Goal: Task Accomplishment & Management: Manage account settings

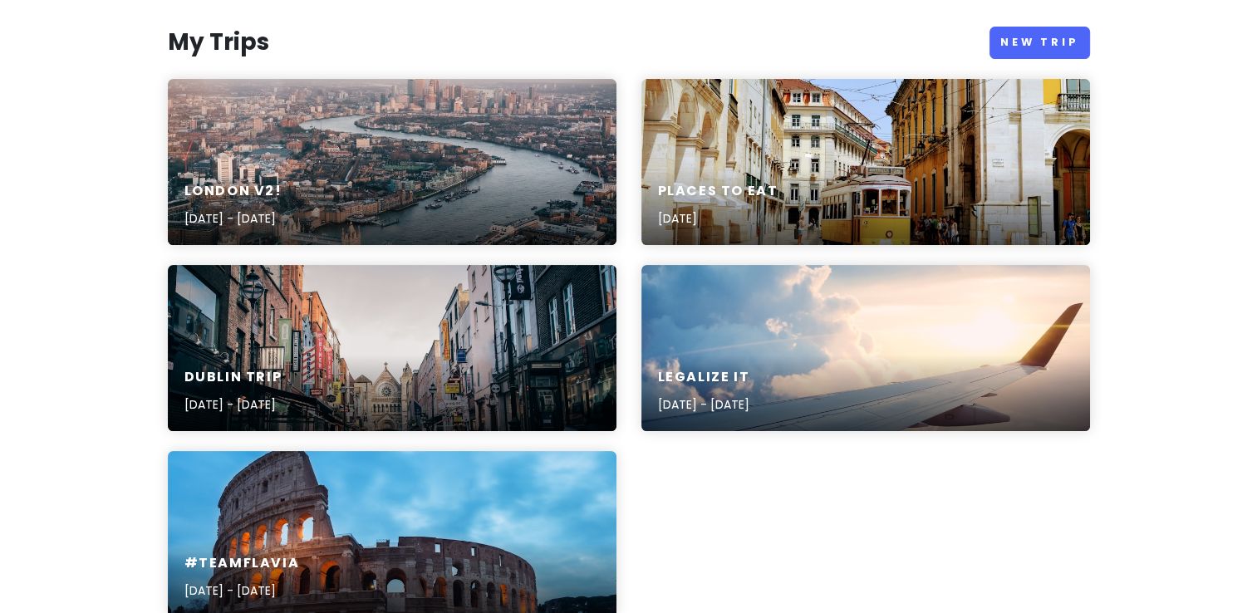
scroll to position [221, 0]
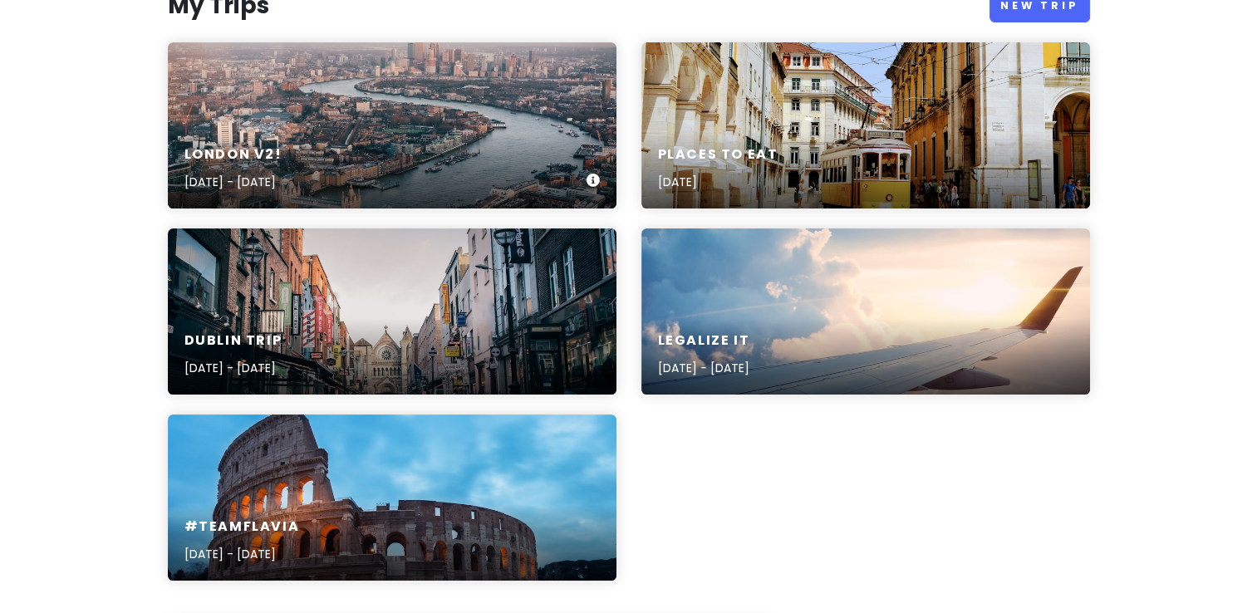
click at [479, 127] on div "London V2! [DATE] - [DATE]" at bounding box center [392, 125] width 449 height 166
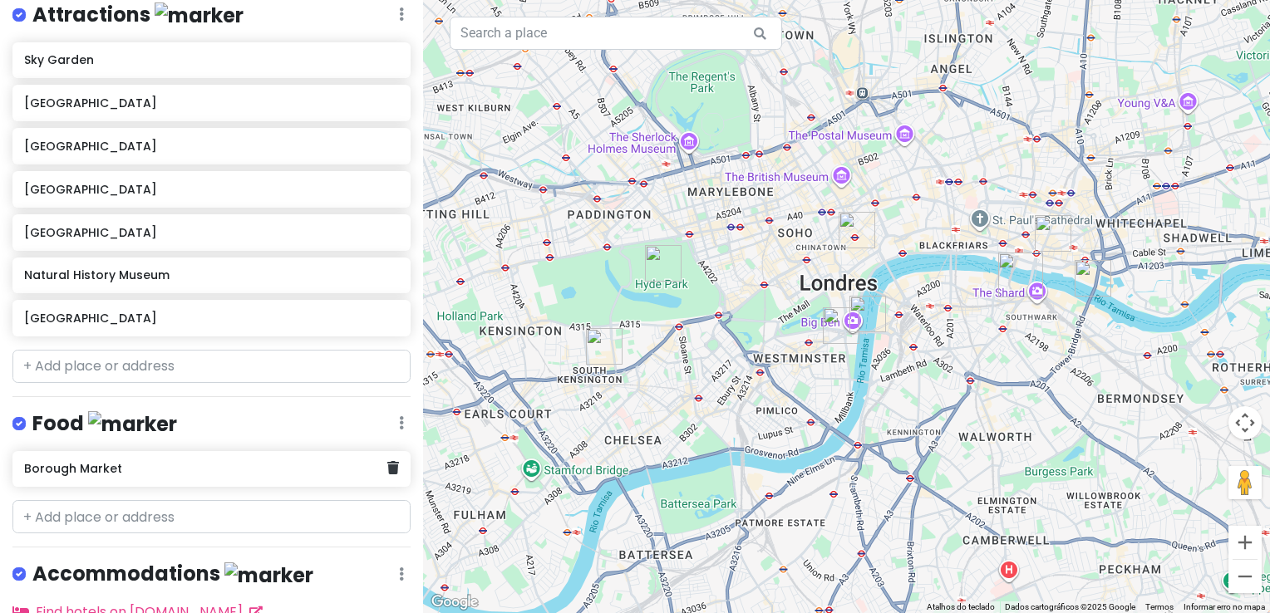
scroll to position [418, 0]
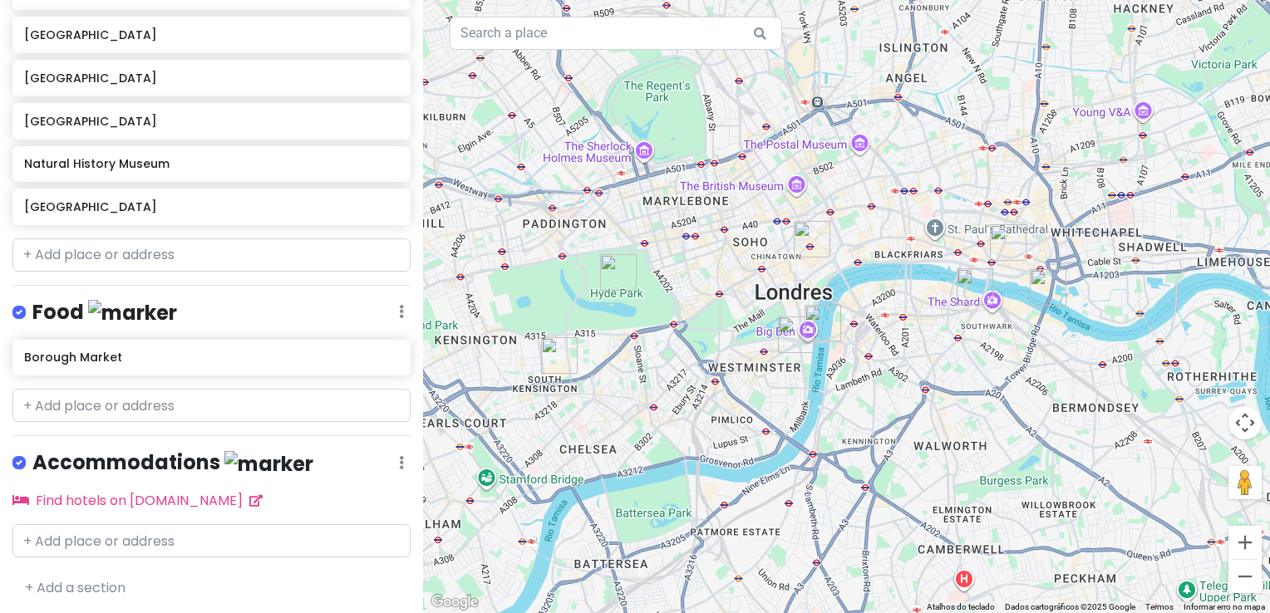
drag, startPoint x: 773, startPoint y: 442, endPoint x: 750, endPoint y: 453, distance: 24.9
click at [750, 453] on div at bounding box center [846, 306] width 847 height 613
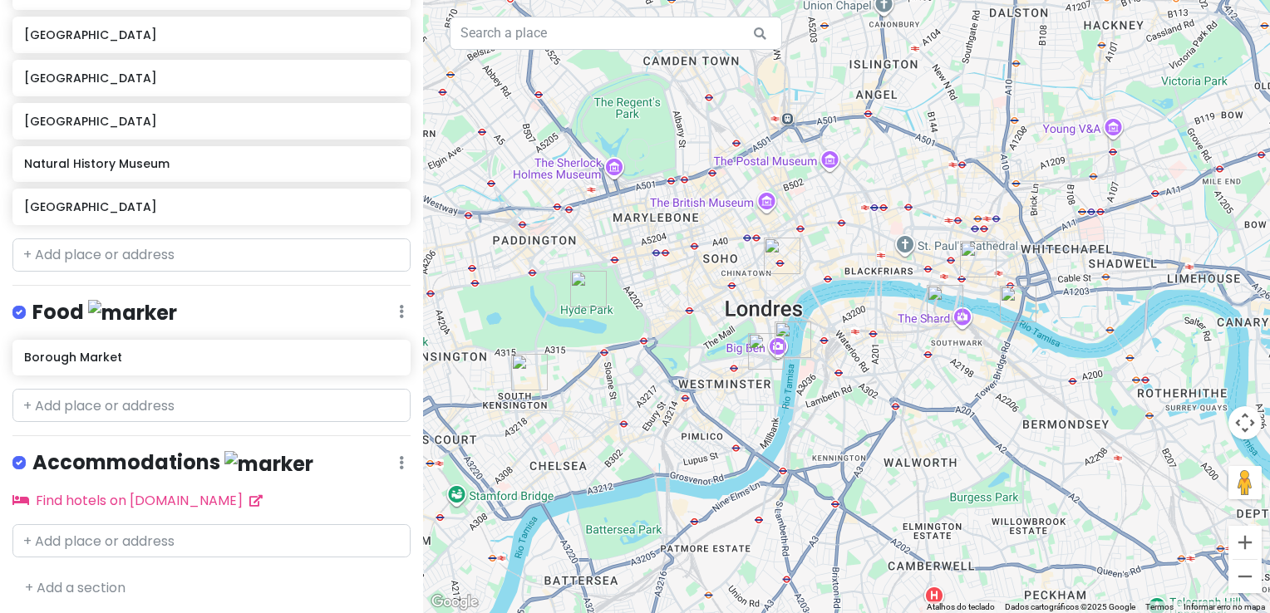
click at [575, 172] on div at bounding box center [846, 306] width 847 height 613
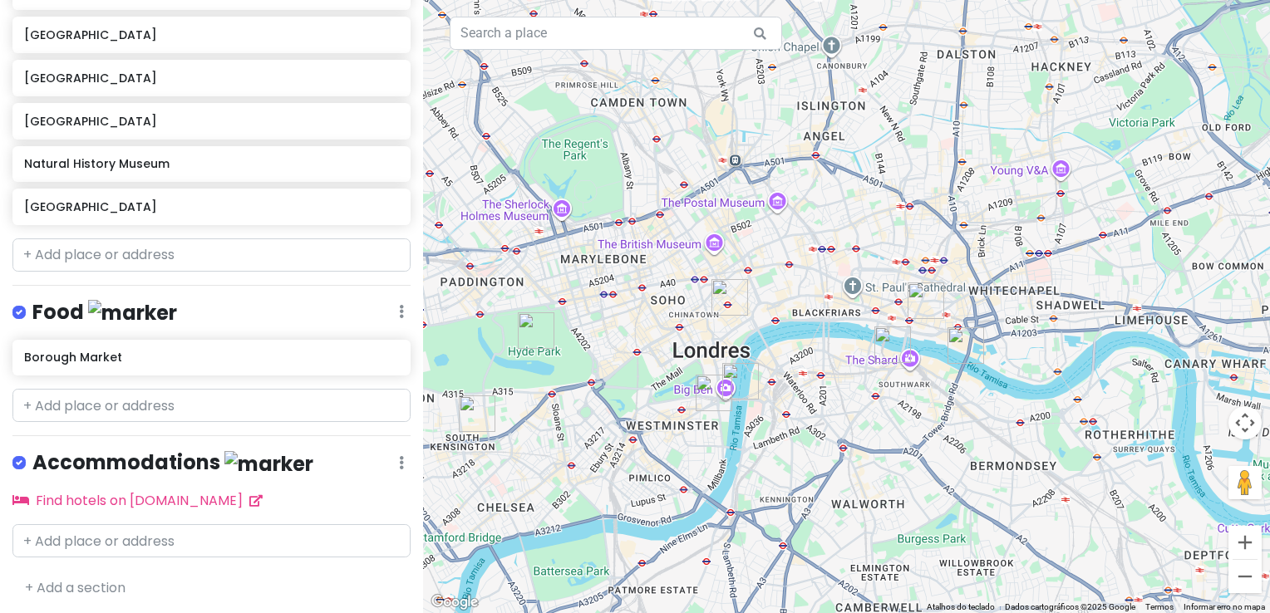
drag, startPoint x: 705, startPoint y: 288, endPoint x: 654, endPoint y: 332, distance: 67.8
click at [654, 332] on div at bounding box center [846, 306] width 847 height 613
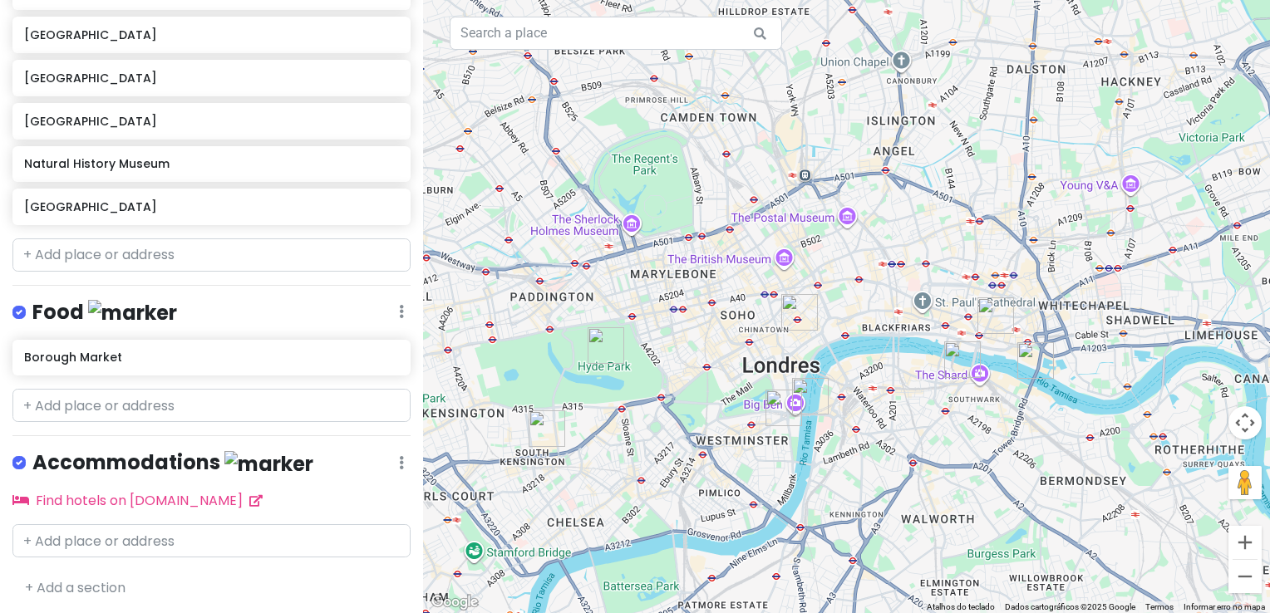
drag, startPoint x: 642, startPoint y: 366, endPoint x: 701, endPoint y: 380, distance: 60.5
click at [701, 380] on div at bounding box center [846, 306] width 847 height 613
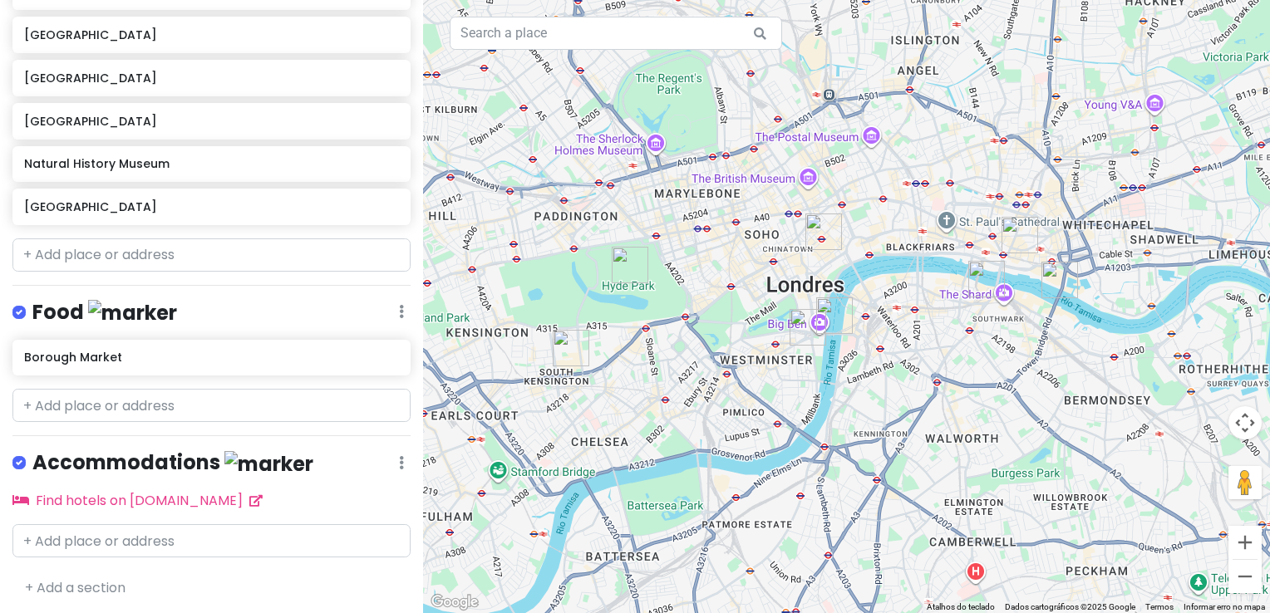
drag, startPoint x: 653, startPoint y: 164, endPoint x: 679, endPoint y: 86, distance: 82.2
click at [679, 86] on div at bounding box center [846, 306] width 847 height 613
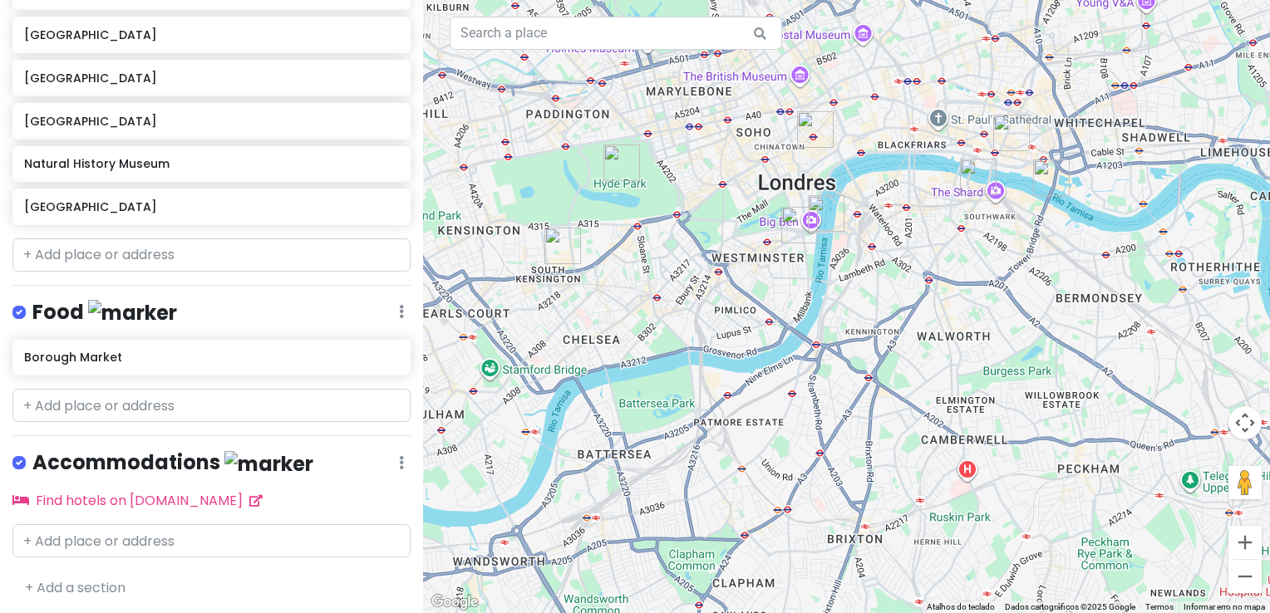
drag, startPoint x: 695, startPoint y: 265, endPoint x: 689, endPoint y: 167, distance: 98.2
click at [689, 167] on div at bounding box center [846, 306] width 847 height 613
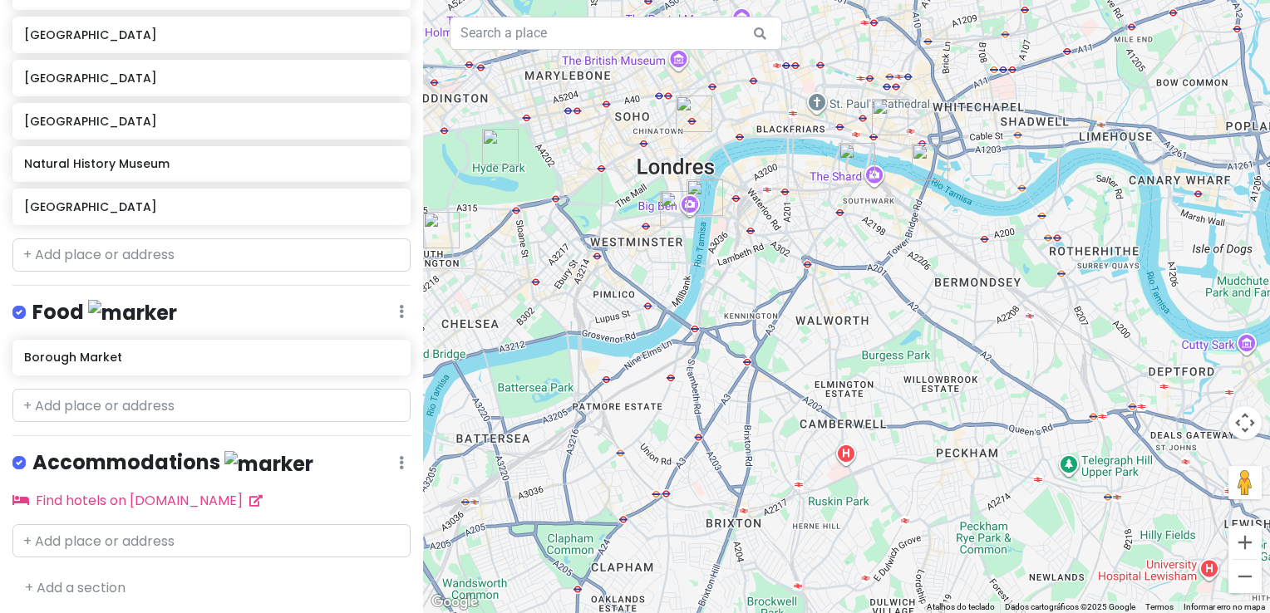
drag, startPoint x: 905, startPoint y: 284, endPoint x: 681, endPoint y: 273, distance: 223.8
click at [681, 273] on div at bounding box center [846, 306] width 847 height 613
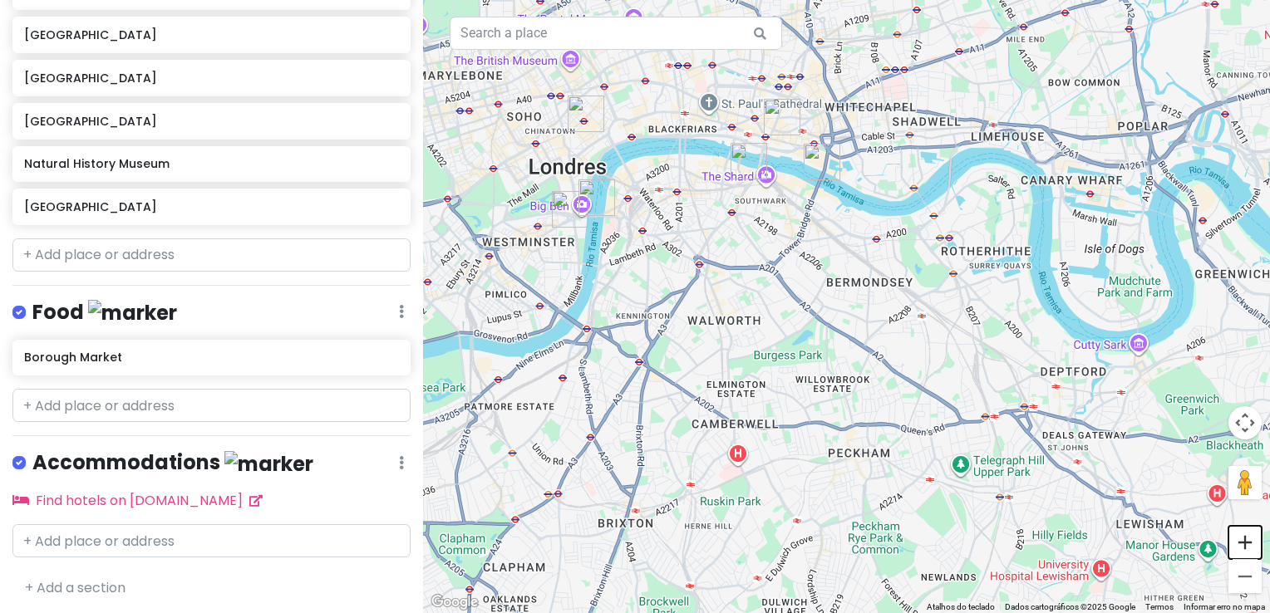
click at [1235, 533] on button "Aumentar o zoom" at bounding box center [1244, 542] width 33 height 33
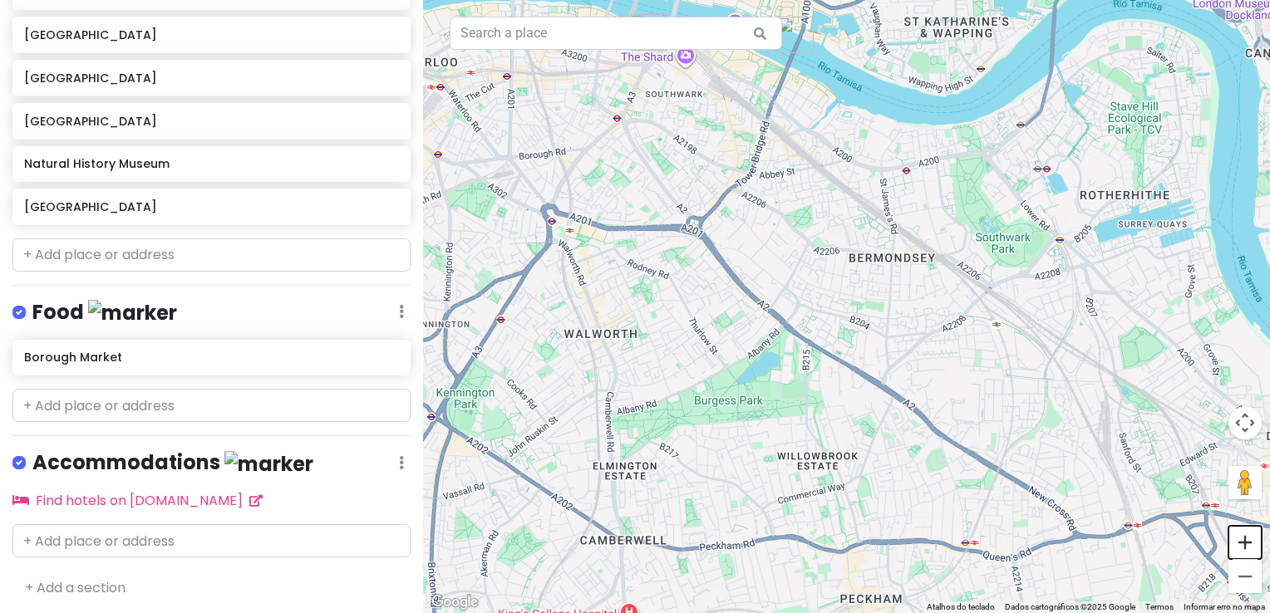
click at [1235, 533] on button "Aumentar o zoom" at bounding box center [1244, 542] width 33 height 33
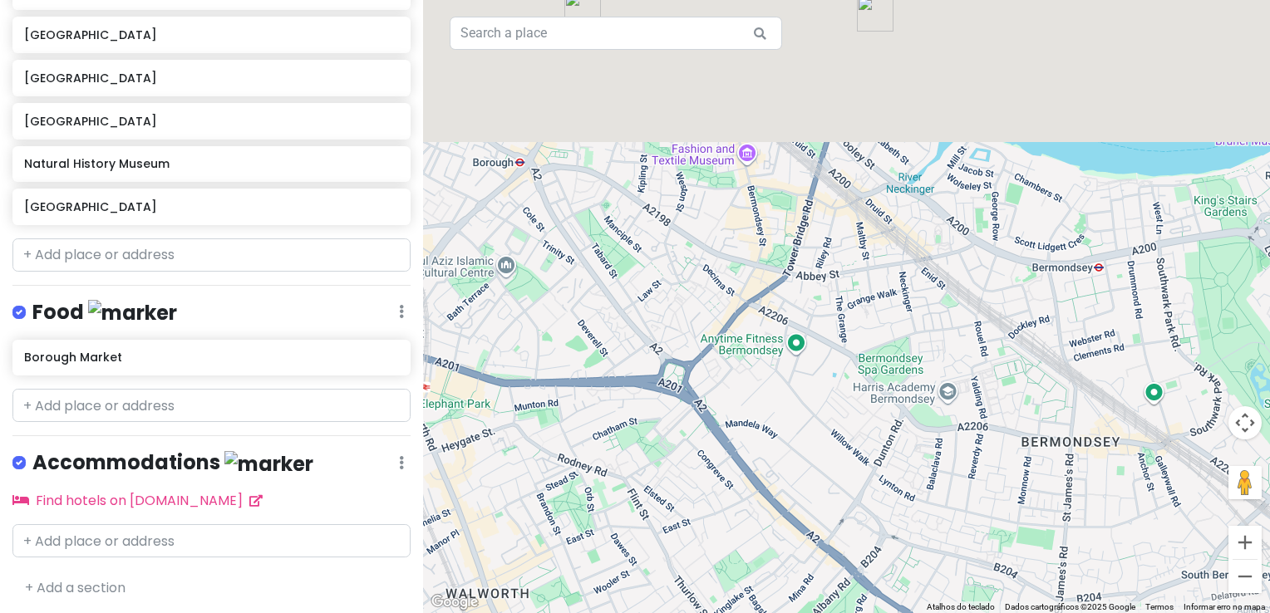
drag, startPoint x: 645, startPoint y: 381, endPoint x: 632, endPoint y: 357, distance: 26.4
click at [707, 499] on div at bounding box center [846, 306] width 847 height 613
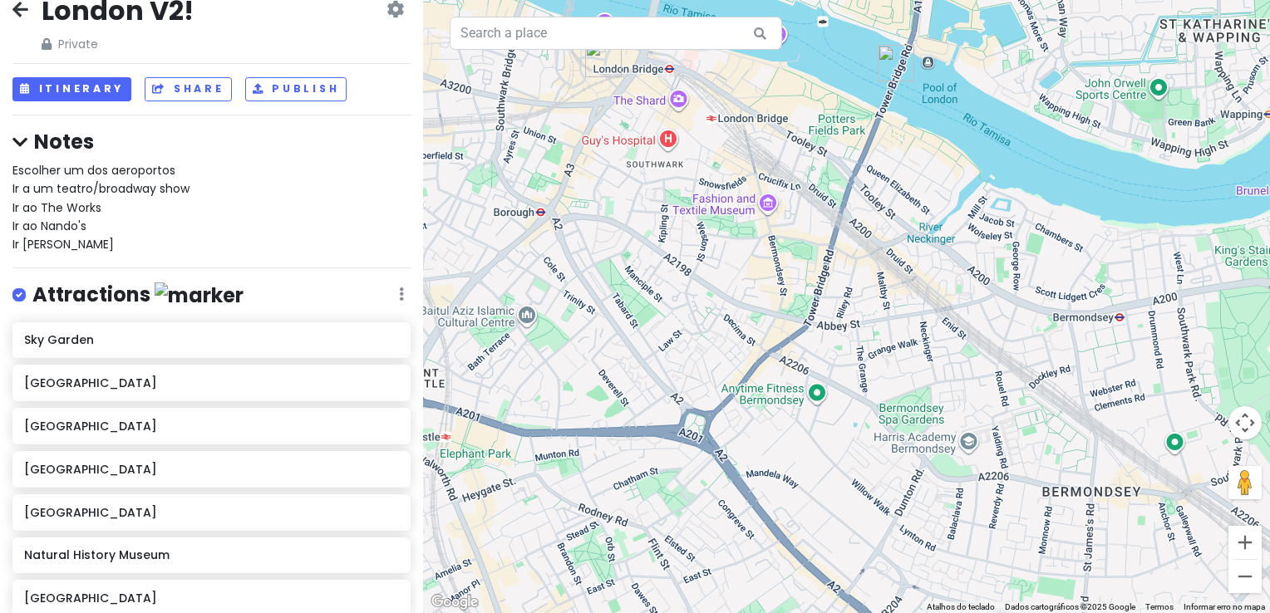
scroll to position [0, 0]
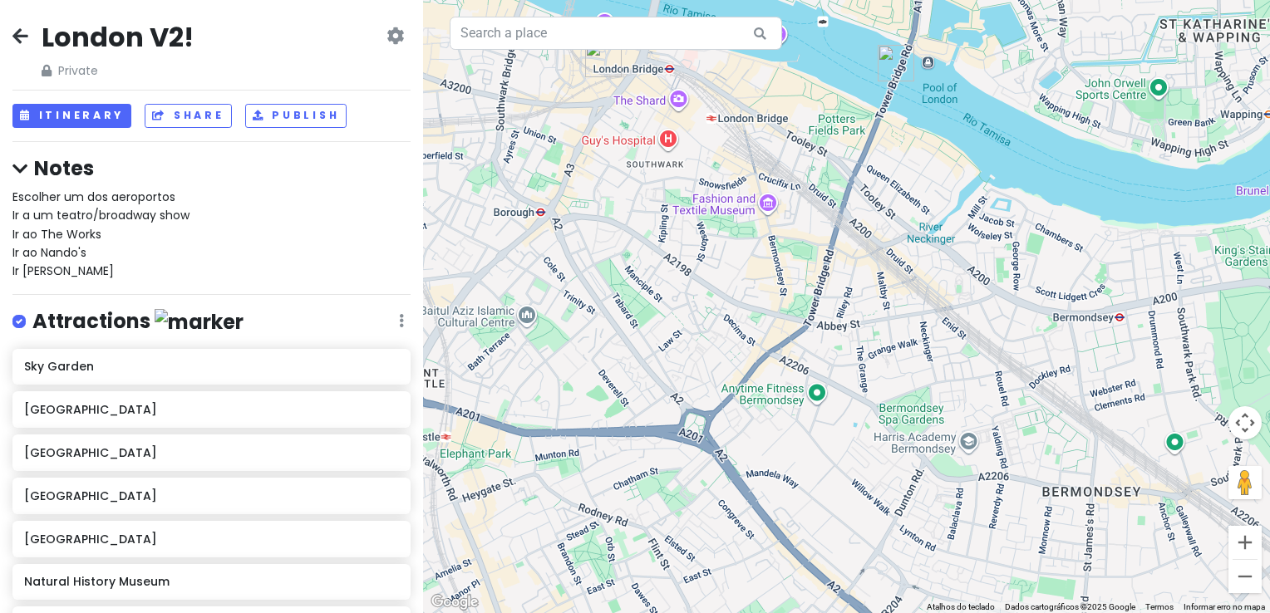
click at [5, 38] on div "London V2! Private Change Dates Make a Copy Delete Trip Go Pro ⚡️ Give Feedback…" at bounding box center [211, 306] width 423 height 613
click at [9, 37] on div "London V2! Private Change Dates Make a Copy Delete Trip Go Pro ⚡️ Give Feedback…" at bounding box center [211, 306] width 423 height 613
click at [14, 37] on icon at bounding box center [20, 35] width 16 height 13
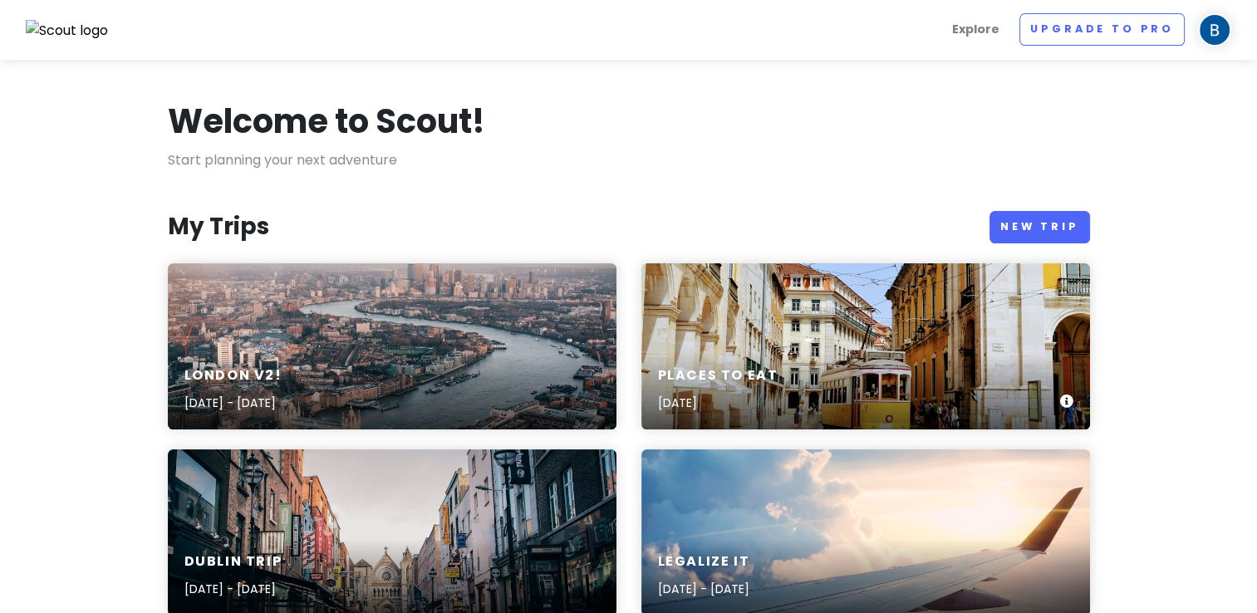
click at [522, 351] on div "London V2! [DATE] - [DATE]" at bounding box center [392, 390] width 449 height 79
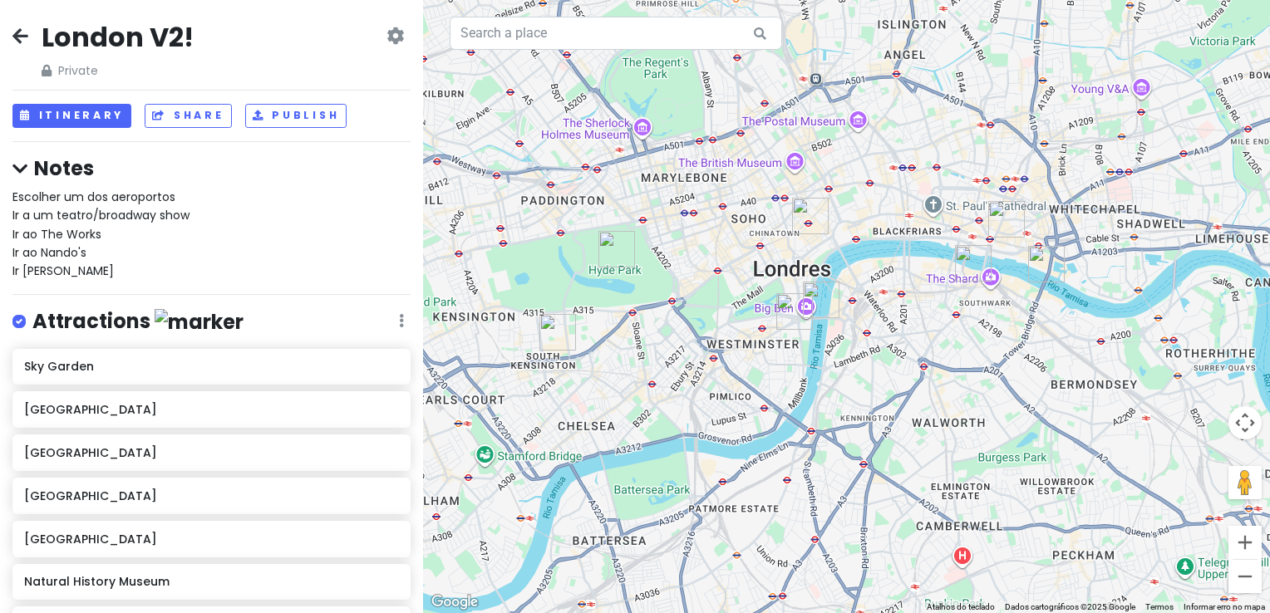
drag, startPoint x: 789, startPoint y: 419, endPoint x: 739, endPoint y: 403, distance: 52.3
click at [739, 403] on div at bounding box center [846, 306] width 847 height 613
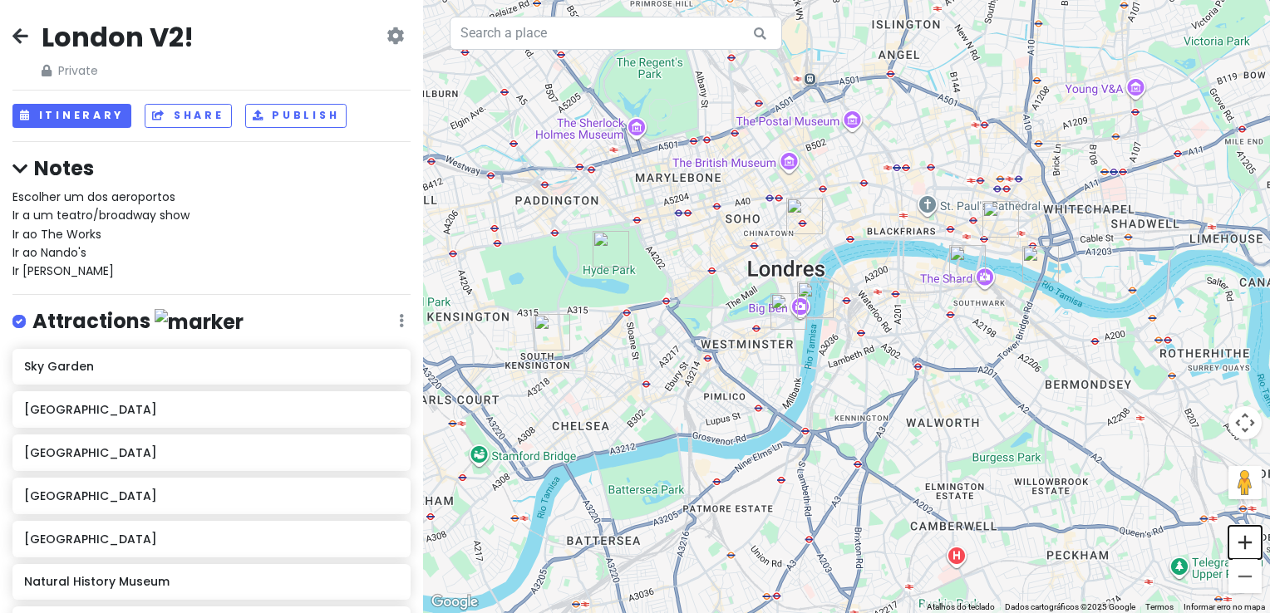
click at [1245, 539] on button "Aumentar o zoom" at bounding box center [1244, 542] width 33 height 33
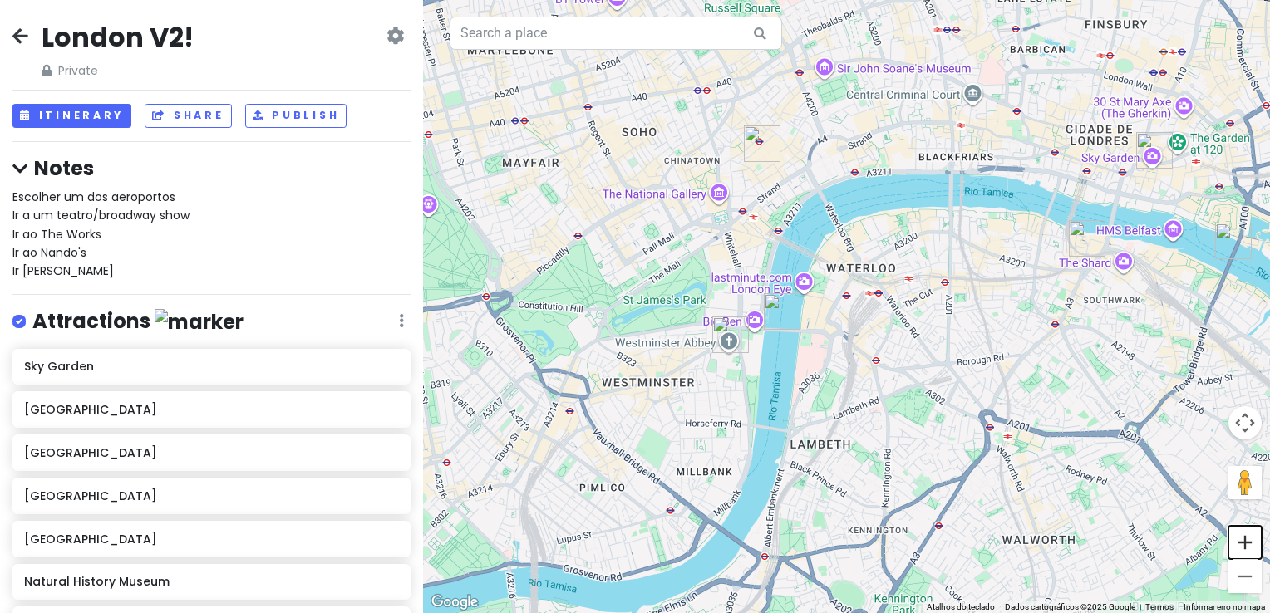
click at [1245, 539] on button "Aumentar o zoom" at bounding box center [1244, 542] width 33 height 33
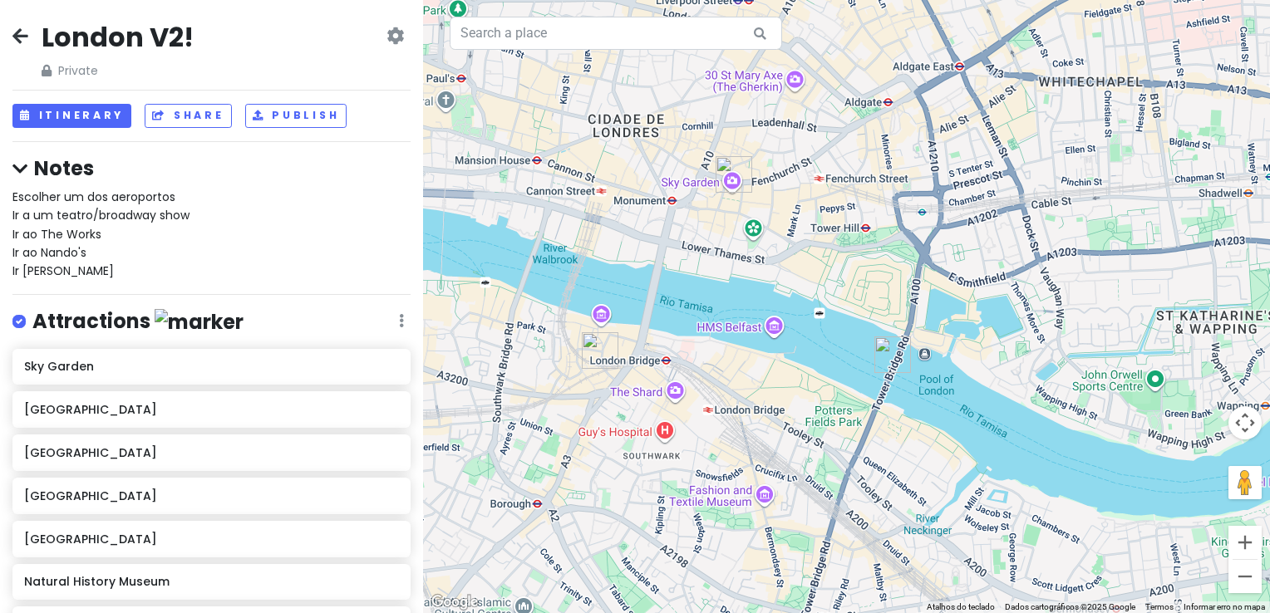
drag, startPoint x: 1089, startPoint y: 337, endPoint x: 437, endPoint y: 494, distance: 670.6
click at [437, 494] on div at bounding box center [846, 306] width 847 height 613
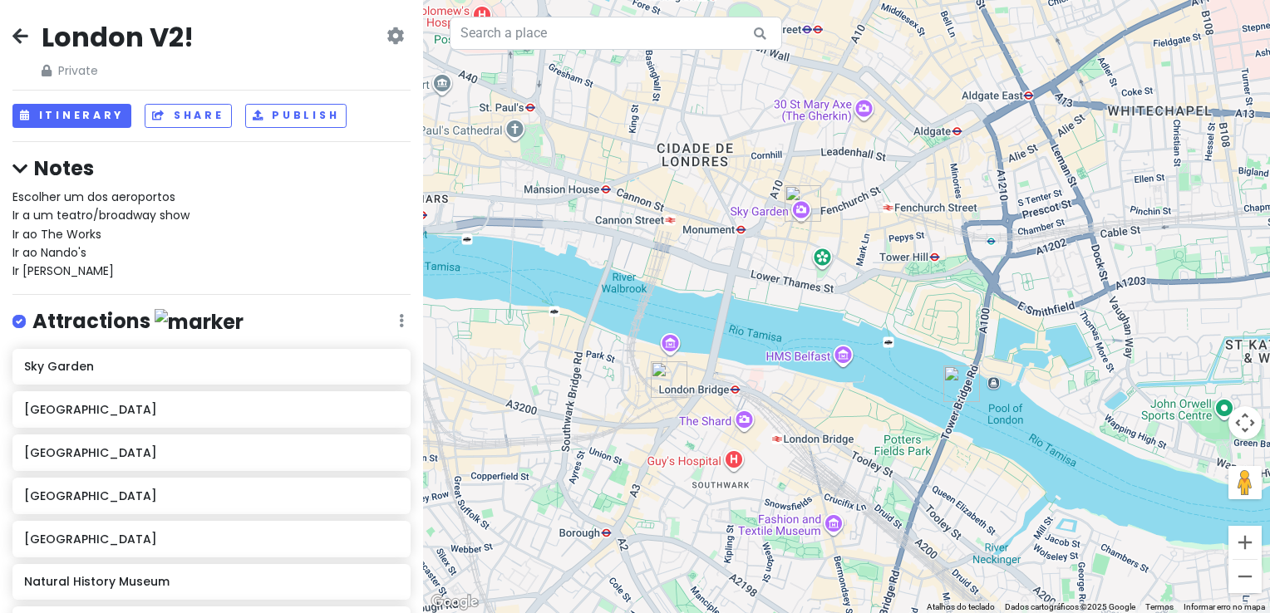
drag, startPoint x: 836, startPoint y: 479, endPoint x: 961, endPoint y: 499, distance: 127.2
click at [961, 508] on div at bounding box center [846, 306] width 847 height 613
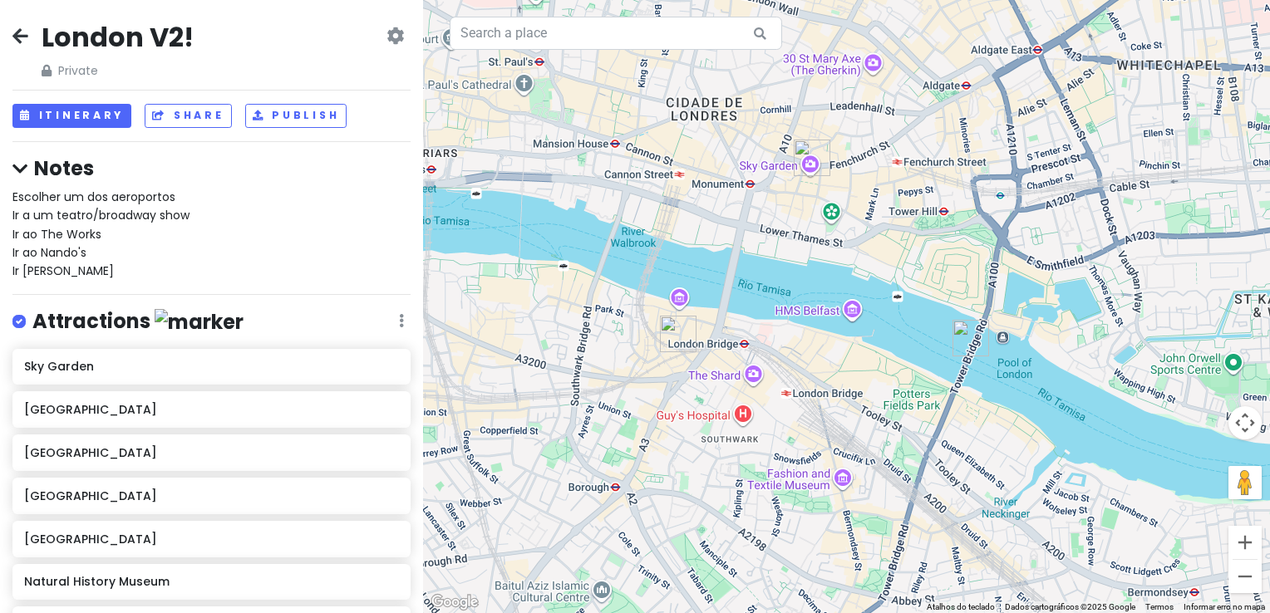
drag, startPoint x: 781, startPoint y: 267, endPoint x: 602, endPoint y: 151, distance: 213.4
click at [602, 145] on div at bounding box center [846, 306] width 847 height 613
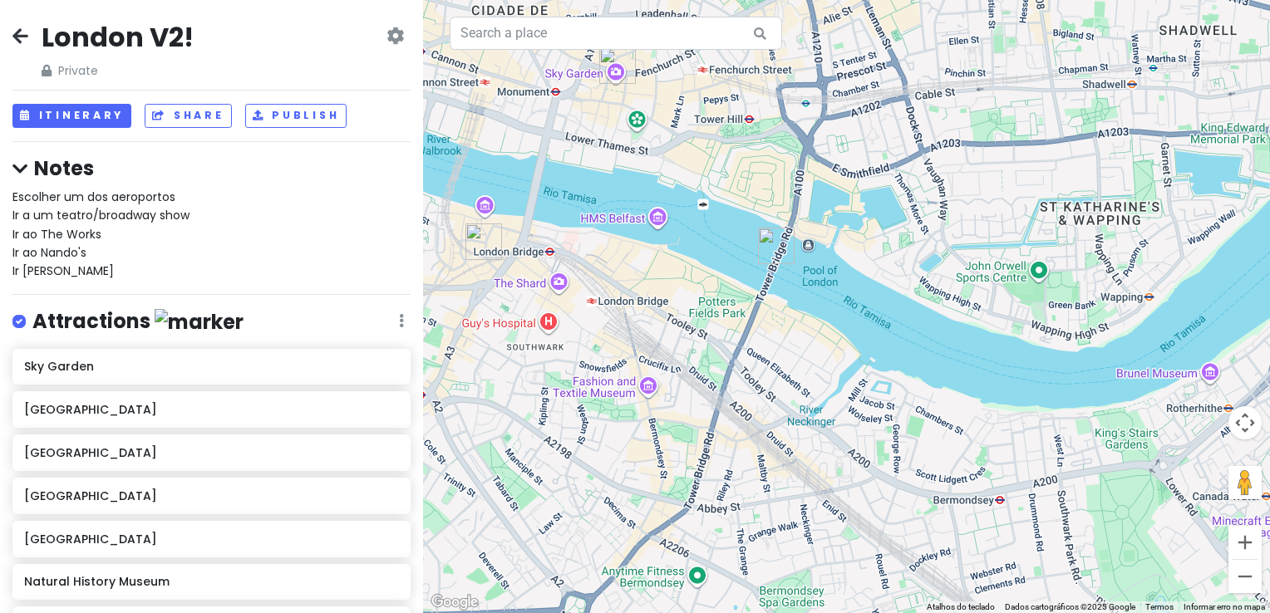
drag, startPoint x: 894, startPoint y: 347, endPoint x: 852, endPoint y: 347, distance: 42.4
click at [852, 347] on div at bounding box center [846, 306] width 847 height 613
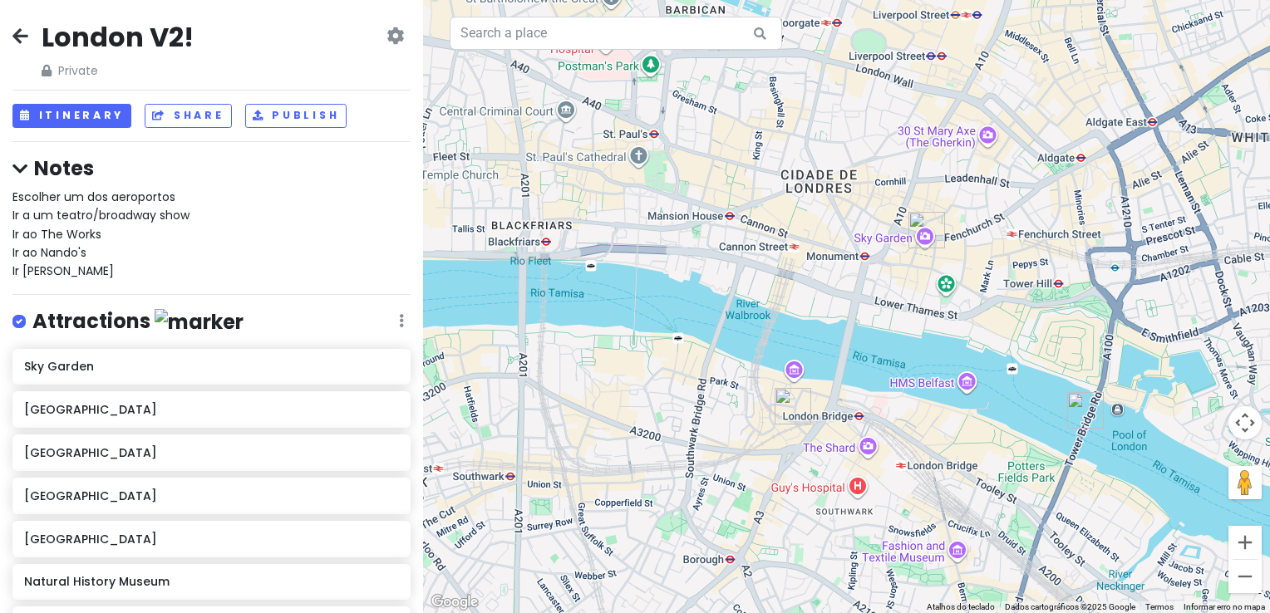
drag, startPoint x: 695, startPoint y: 335, endPoint x: 1024, endPoint y: 509, distance: 372.4
click at [1024, 508] on div at bounding box center [846, 306] width 847 height 613
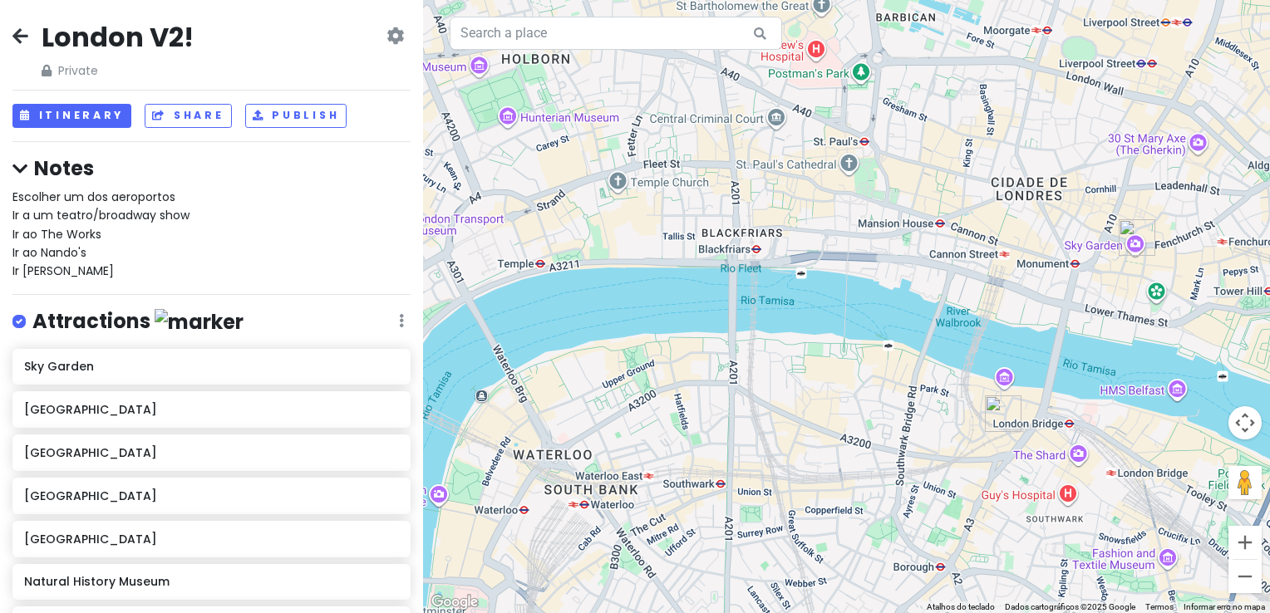
drag, startPoint x: 784, startPoint y: 264, endPoint x: 986, endPoint y: 268, distance: 201.9
click at [985, 268] on div at bounding box center [846, 306] width 847 height 613
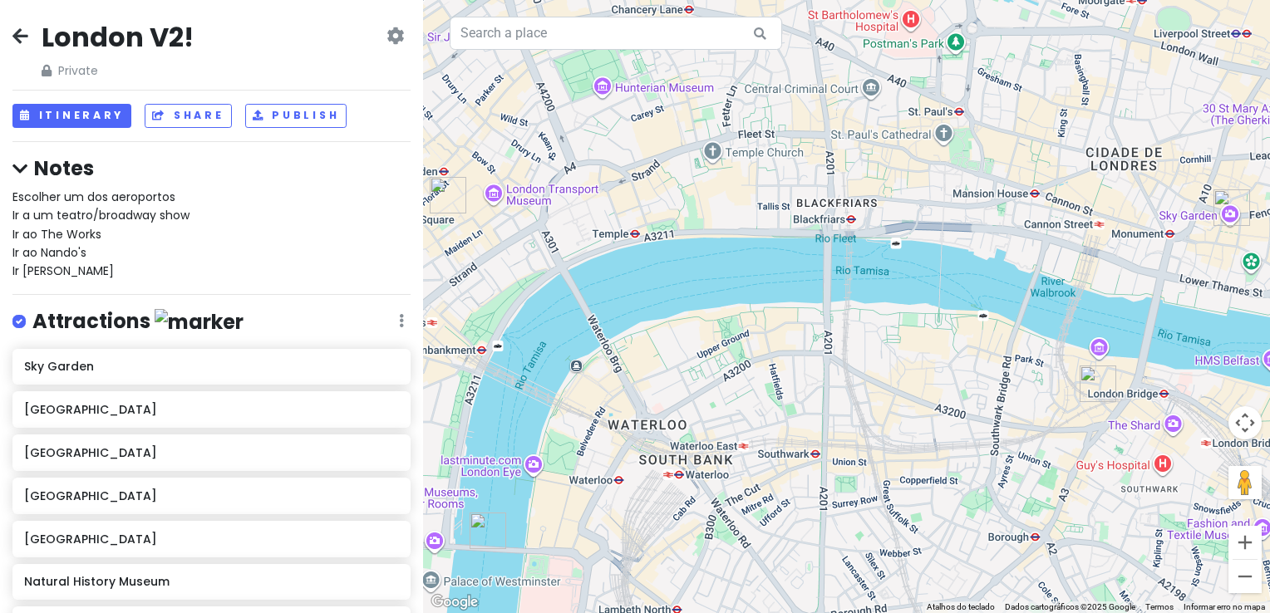
drag, startPoint x: 798, startPoint y: 248, endPoint x: 891, endPoint y: 204, distance: 102.9
click at [891, 204] on div at bounding box center [846, 306] width 847 height 613
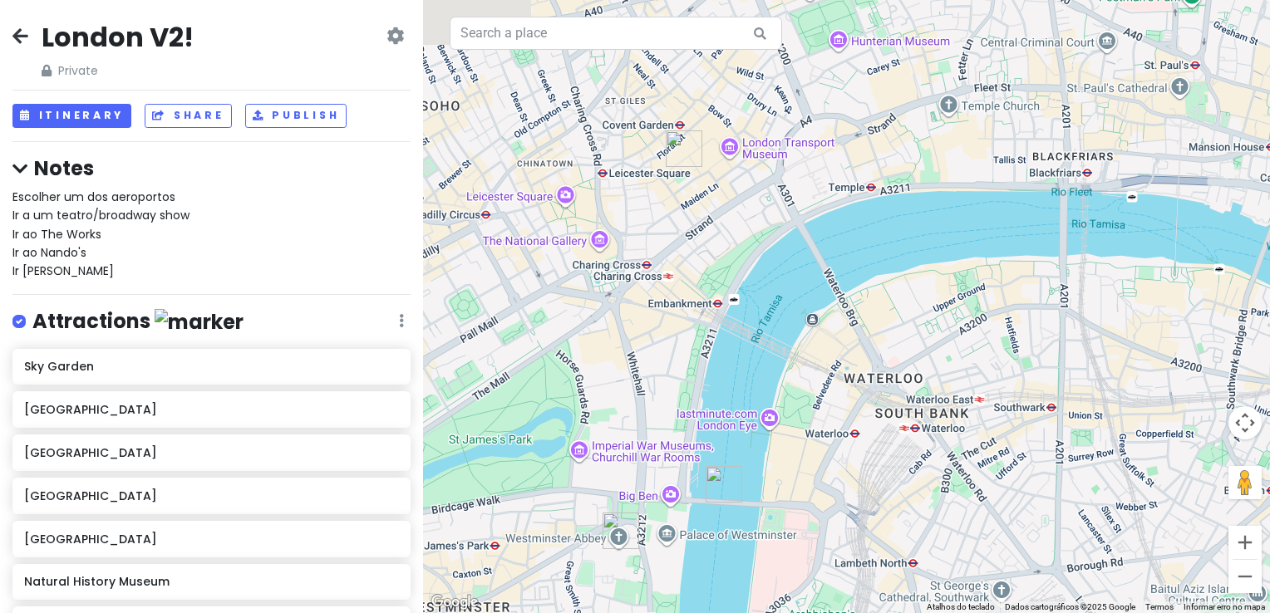
drag, startPoint x: 683, startPoint y: 220, endPoint x: 925, endPoint y: 188, distance: 243.9
click at [925, 188] on div at bounding box center [846, 306] width 847 height 613
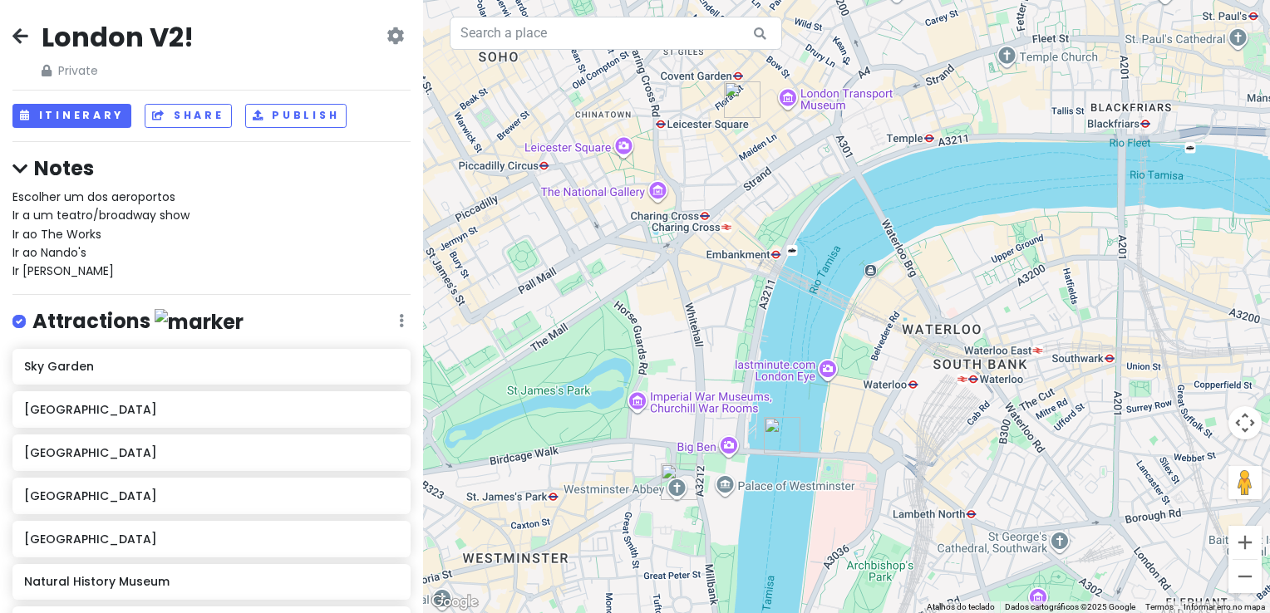
drag, startPoint x: 773, startPoint y: 336, endPoint x: 834, endPoint y: 283, distance: 80.7
click at [834, 283] on div at bounding box center [846, 306] width 847 height 613
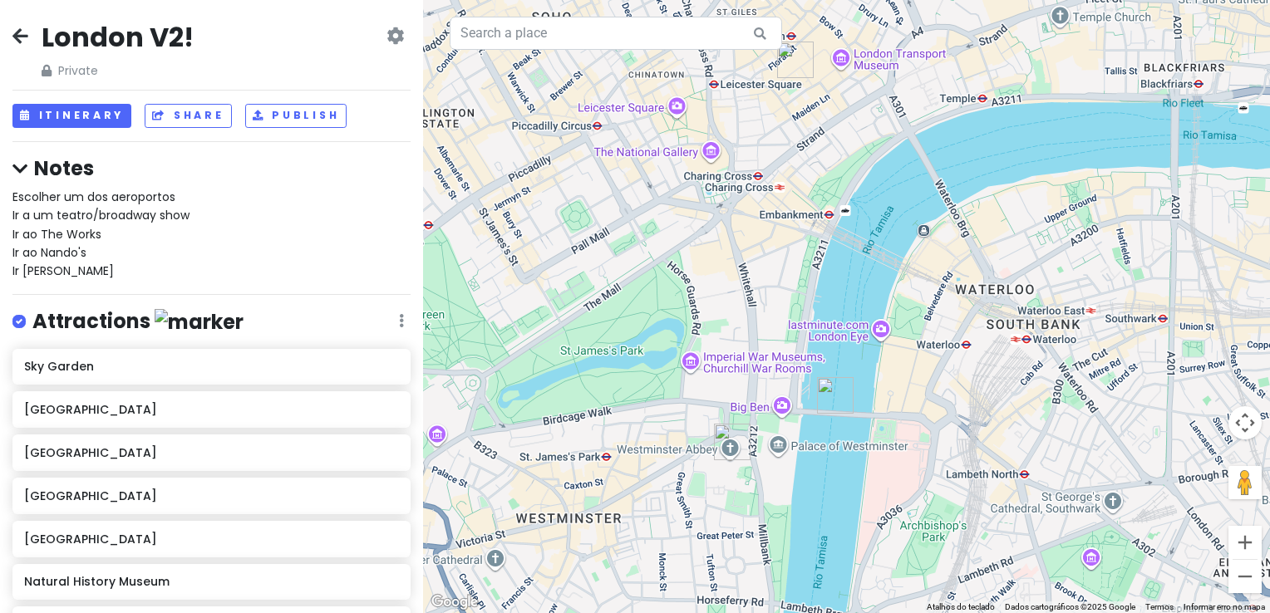
drag, startPoint x: 826, startPoint y: 305, endPoint x: 877, endPoint y: 268, distance: 63.0
click at [877, 268] on div at bounding box center [846, 306] width 847 height 613
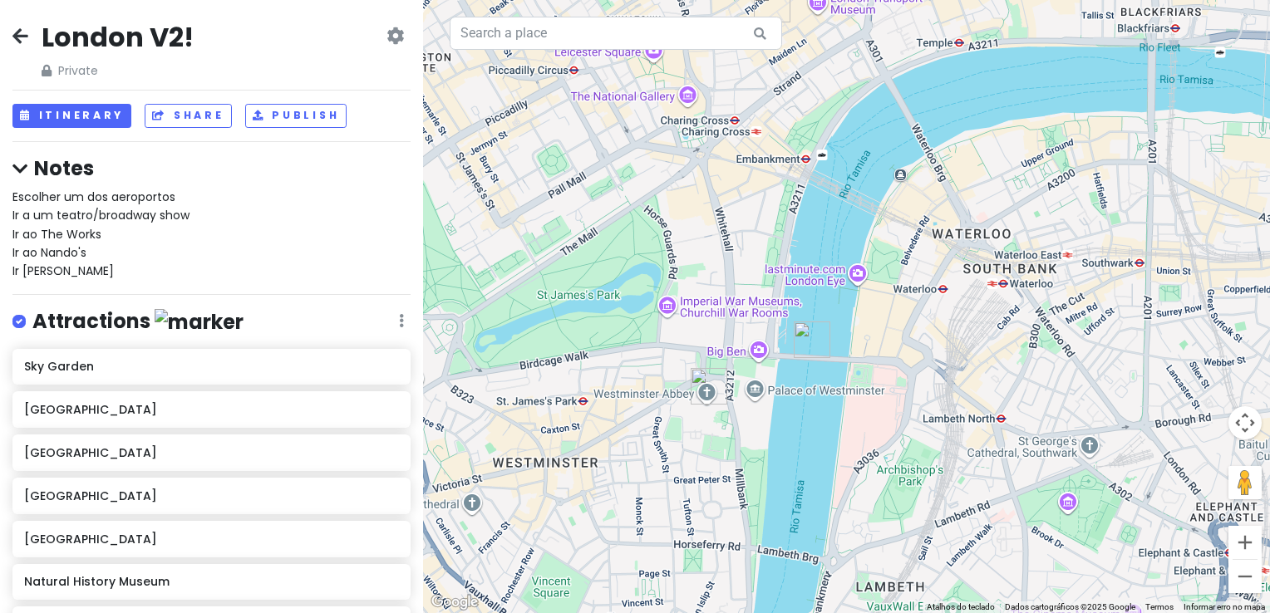
drag, startPoint x: 917, startPoint y: 388, endPoint x: 894, endPoint y: 330, distance: 62.6
click at [894, 330] on div at bounding box center [846, 306] width 847 height 613
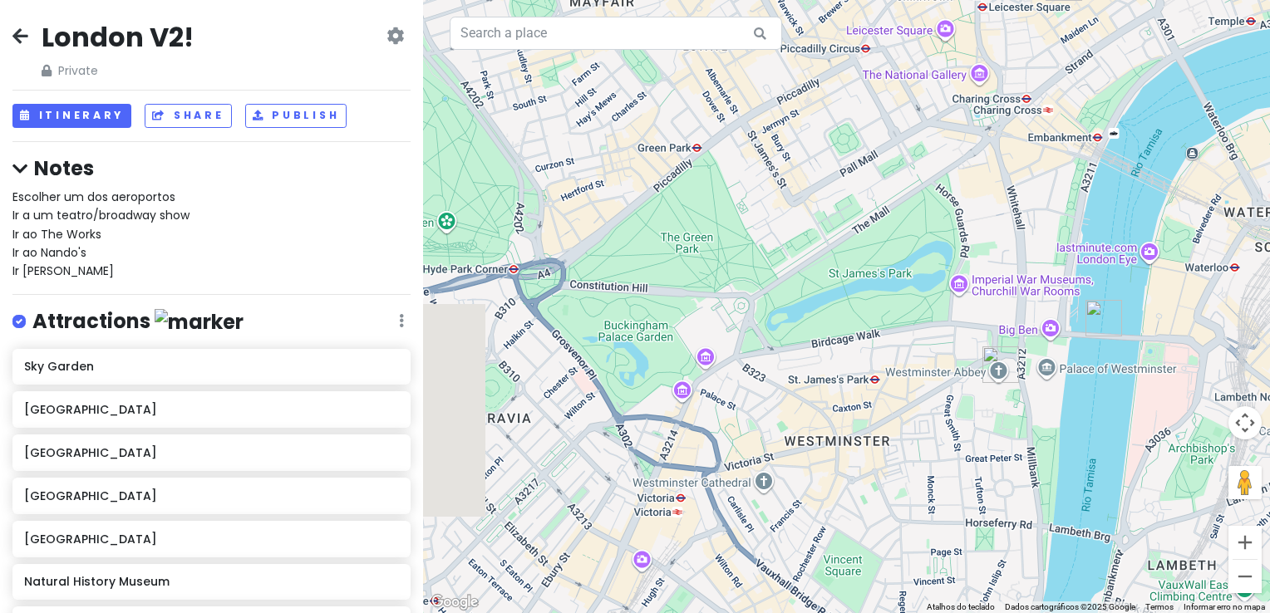
drag, startPoint x: 848, startPoint y: 357, endPoint x: 835, endPoint y: 307, distance: 51.6
click at [1166, 327] on div at bounding box center [846, 306] width 847 height 613
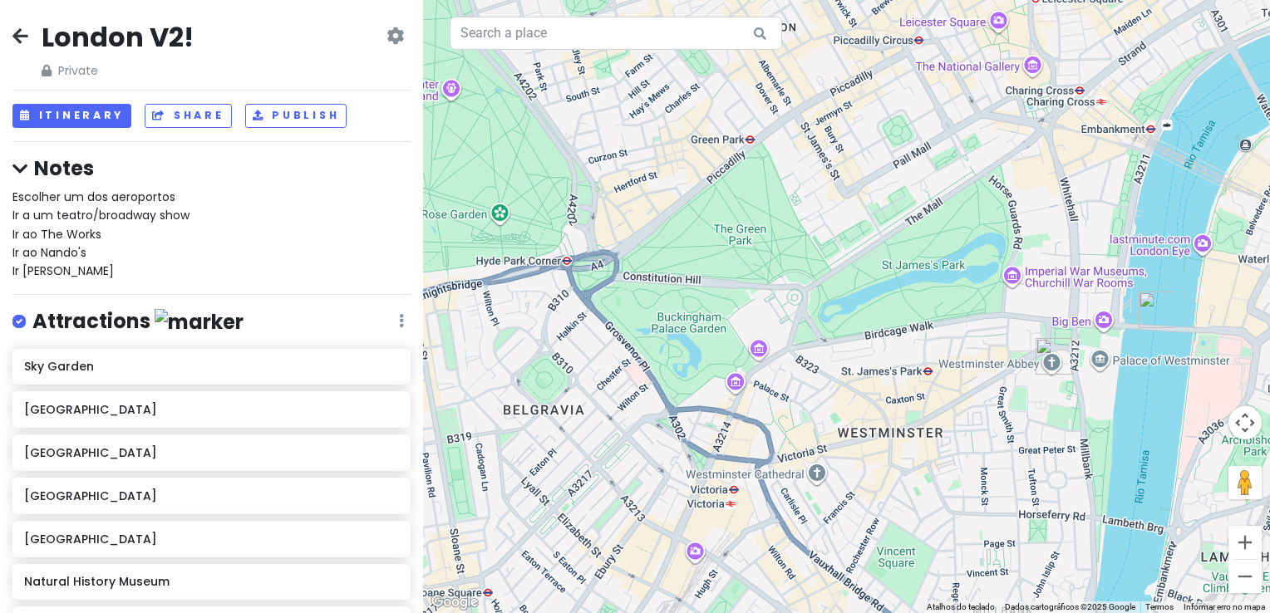
drag, startPoint x: 670, startPoint y: 314, endPoint x: 699, endPoint y: 321, distance: 29.0
click at [699, 321] on div at bounding box center [846, 306] width 847 height 613
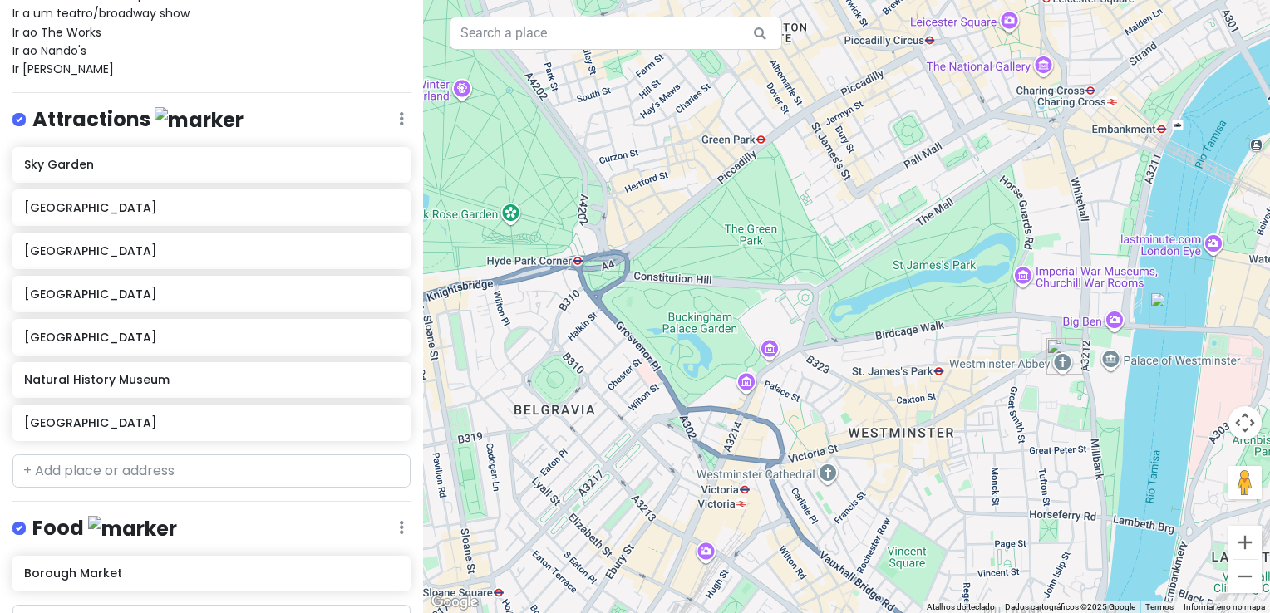
scroll to position [221, 0]
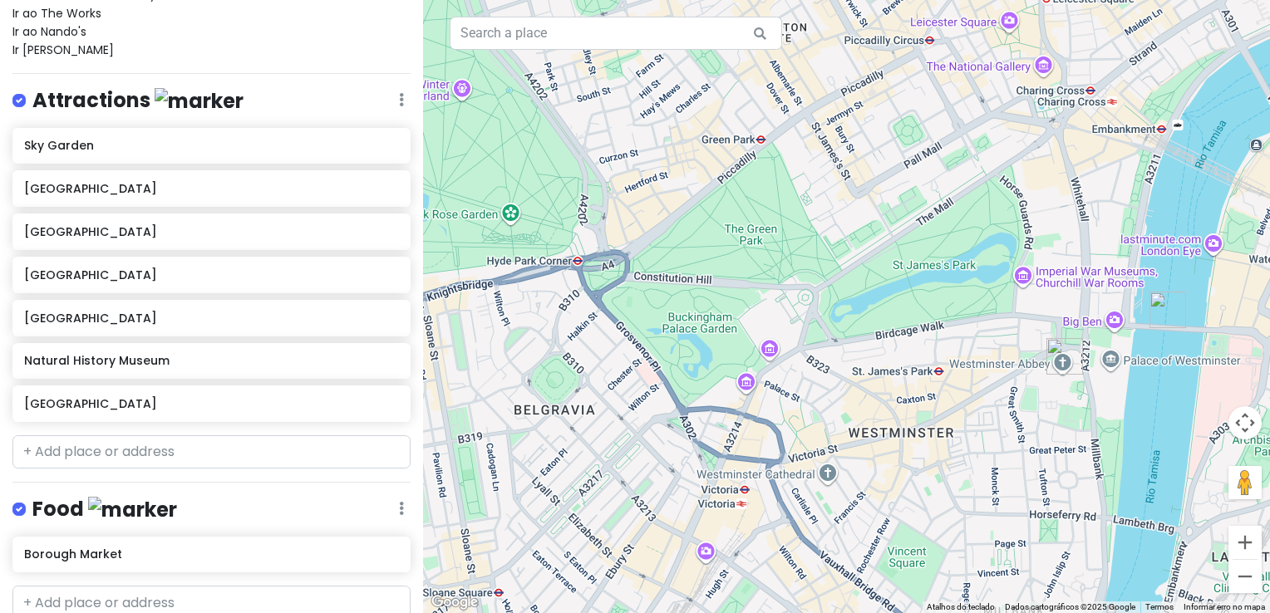
drag, startPoint x: 679, startPoint y: 341, endPoint x: 671, endPoint y: 370, distance: 30.0
click at [676, 358] on div at bounding box center [846, 306] width 847 height 613
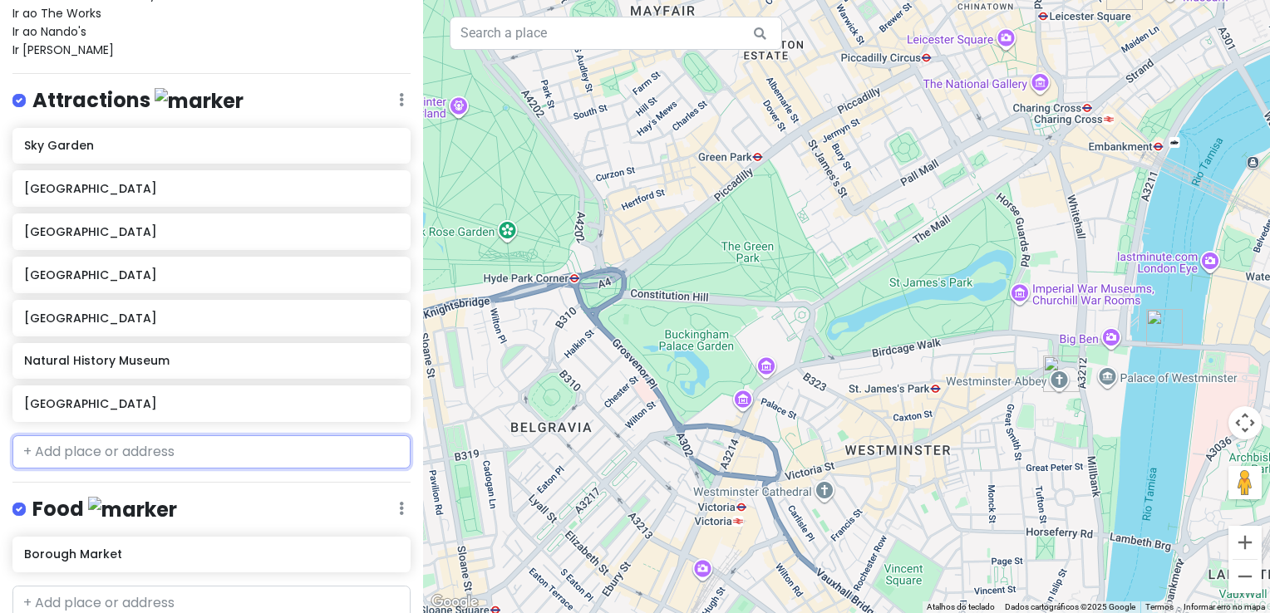
click at [133, 454] on input "text" at bounding box center [211, 451] width 398 height 33
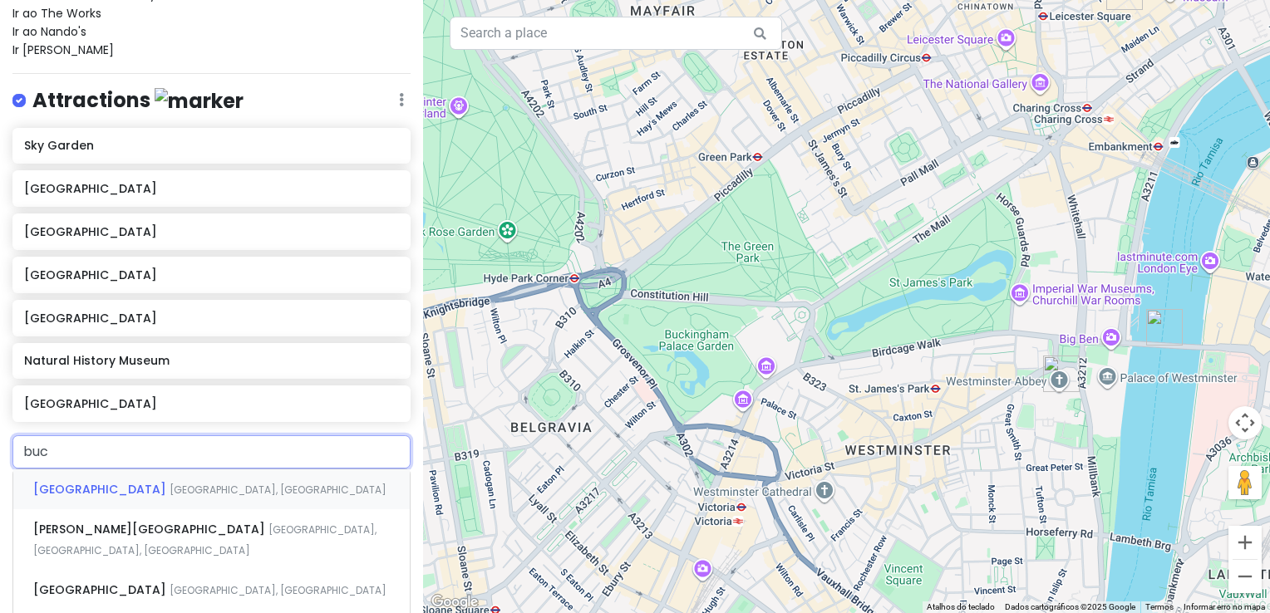
type input "buck"
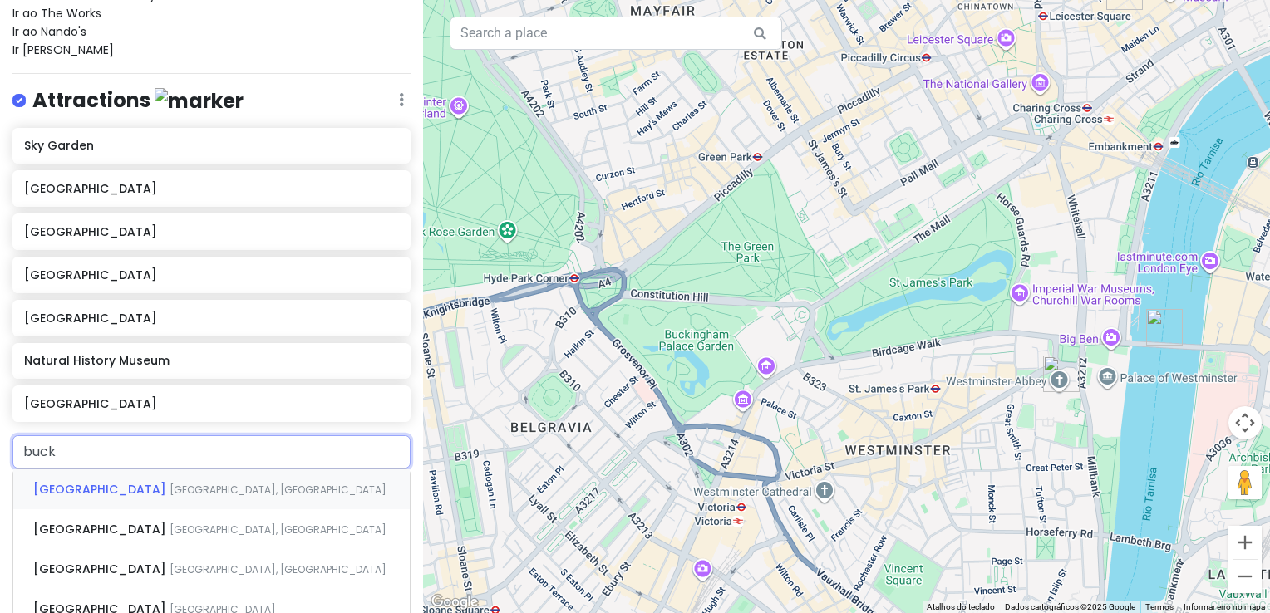
click at [174, 485] on span "[GEOGRAPHIC_DATA], [GEOGRAPHIC_DATA]" at bounding box center [277, 490] width 217 height 14
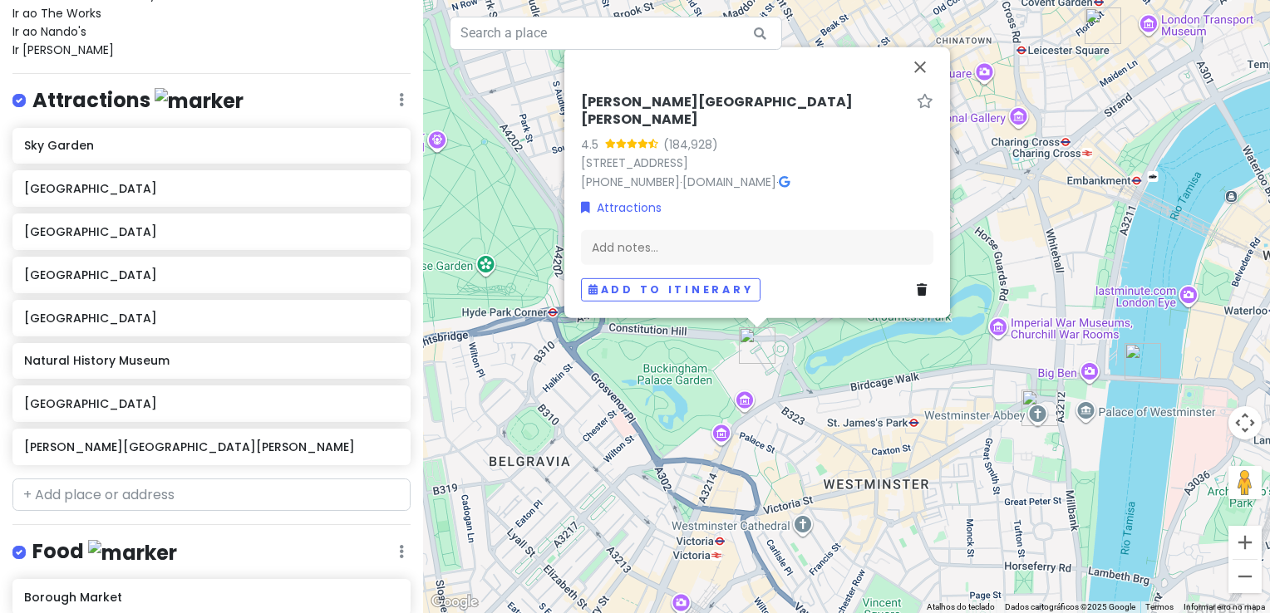
drag, startPoint x: 805, startPoint y: 359, endPoint x: 769, endPoint y: 382, distance: 42.6
click at [769, 381] on div "[PERSON_NAME][GEOGRAPHIC_DATA][PERSON_NAME] 4.5 (184,928) [GEOGRAPHIC_DATA] [PH…" at bounding box center [846, 306] width 847 height 613
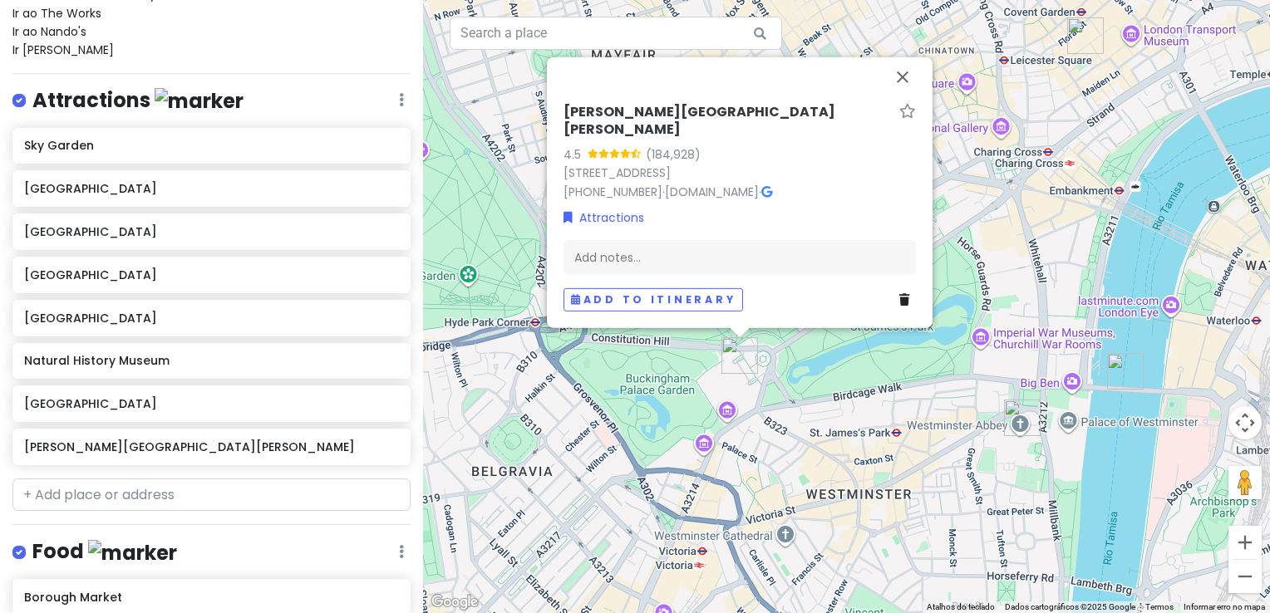
click at [643, 395] on div "[PERSON_NAME][GEOGRAPHIC_DATA][PERSON_NAME] 4.5 (184,928) [GEOGRAPHIC_DATA] [PH…" at bounding box center [846, 306] width 847 height 613
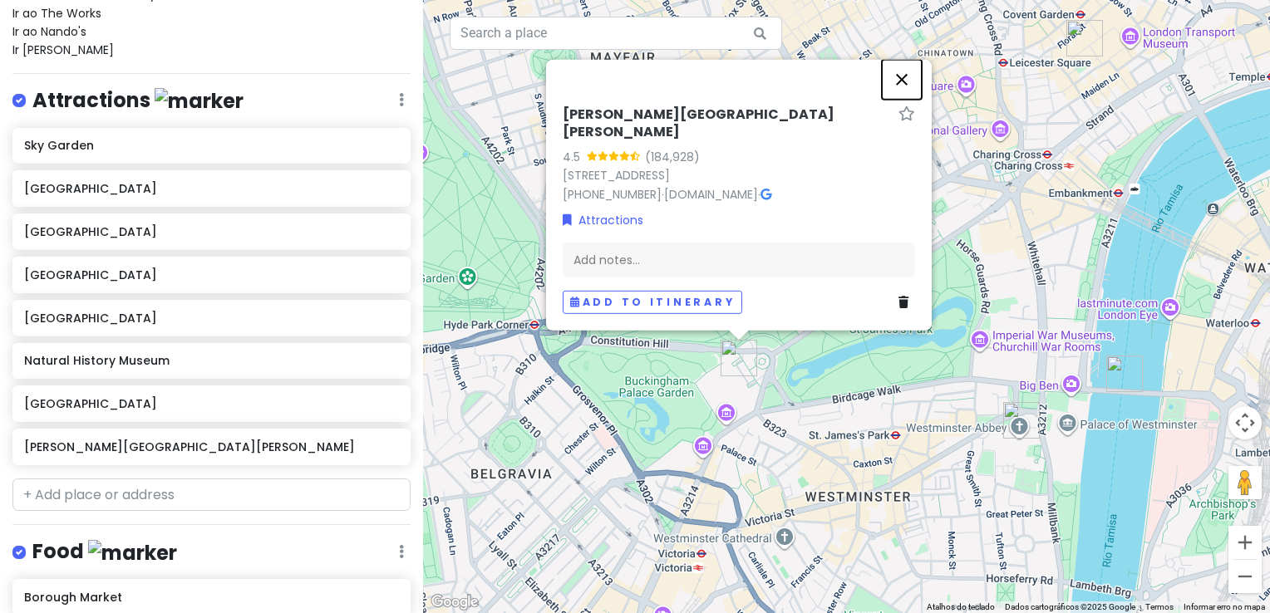
click at [896, 100] on button "Fechar" at bounding box center [902, 80] width 40 height 40
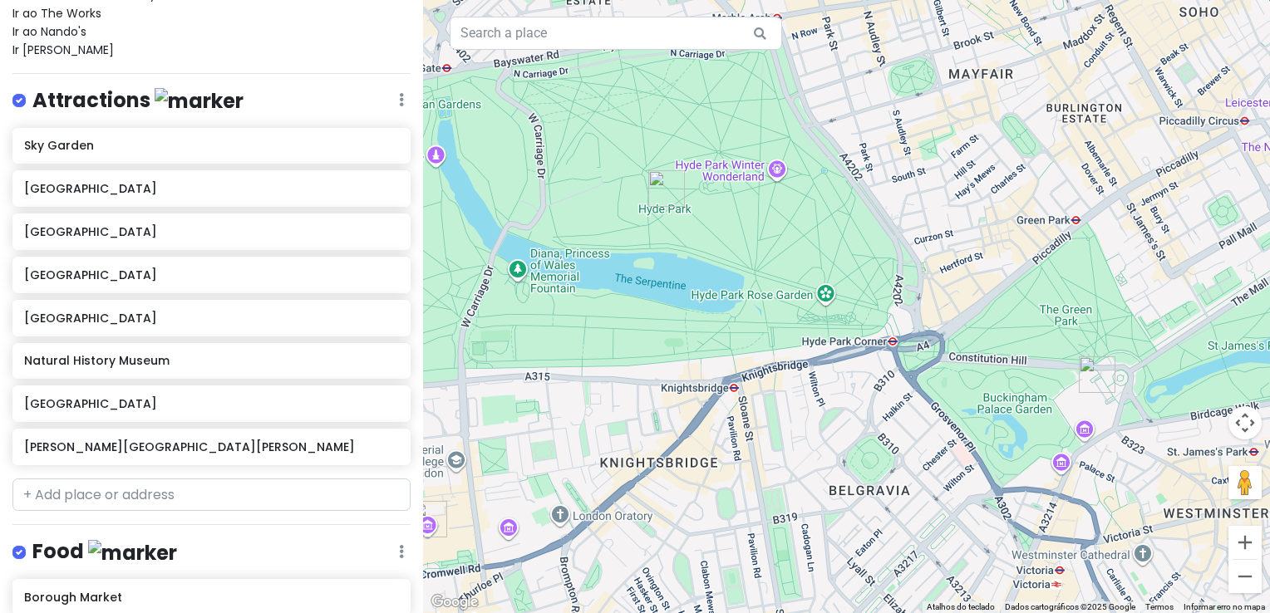
drag, startPoint x: 662, startPoint y: 297, endPoint x: 1022, endPoint y: 315, distance: 360.2
click at [1022, 315] on div at bounding box center [846, 306] width 847 height 613
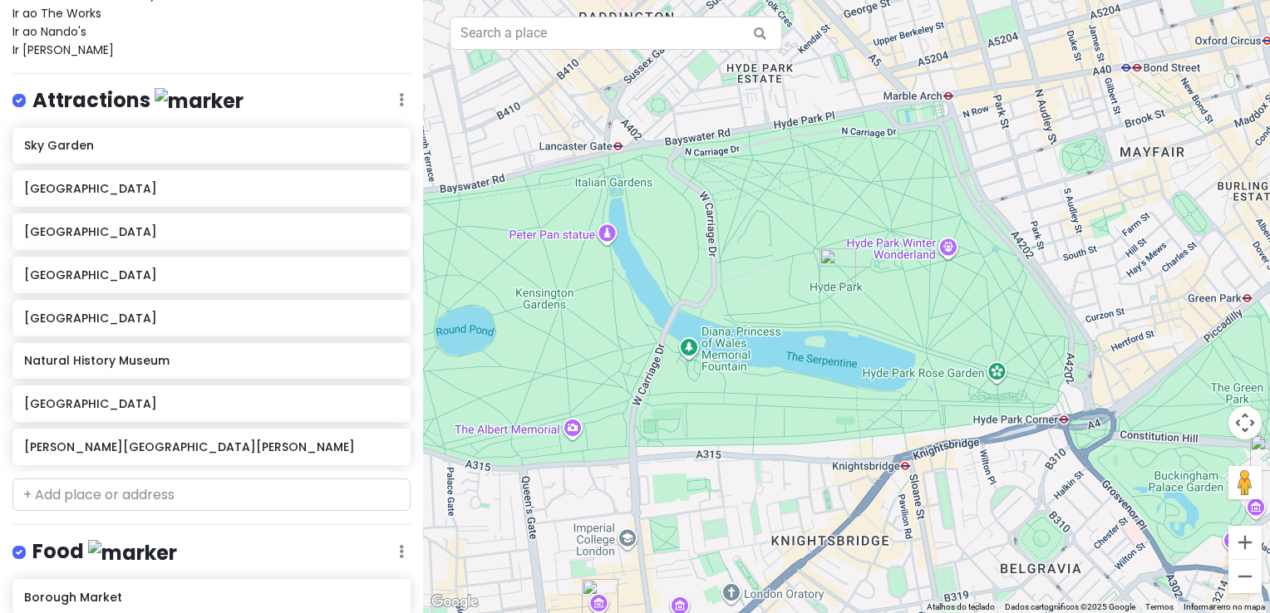
drag, startPoint x: 758, startPoint y: 227, endPoint x: 929, endPoint y: 307, distance: 189.2
click at [929, 307] on div at bounding box center [846, 306] width 847 height 613
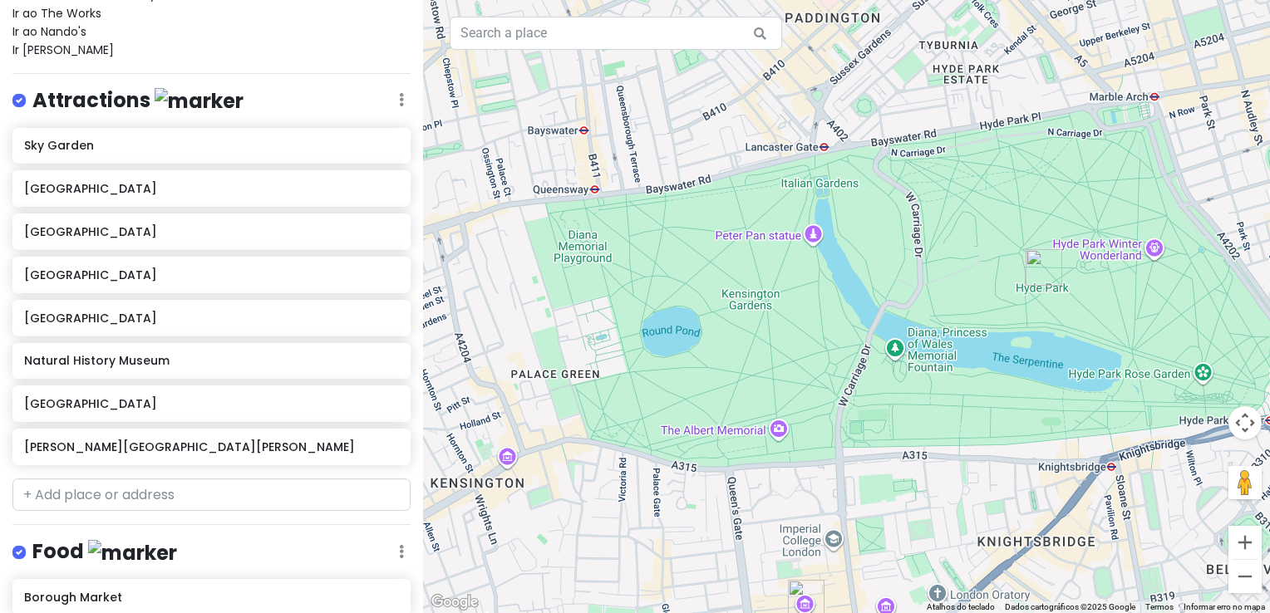
drag, startPoint x: 602, startPoint y: 369, endPoint x: 819, endPoint y: 370, distance: 217.7
click at [819, 370] on div at bounding box center [846, 306] width 847 height 613
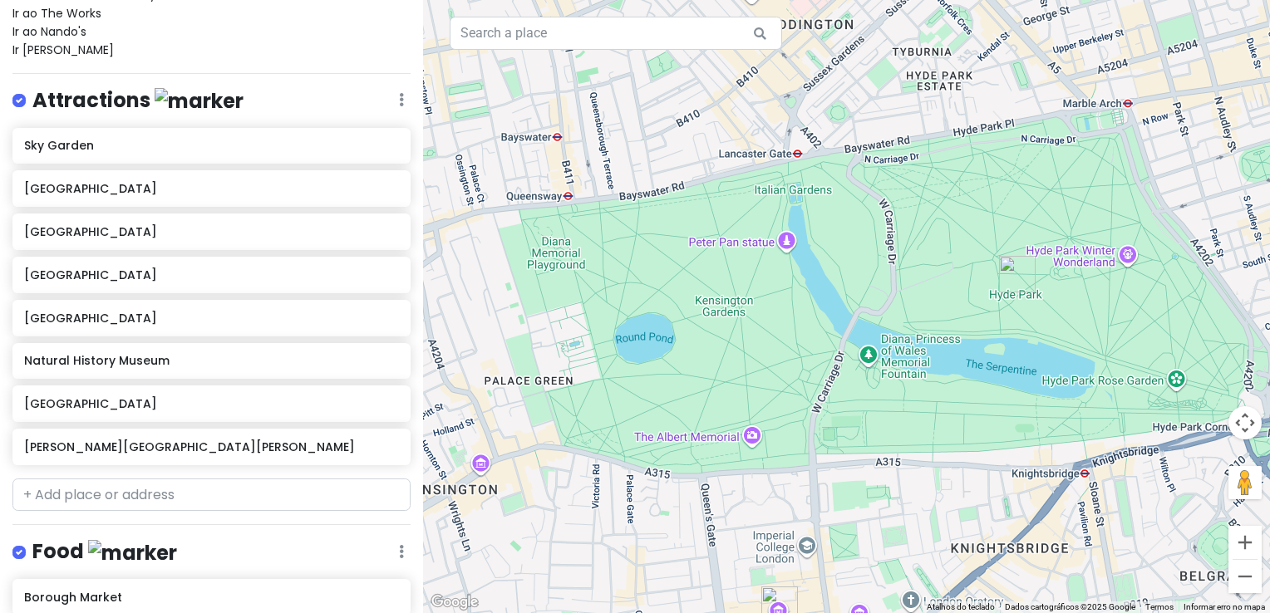
drag, startPoint x: 748, startPoint y: 336, endPoint x: 715, endPoint y: 343, distance: 33.9
click at [715, 343] on div at bounding box center [846, 306] width 847 height 613
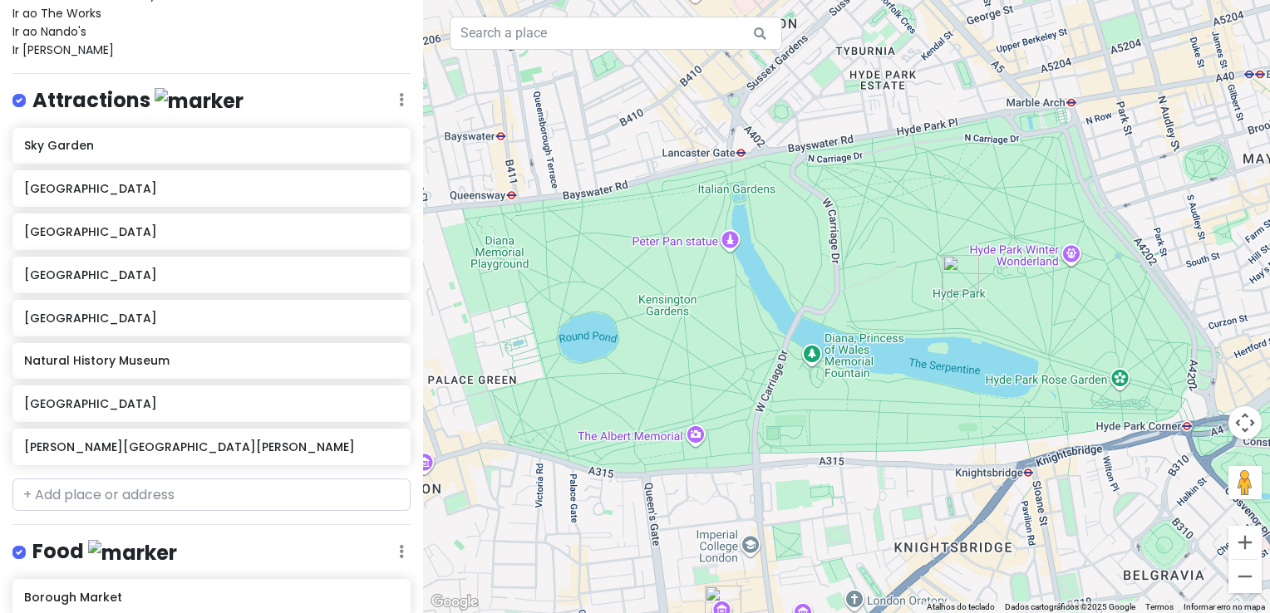
drag, startPoint x: 861, startPoint y: 305, endPoint x: 767, endPoint y: 290, distance: 95.1
click at [767, 290] on div at bounding box center [846, 306] width 847 height 613
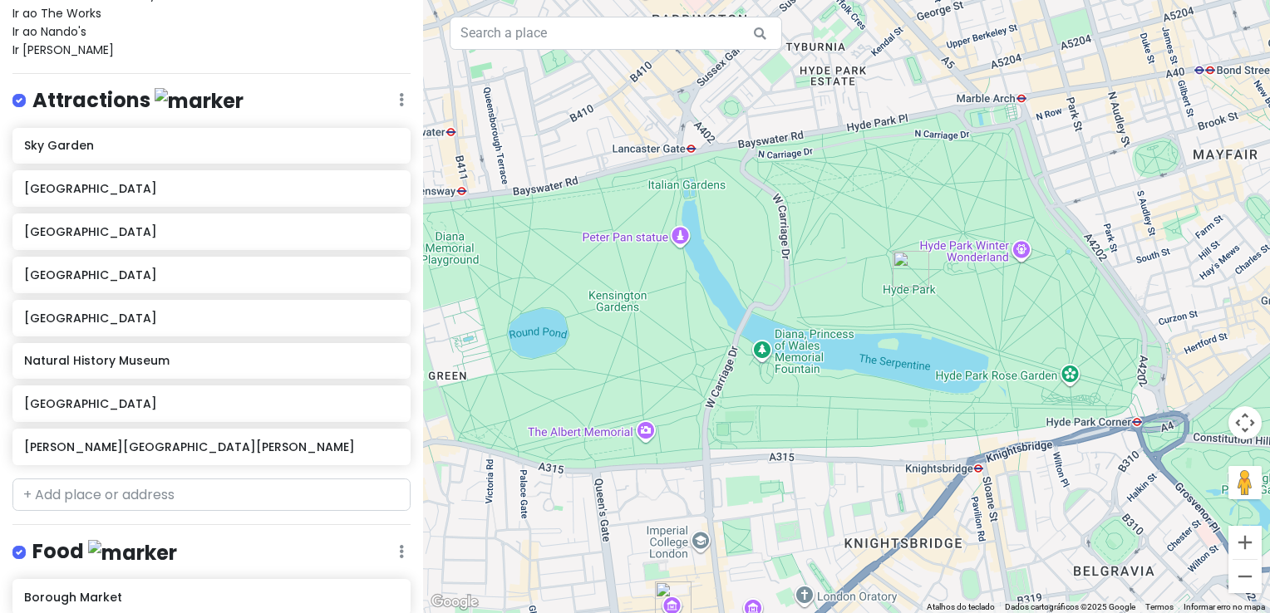
drag, startPoint x: 692, startPoint y: 289, endPoint x: 705, endPoint y: 290, distance: 12.5
click at [705, 290] on div at bounding box center [846, 306] width 847 height 613
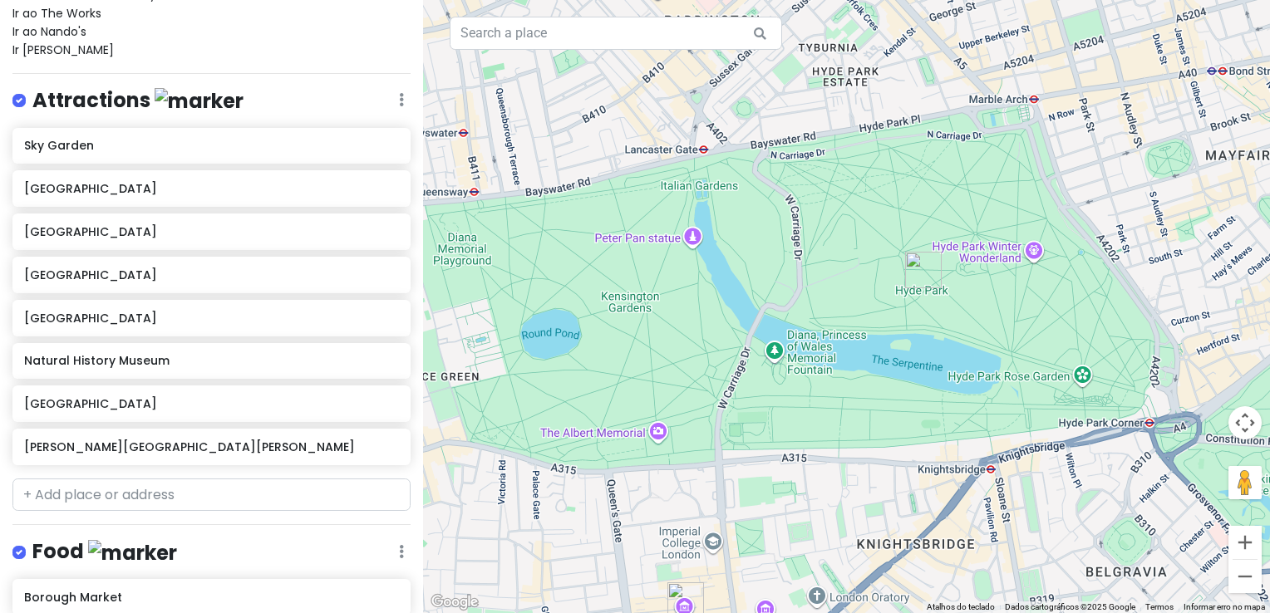
drag, startPoint x: 553, startPoint y: 281, endPoint x: 570, endPoint y: 275, distance: 18.4
click at [575, 281] on div at bounding box center [846, 306] width 847 height 613
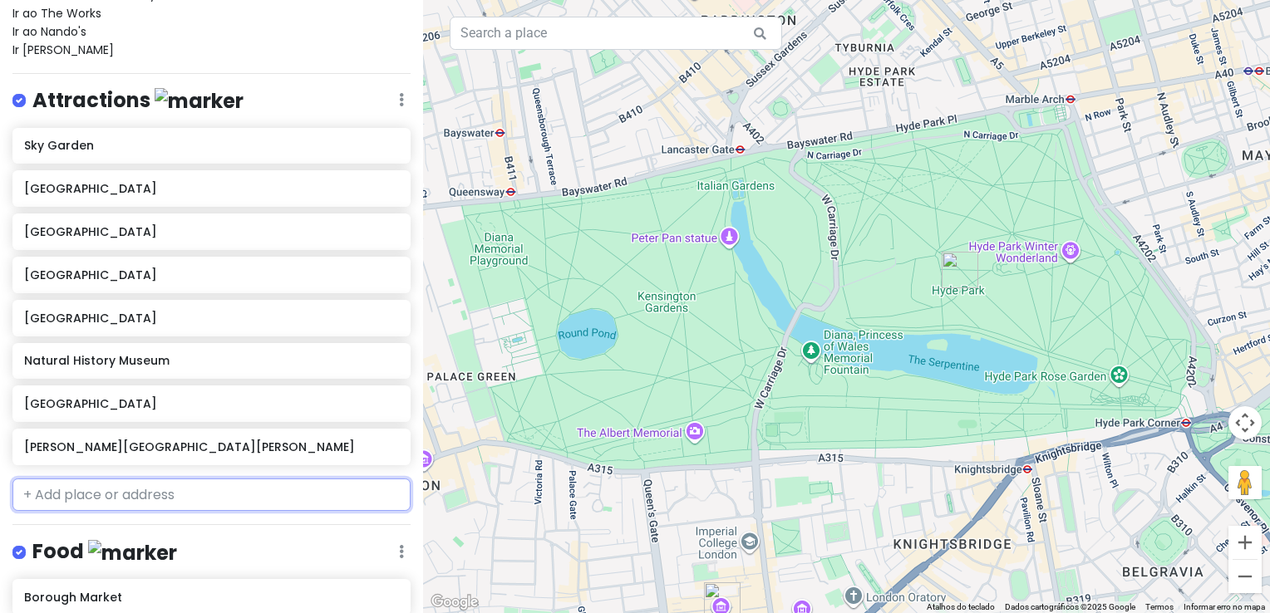
click at [125, 494] on input "text" at bounding box center [211, 495] width 398 height 33
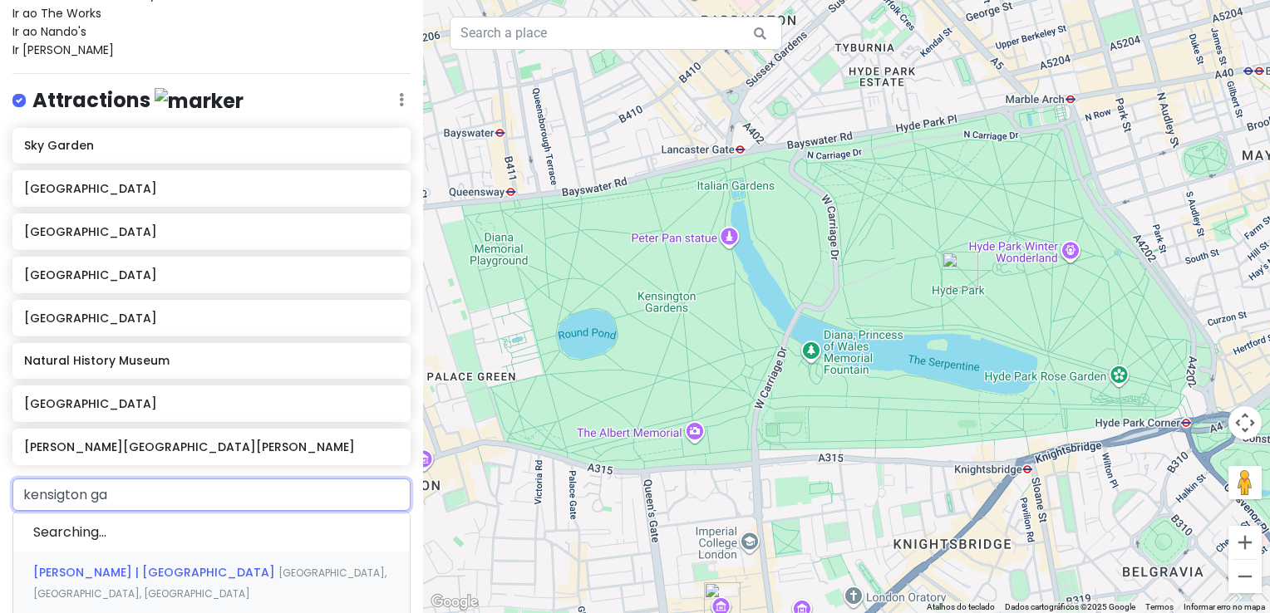
type input "kensigton gar"
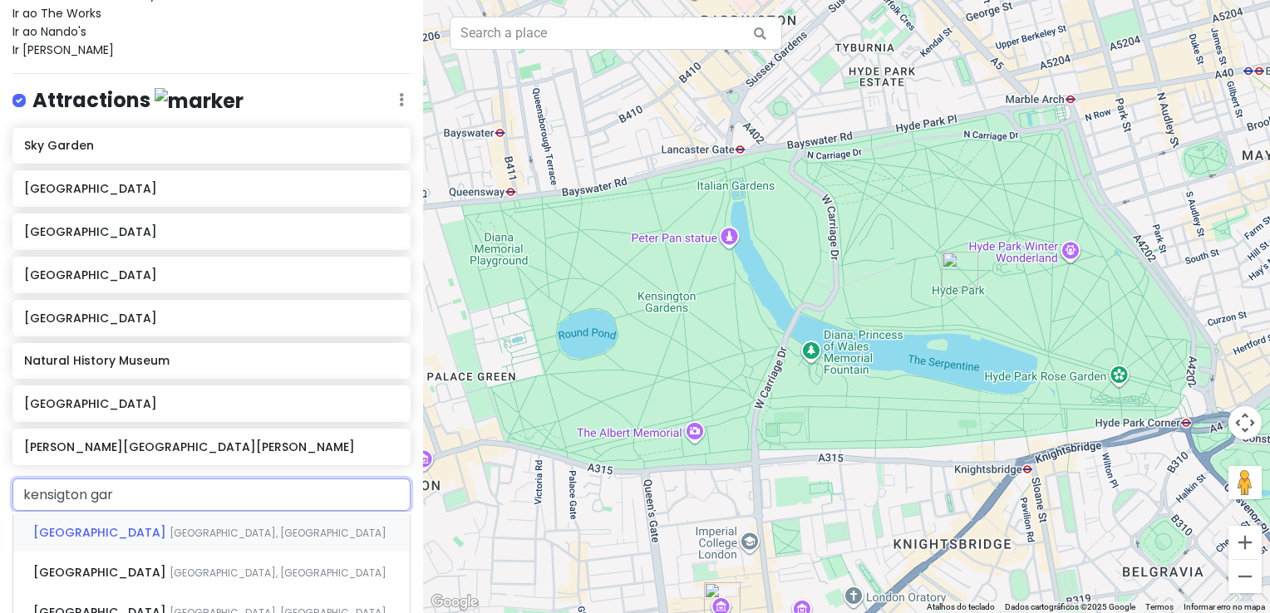
scroll to position [277, 0]
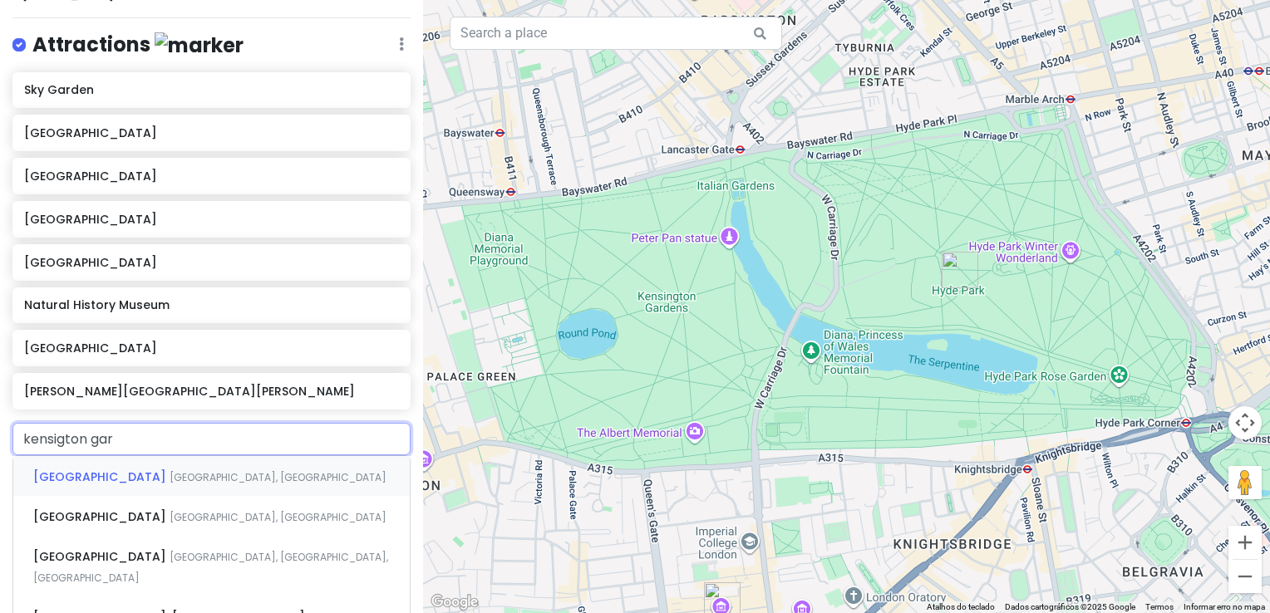
click at [193, 475] on span "[GEOGRAPHIC_DATA], [GEOGRAPHIC_DATA]" at bounding box center [277, 477] width 217 height 14
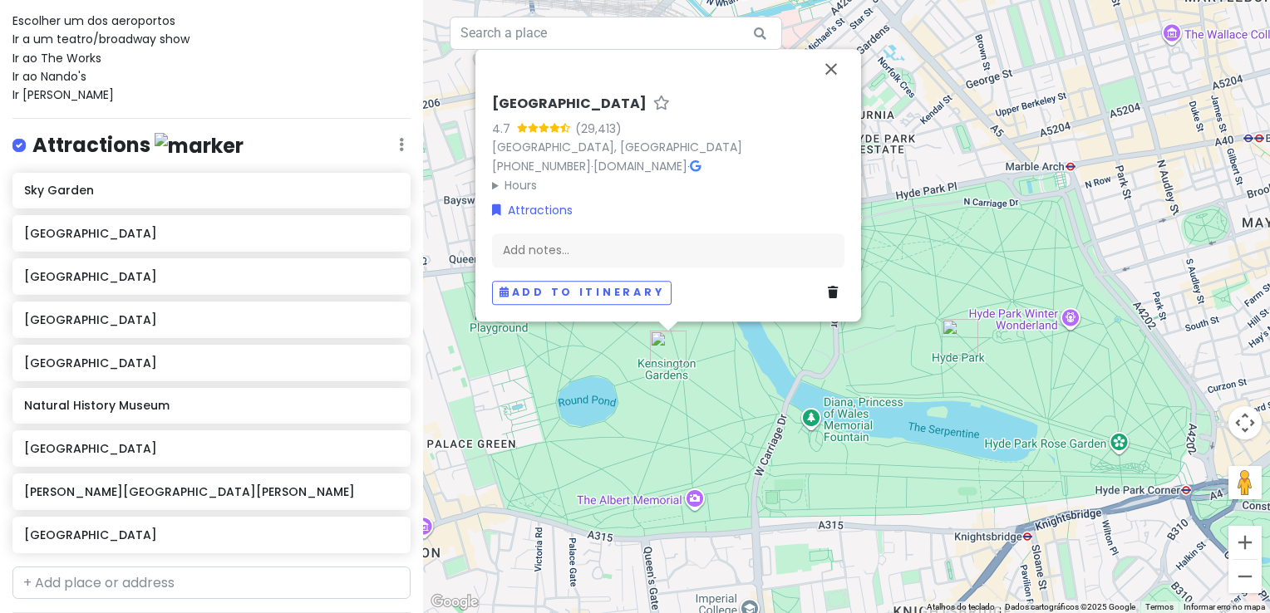
scroll to position [166, 0]
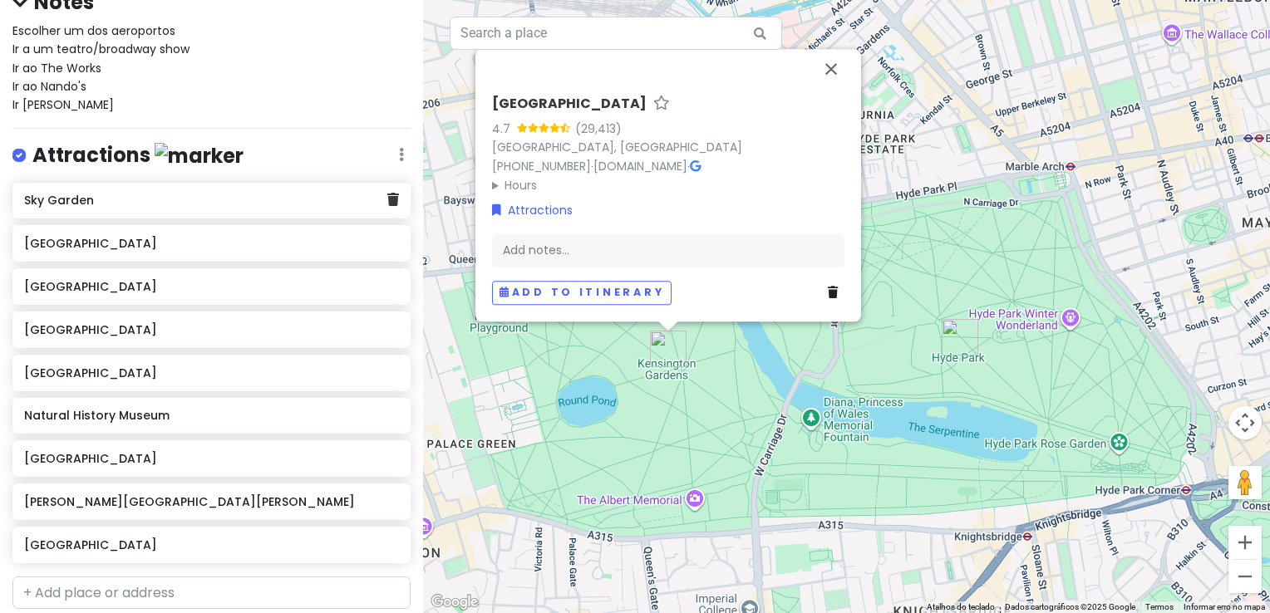
click at [204, 193] on h6 "Sky Garden" at bounding box center [205, 200] width 363 height 15
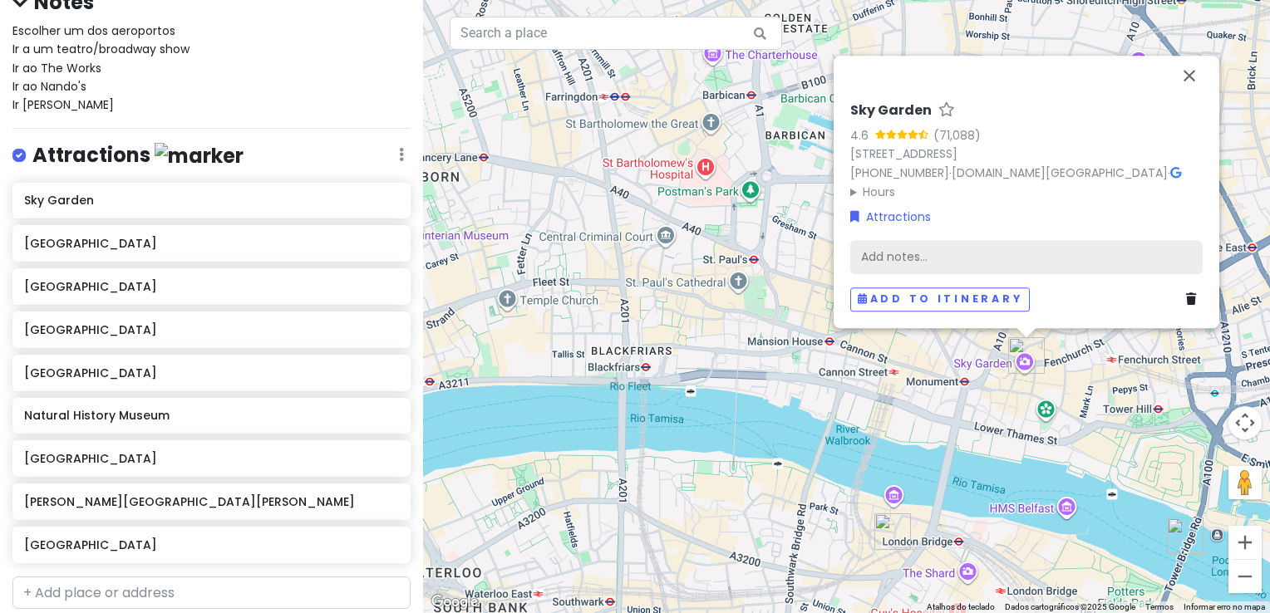
click at [932, 264] on div "Add notes..." at bounding box center [1026, 257] width 352 height 35
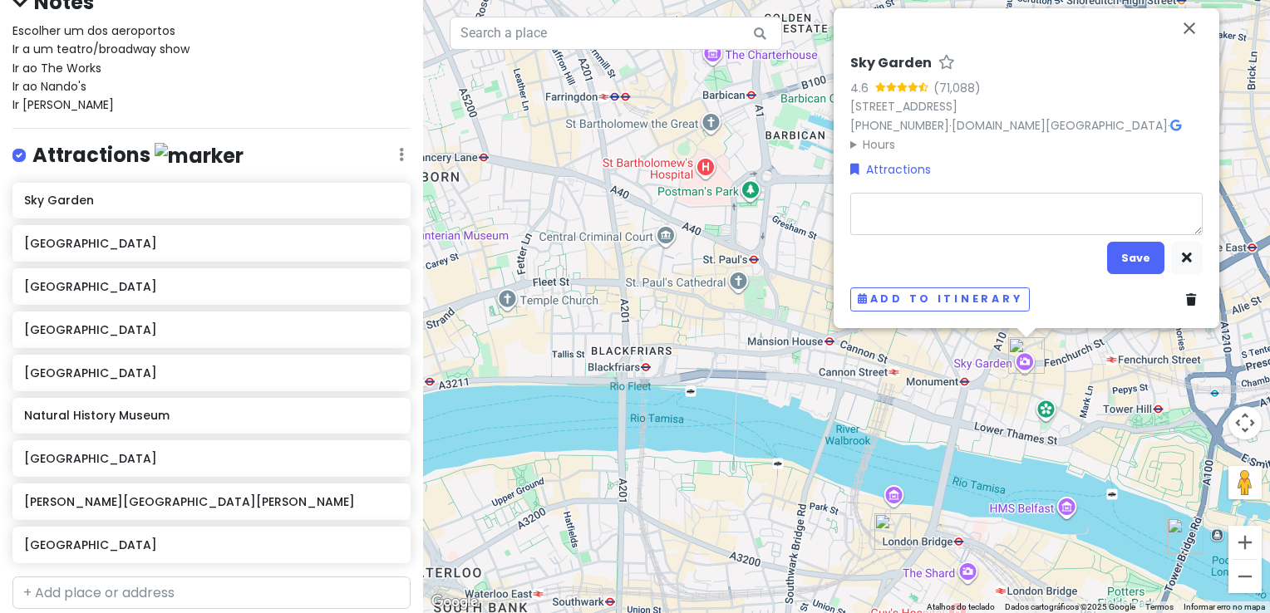
type textarea "x"
type textarea "[URL][DOMAIN_NAME]"
click at [1127, 251] on button "Save" at bounding box center [1135, 258] width 57 height 32
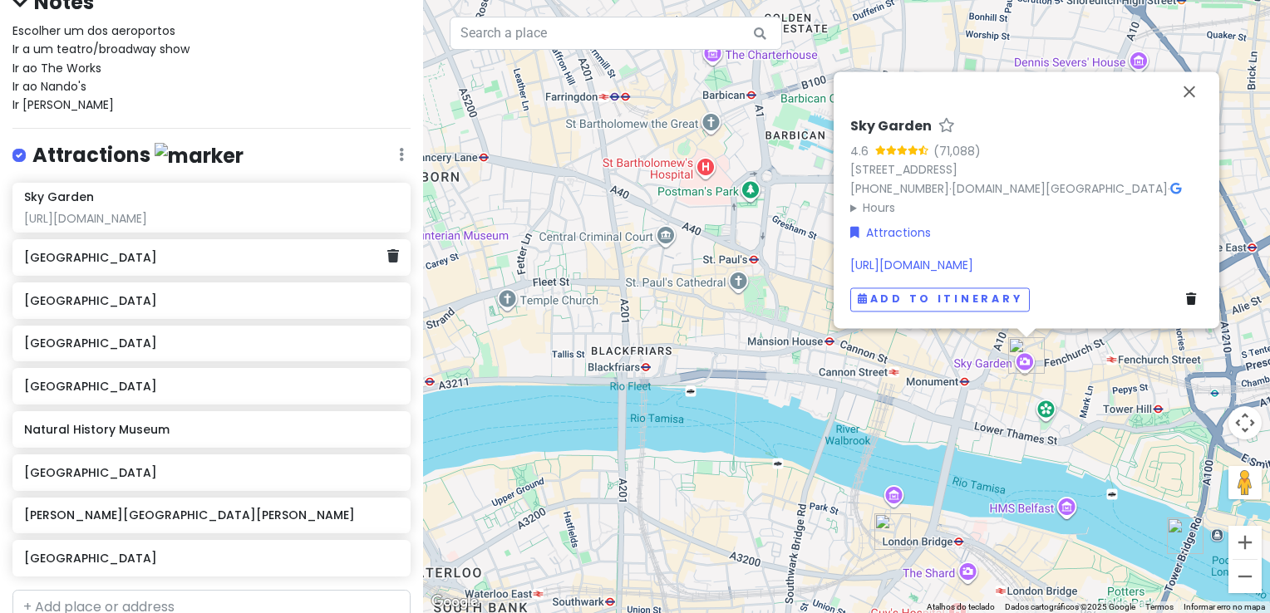
click at [228, 265] on h6 "[GEOGRAPHIC_DATA]" at bounding box center [205, 257] width 363 height 15
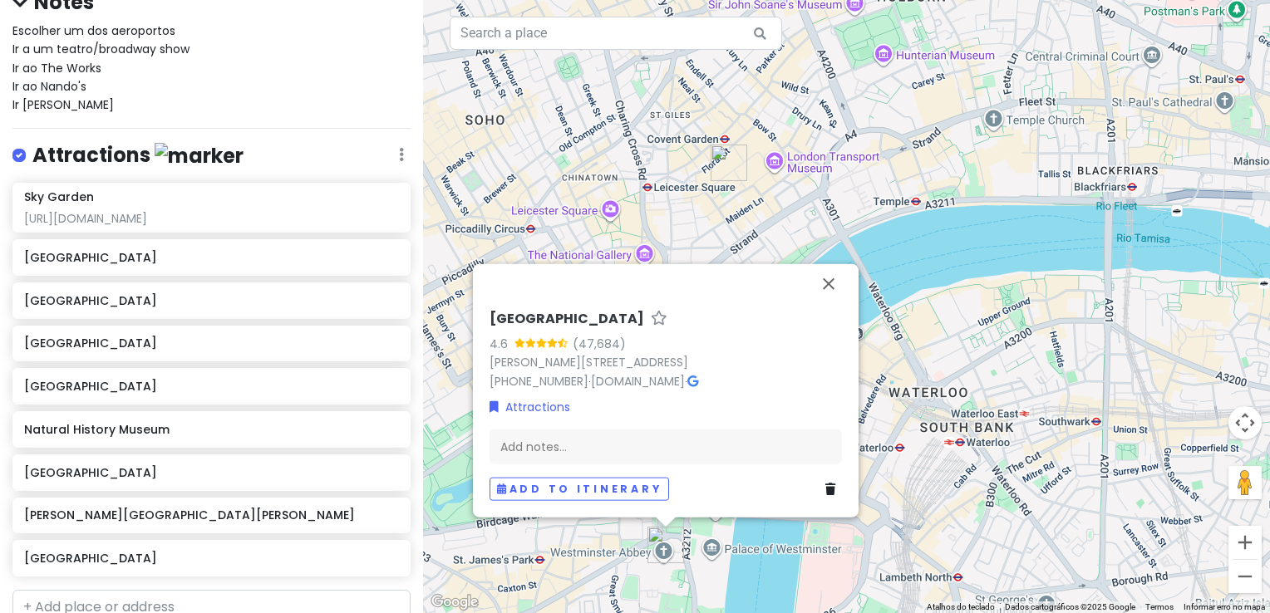
click at [575, 439] on div "Add notes..." at bounding box center [665, 447] width 352 height 35
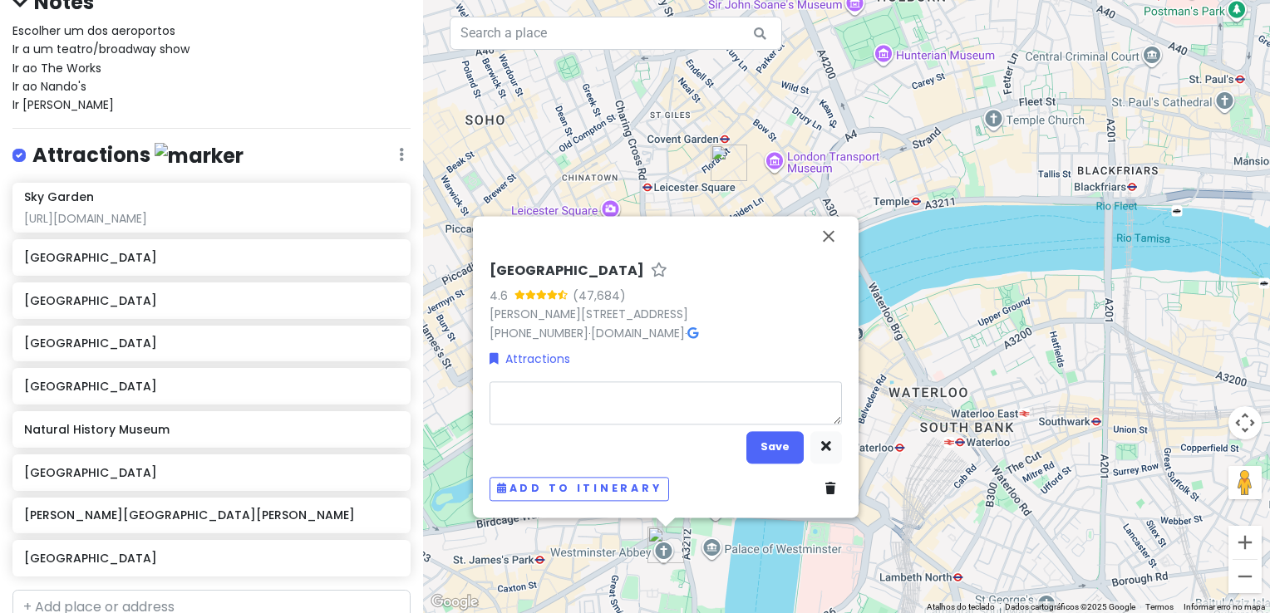
type textarea "x"
type textarea "[URL][DOMAIN_NAME]"
click at [771, 449] on button "Save" at bounding box center [774, 447] width 57 height 32
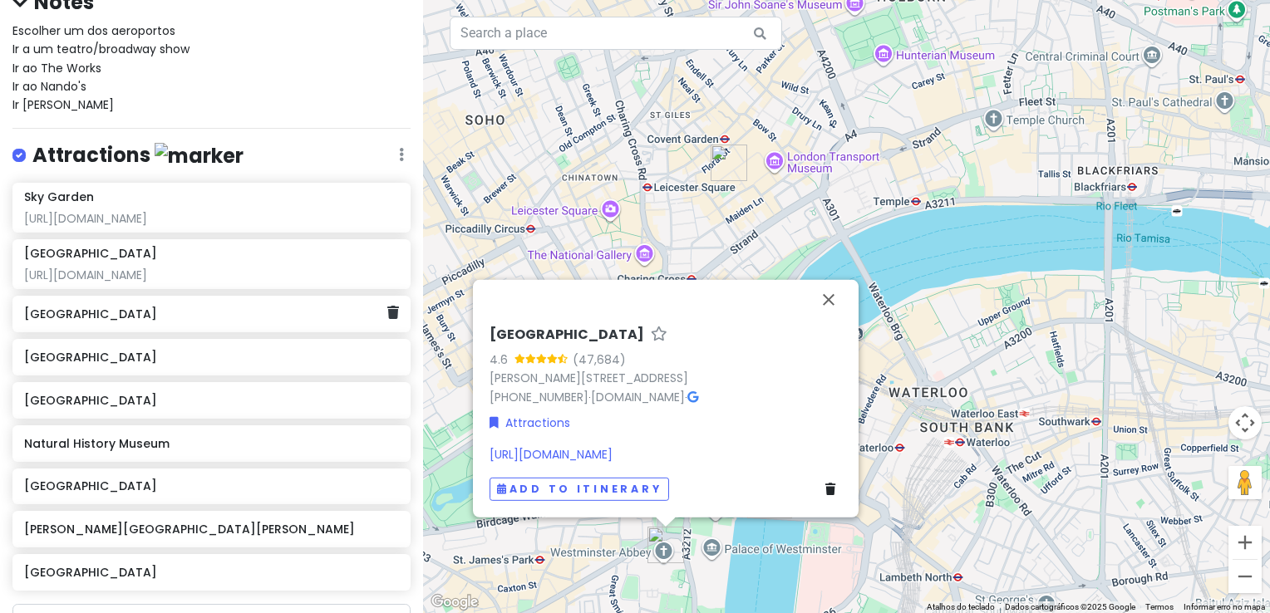
click at [226, 322] on h6 "[GEOGRAPHIC_DATA]" at bounding box center [205, 314] width 363 height 15
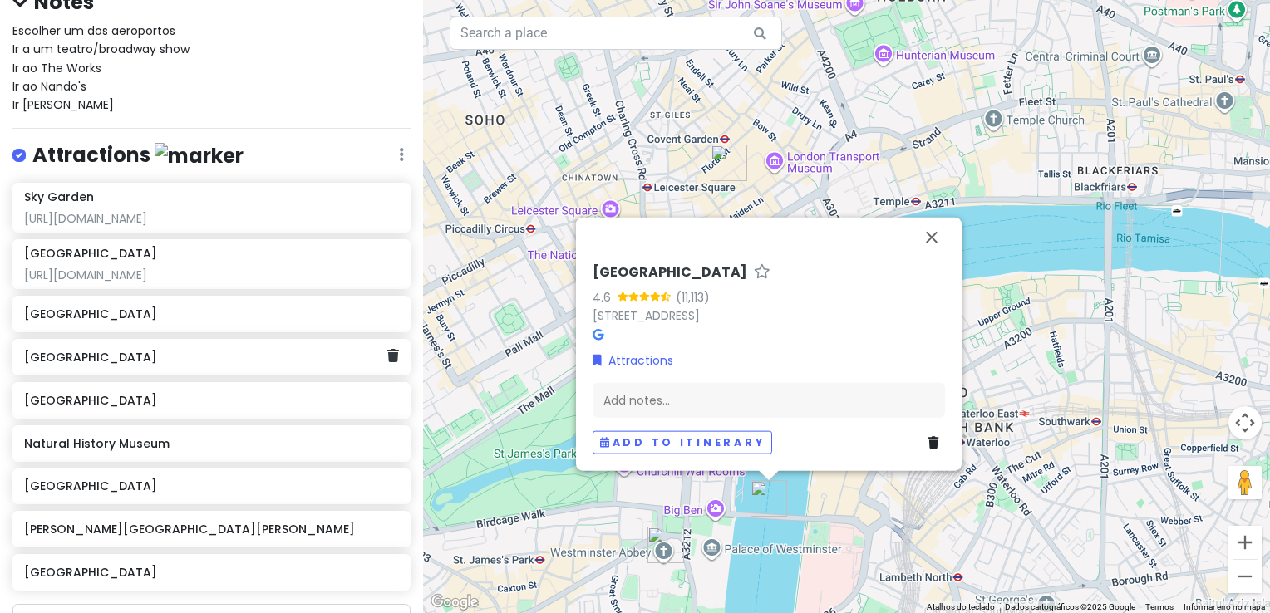
click at [213, 364] on h6 "[GEOGRAPHIC_DATA]" at bounding box center [205, 357] width 363 height 15
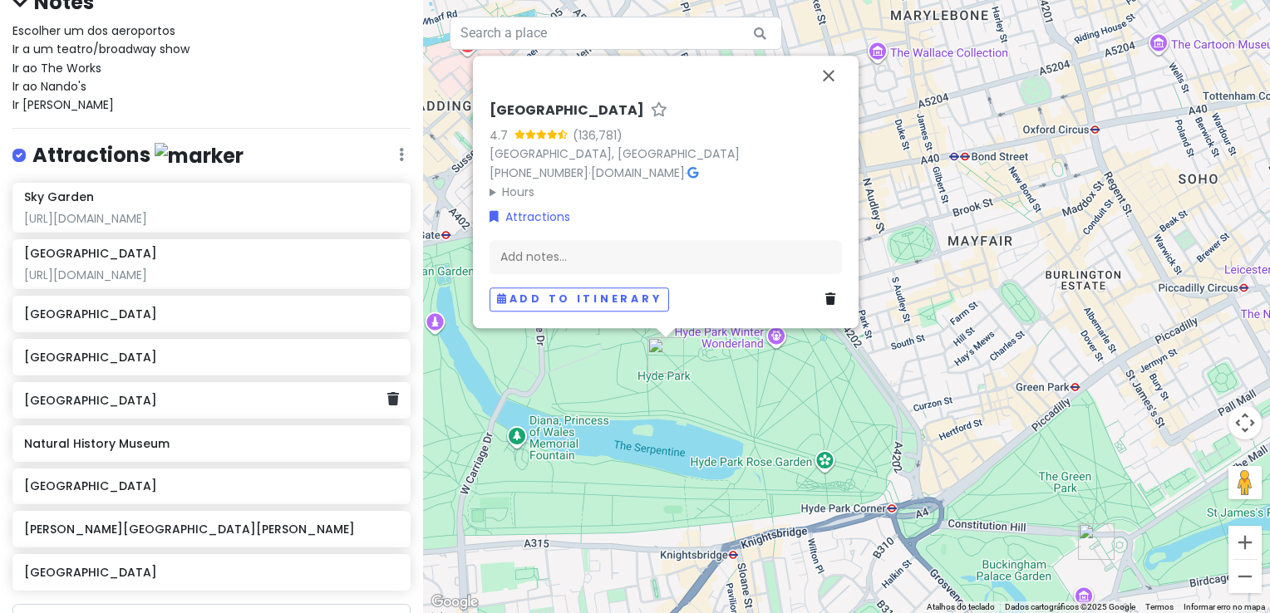
click at [136, 408] on h6 "[GEOGRAPHIC_DATA]" at bounding box center [205, 400] width 363 height 15
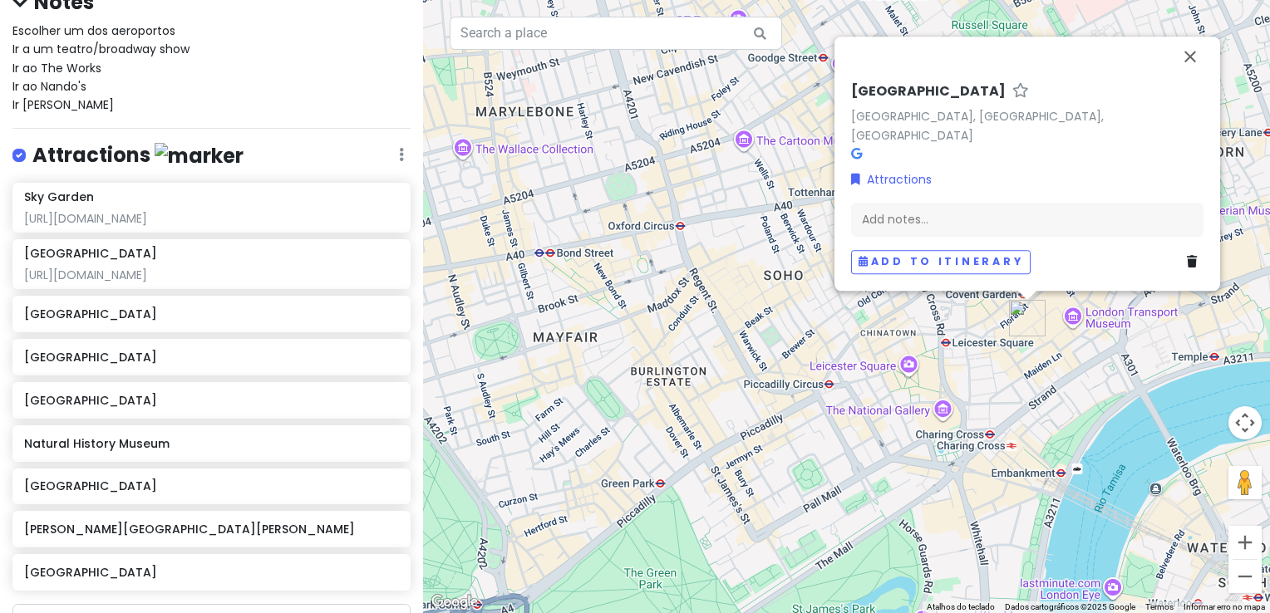
click at [933, 198] on div "[GEOGRAPHIC_DATA], [GEOGRAPHIC_DATA], [GEOGRAPHIC_DATA] Attractions Add notes..…" at bounding box center [1027, 178] width 366 height 204
click at [145, 462] on div "Natural History Museum" at bounding box center [211, 443] width 398 height 37
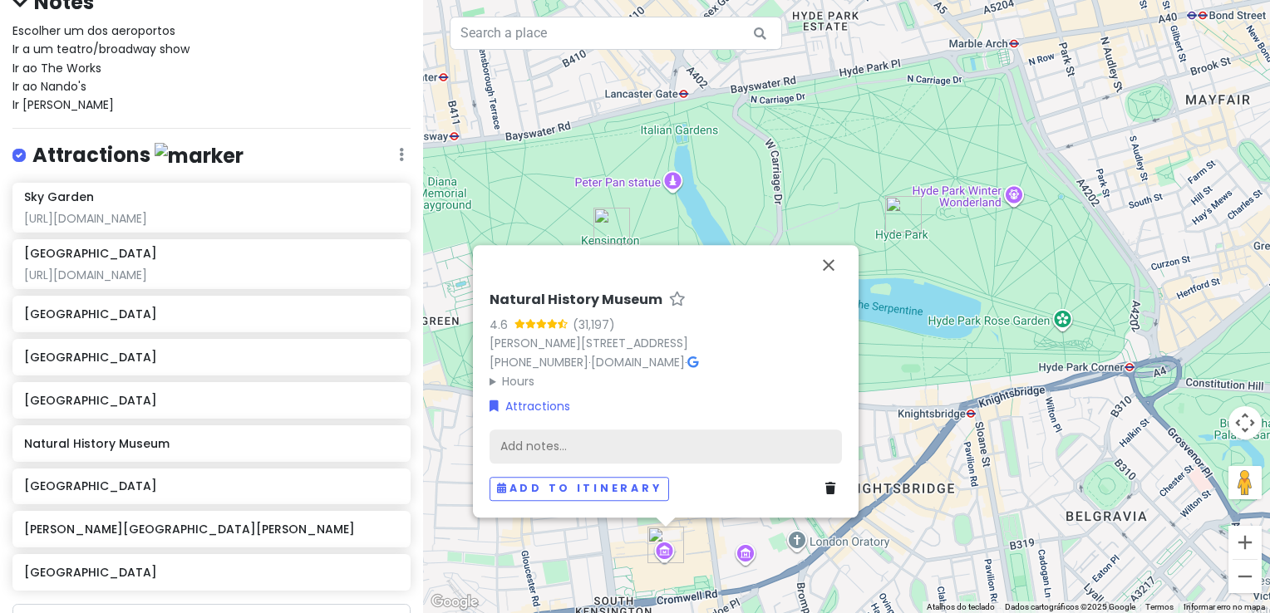
click at [566, 440] on div "Add notes..." at bounding box center [665, 447] width 352 height 35
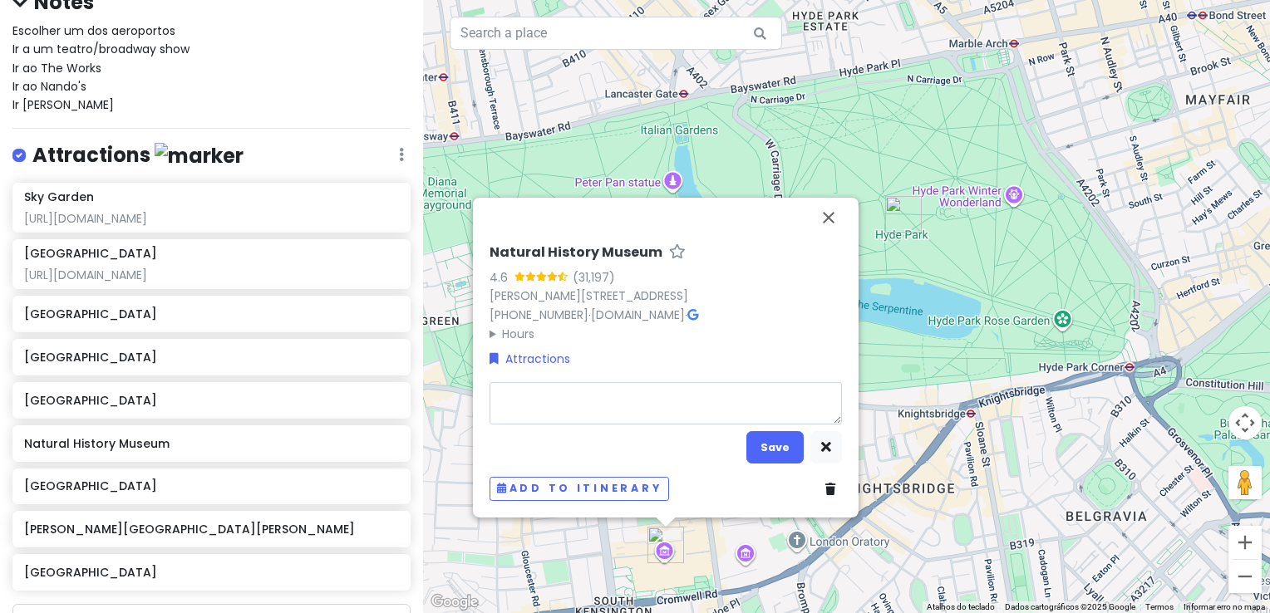
type textarea "x"
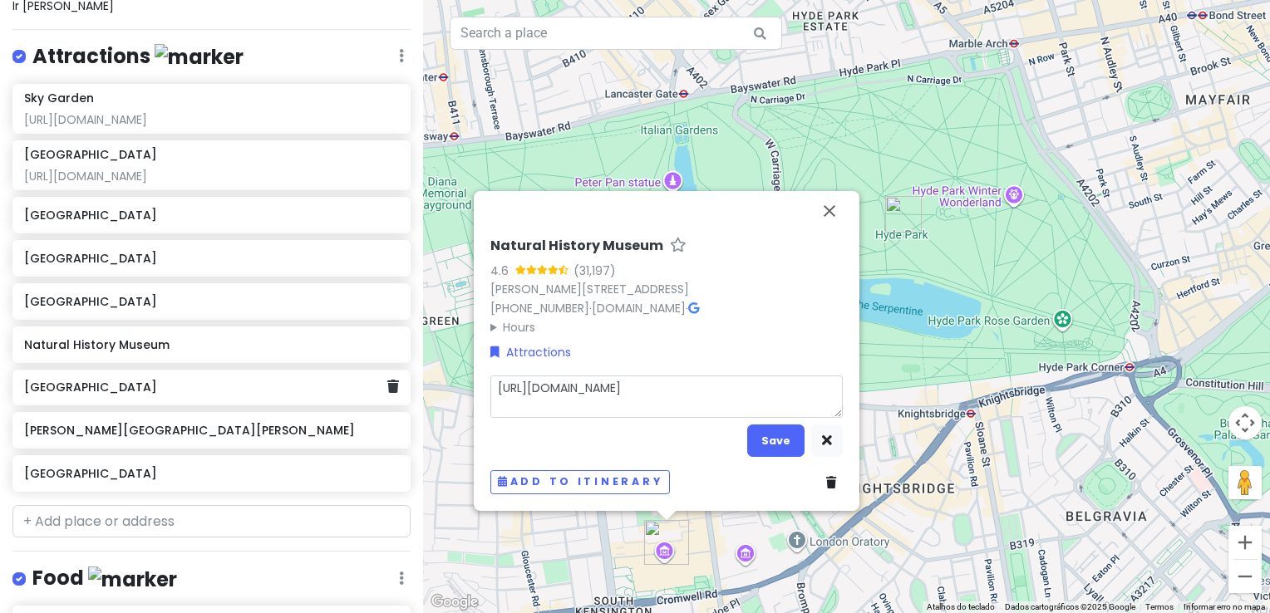
scroll to position [277, 0]
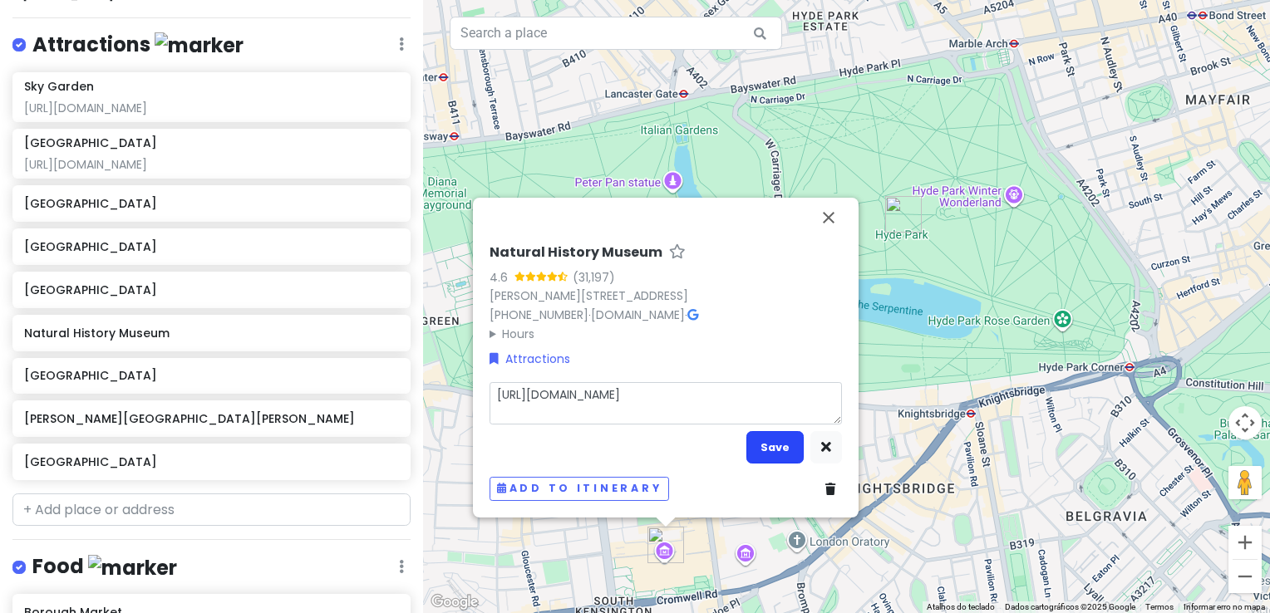
type textarea "[URL][DOMAIN_NAME]"
click at [781, 457] on button "Save" at bounding box center [774, 447] width 57 height 32
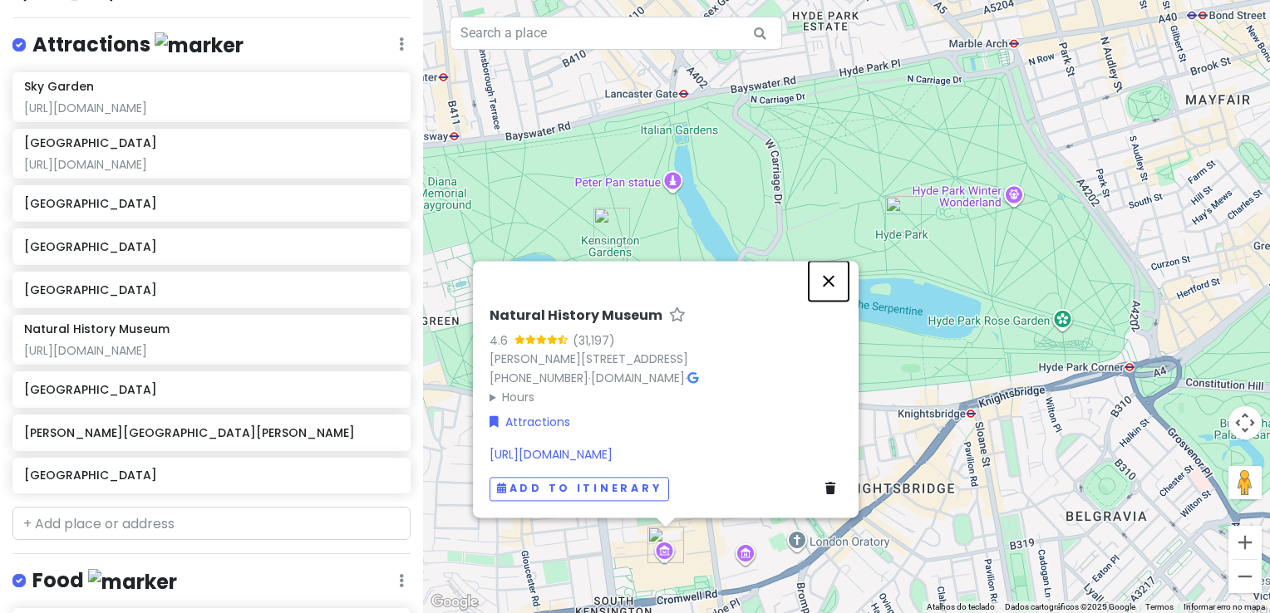
click at [827, 285] on button "Fechar" at bounding box center [828, 281] width 40 height 40
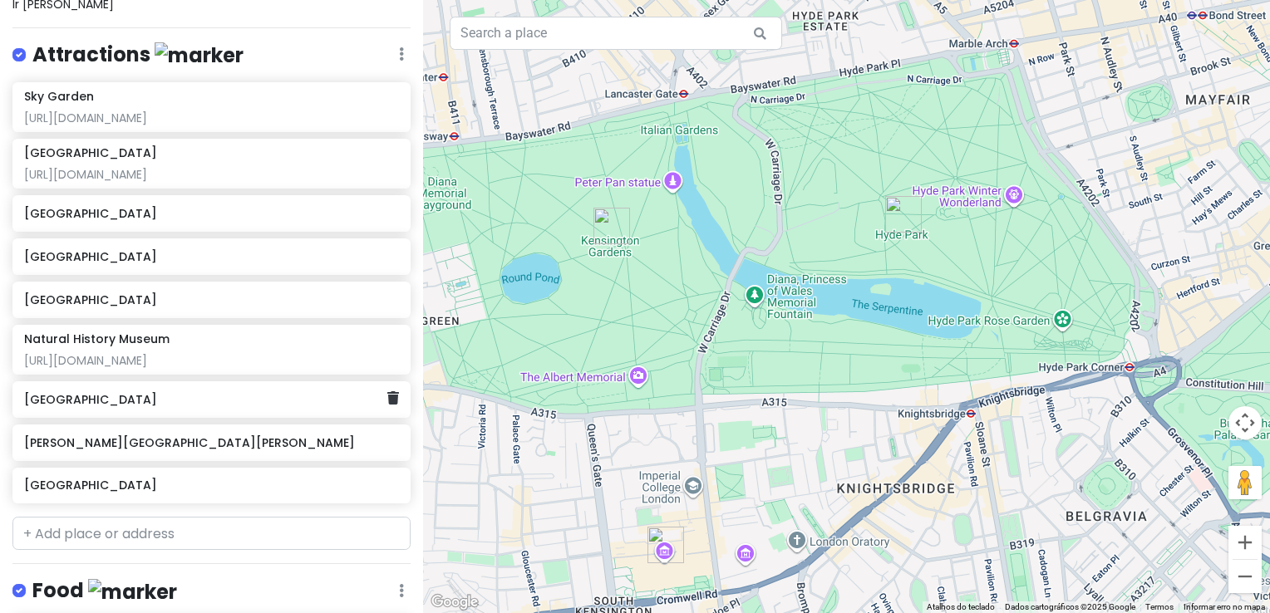
scroll to position [282, 0]
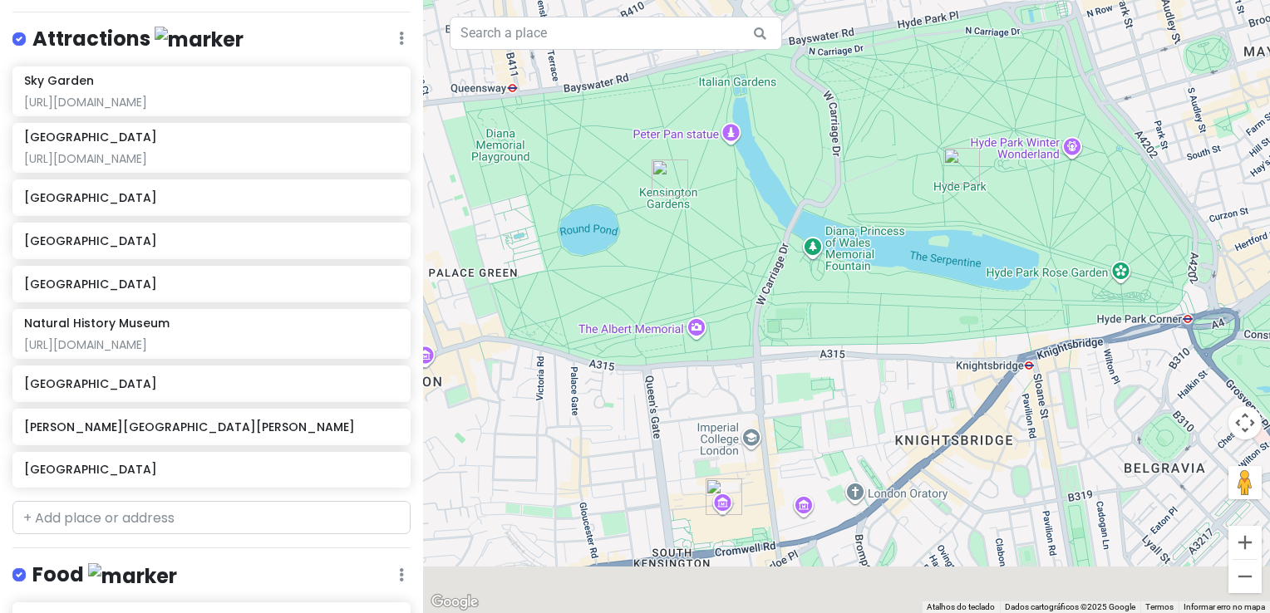
drag, startPoint x: 622, startPoint y: 350, endPoint x: 700, endPoint y: 317, distance: 83.8
click at [685, 301] on div at bounding box center [846, 306] width 847 height 613
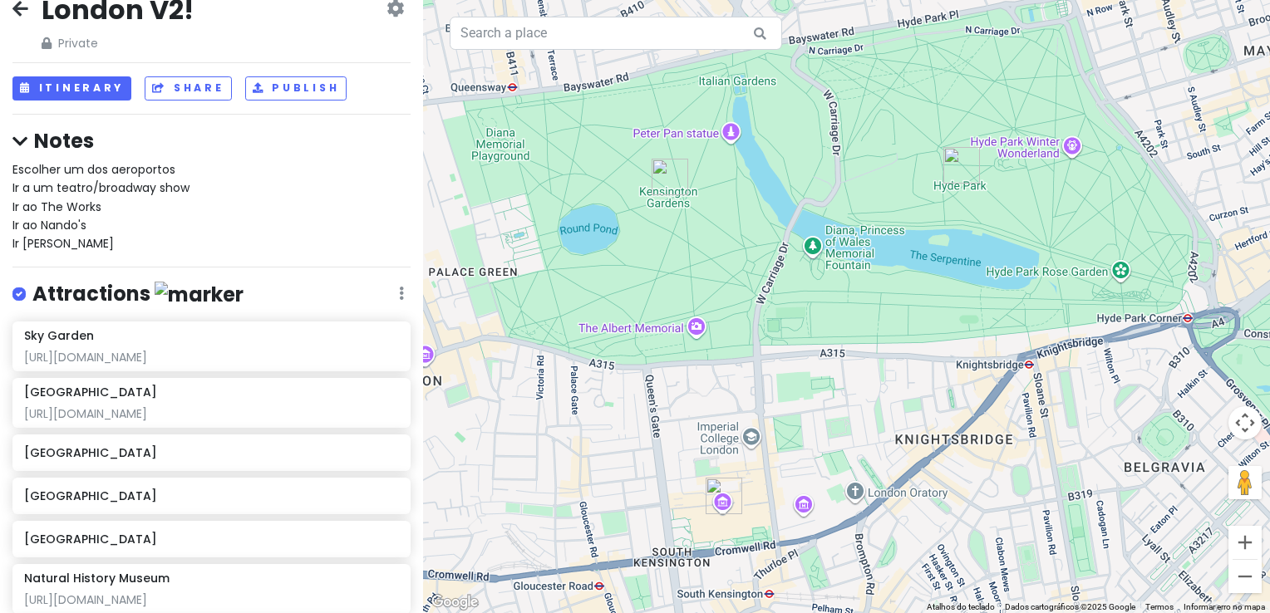
scroll to position [0, 0]
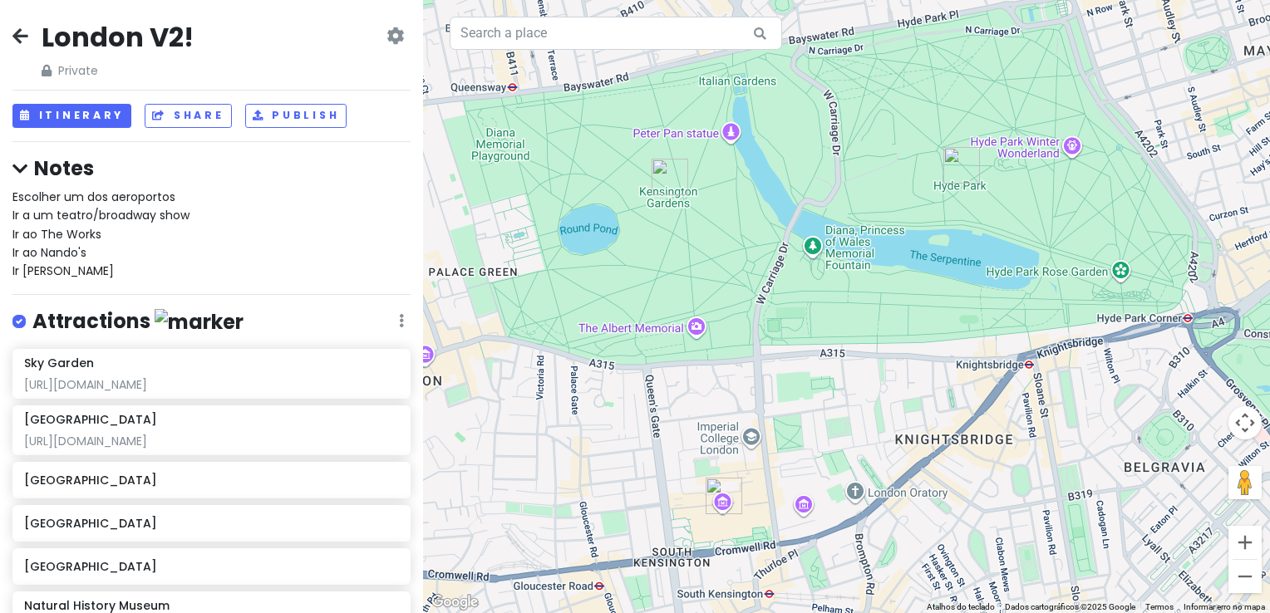
drag, startPoint x: 854, startPoint y: 364, endPoint x: 861, endPoint y: 377, distance: 14.9
click at [861, 377] on div at bounding box center [846, 306] width 847 height 613
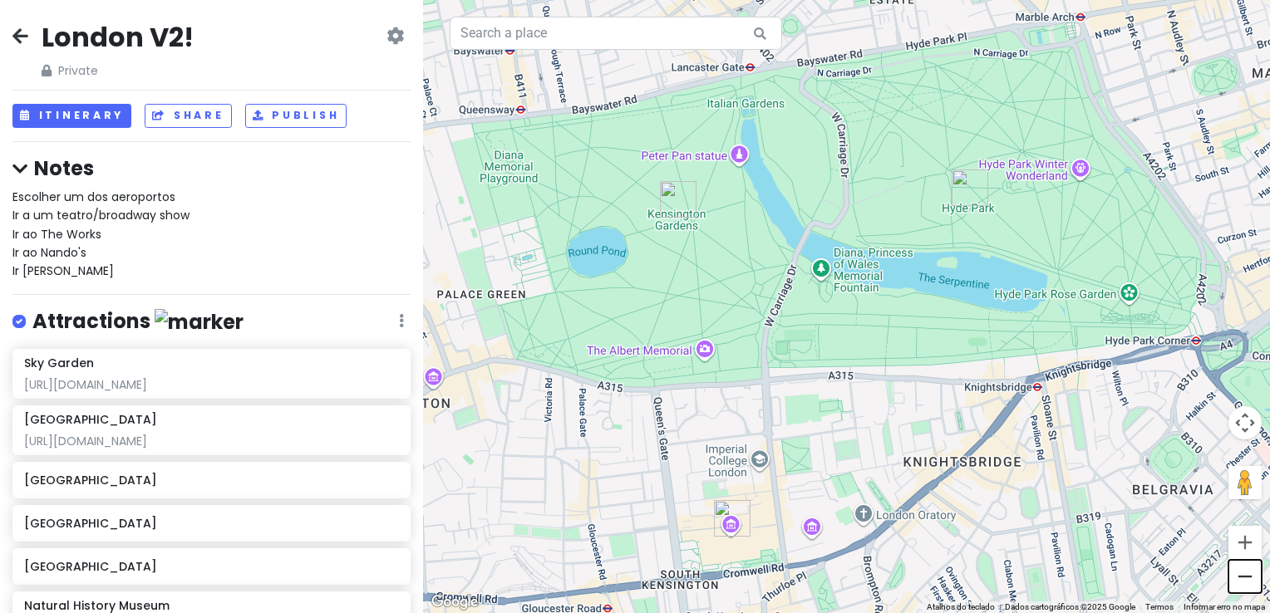
click at [1253, 587] on button "Diminuir o zoom" at bounding box center [1244, 576] width 33 height 33
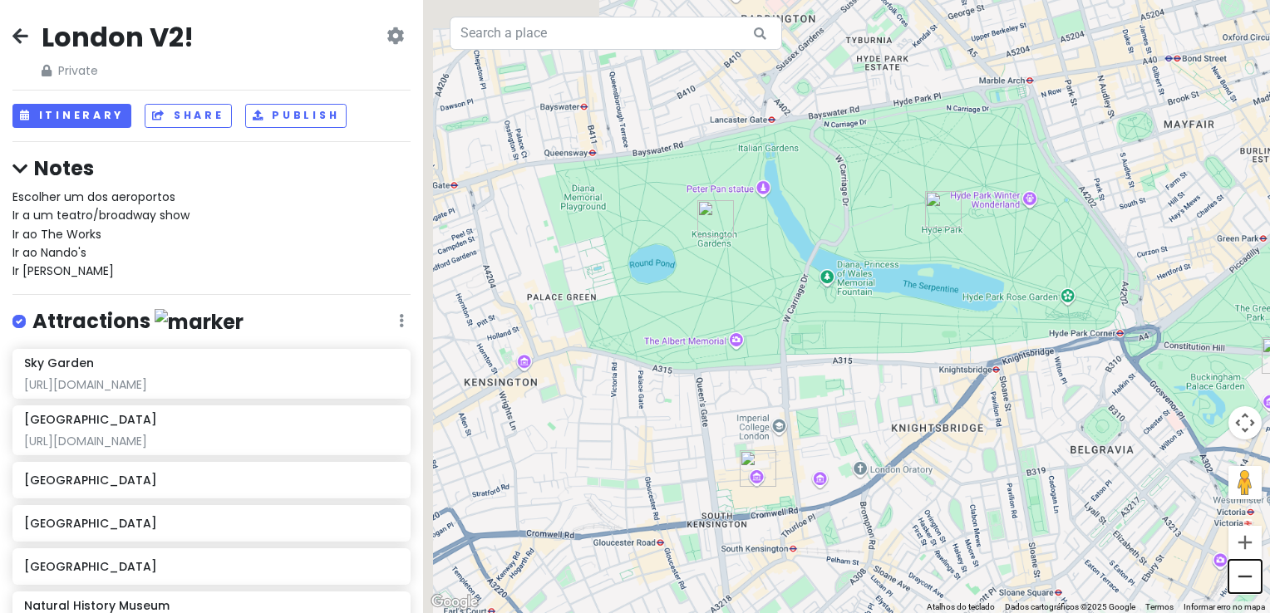
click at [1253, 587] on button "Diminuir o zoom" at bounding box center [1244, 576] width 33 height 33
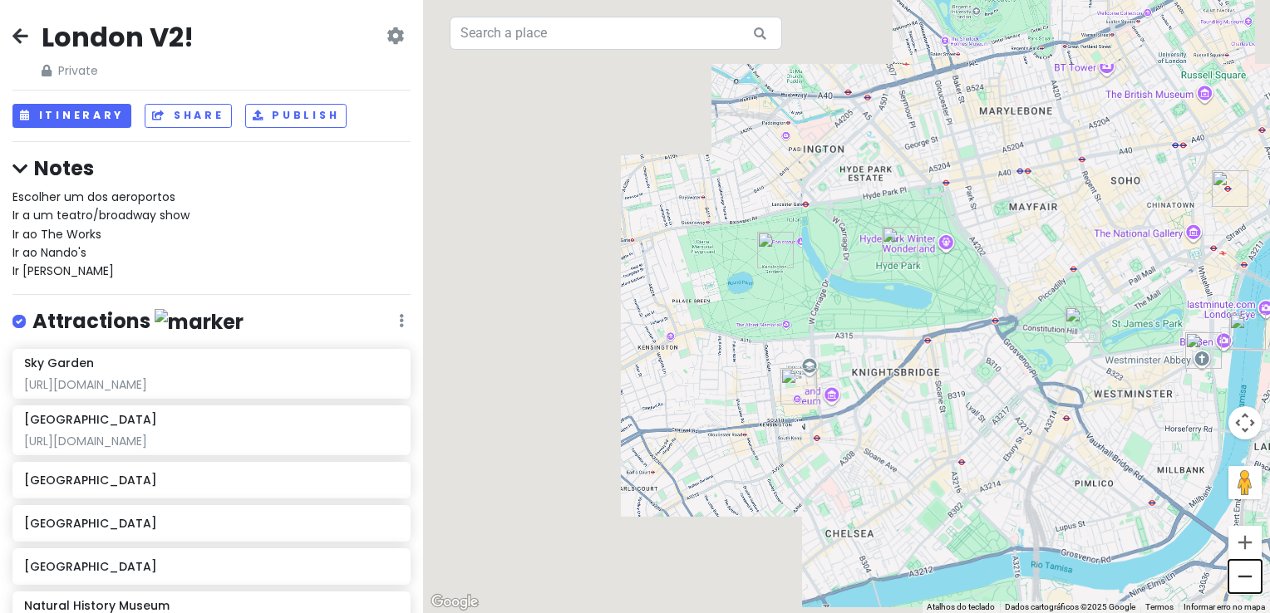
click at [1253, 587] on button "Diminuir o zoom" at bounding box center [1244, 576] width 33 height 33
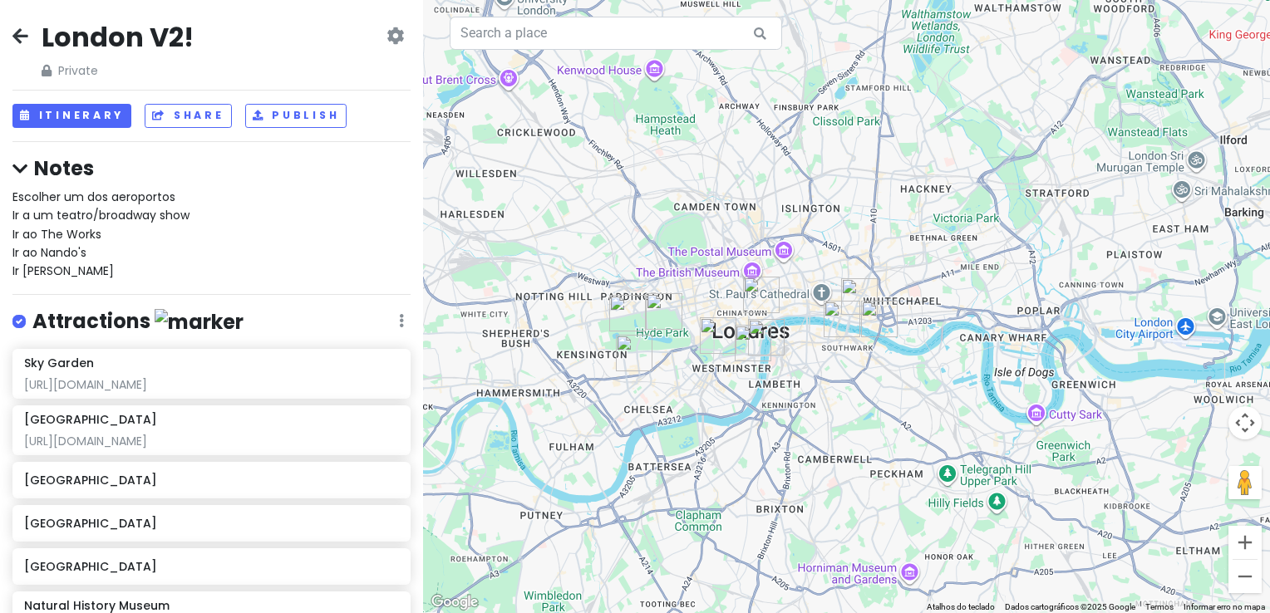
drag, startPoint x: 984, startPoint y: 390, endPoint x: 783, endPoint y: 427, distance: 203.5
click at [783, 427] on div at bounding box center [846, 306] width 847 height 613
click at [1250, 548] on button "Aumentar o zoom" at bounding box center [1244, 542] width 33 height 33
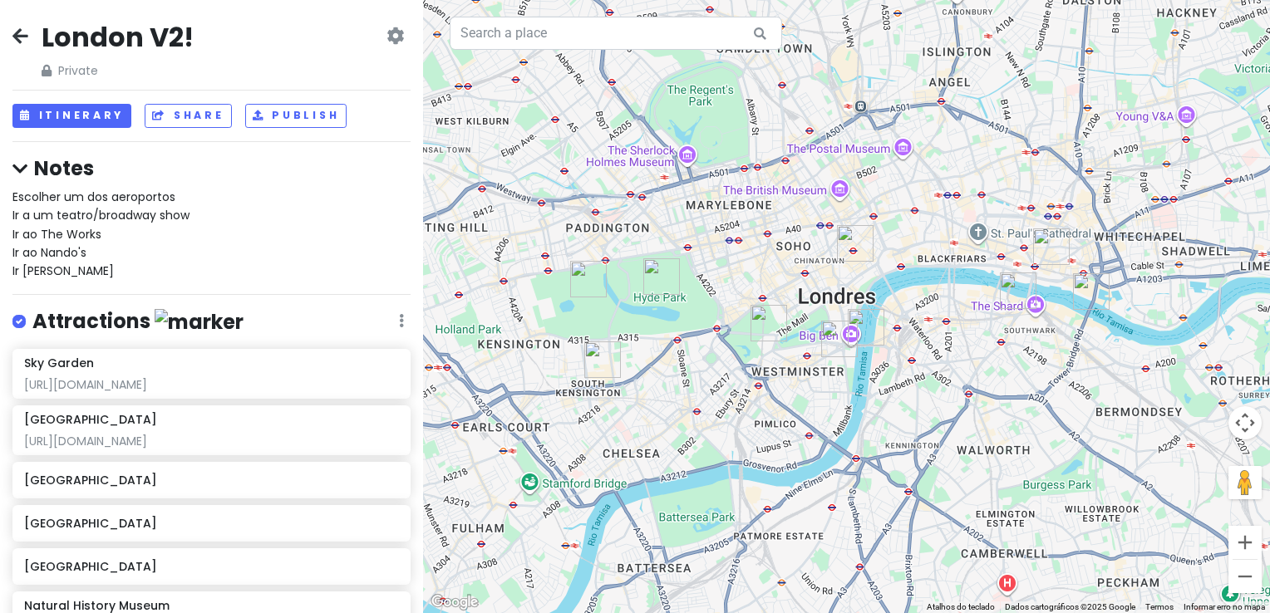
drag, startPoint x: 818, startPoint y: 520, endPoint x: 1007, endPoint y: 461, distance: 198.4
click at [1010, 460] on div at bounding box center [846, 306] width 847 height 613
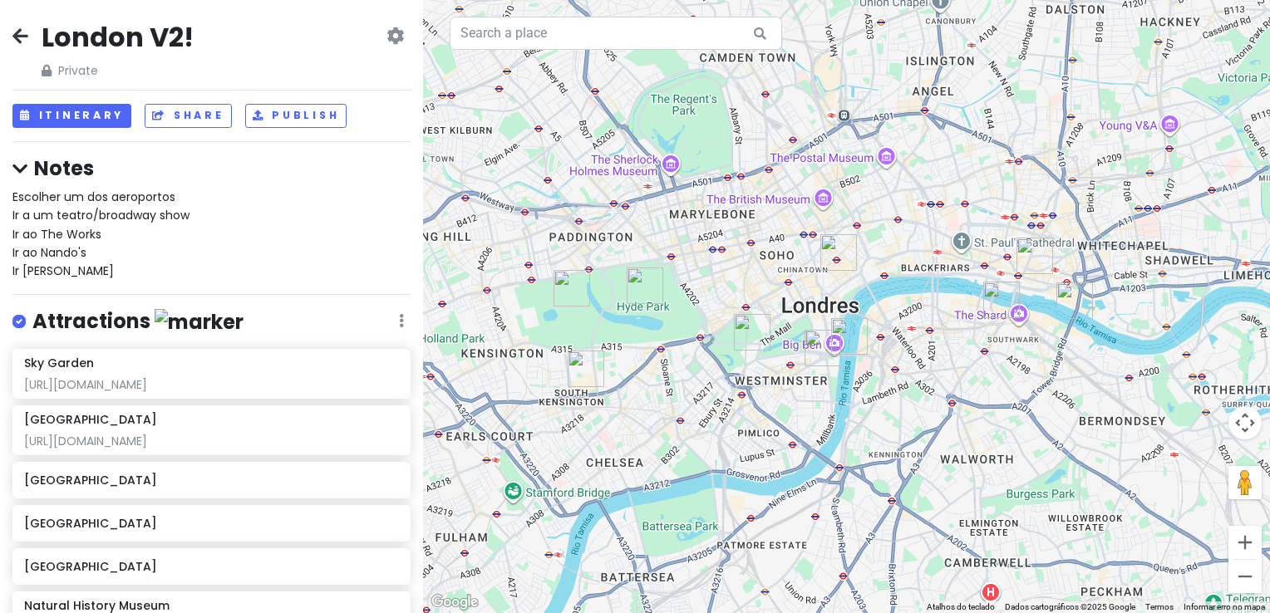
drag, startPoint x: 774, startPoint y: 474, endPoint x: 758, endPoint y: 483, distance: 19.0
click at [758, 483] on div at bounding box center [846, 306] width 847 height 613
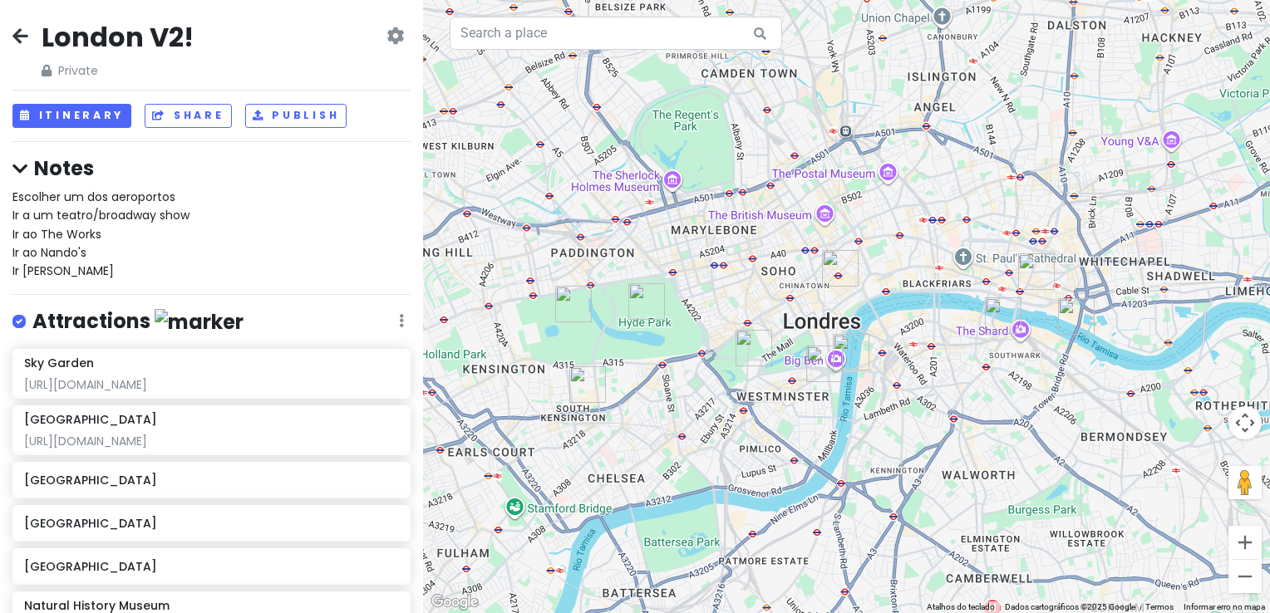
drag, startPoint x: 912, startPoint y: 231, endPoint x: 915, endPoint y: 258, distance: 26.7
click at [915, 258] on div at bounding box center [846, 306] width 847 height 613
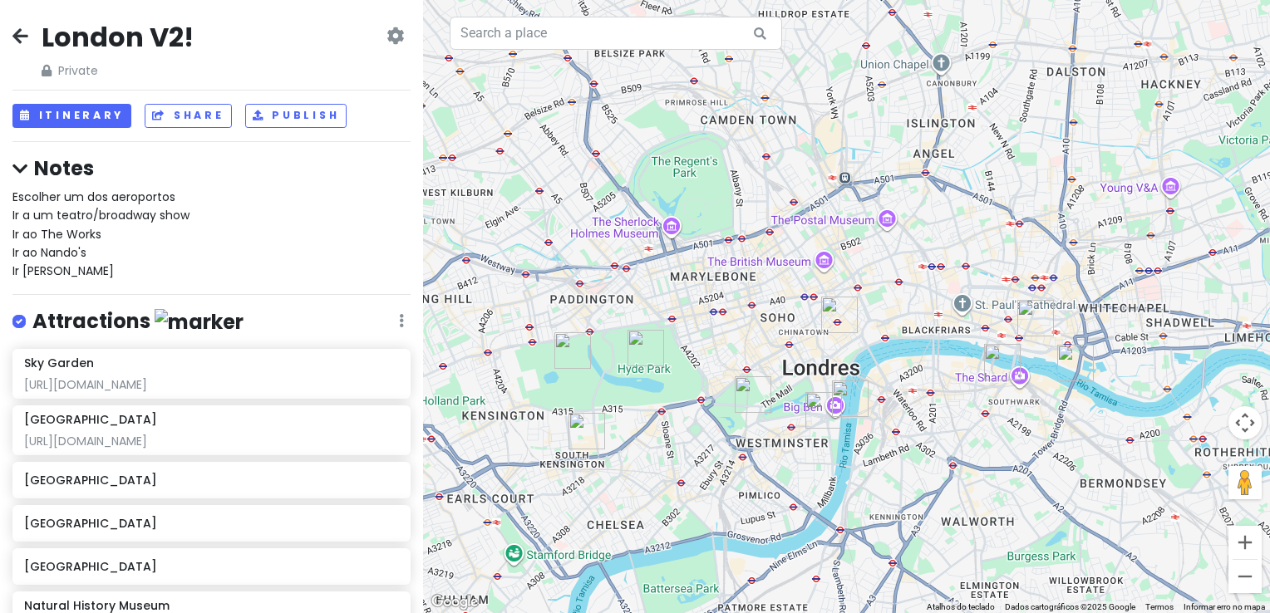
drag, startPoint x: 765, startPoint y: 147, endPoint x: 764, endPoint y: 186, distance: 39.1
click at [764, 186] on div at bounding box center [846, 306] width 847 height 613
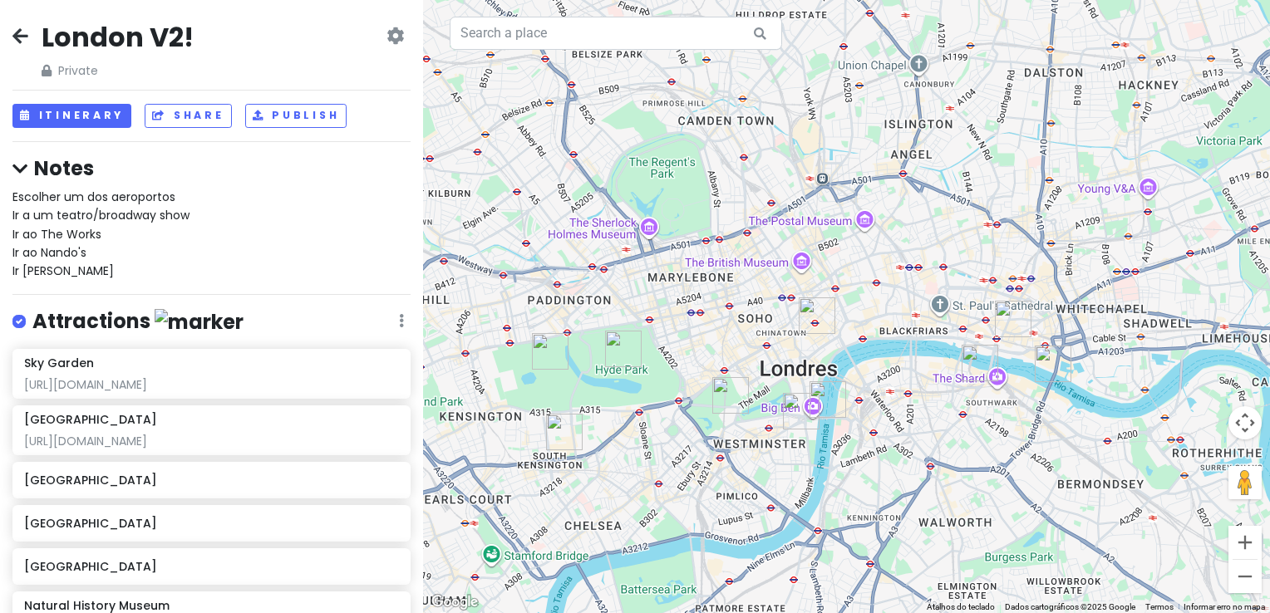
drag, startPoint x: 759, startPoint y: 314, endPoint x: 561, endPoint y: 297, distance: 198.4
click at [731, 299] on div at bounding box center [846, 306] width 847 height 613
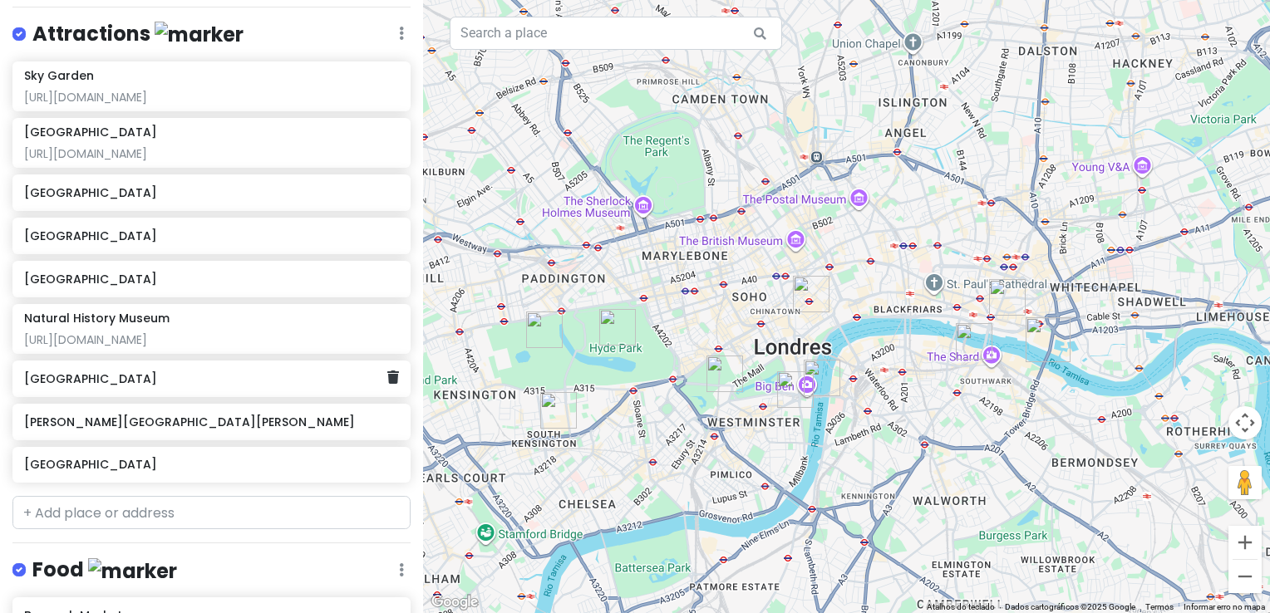
scroll to position [449, 0]
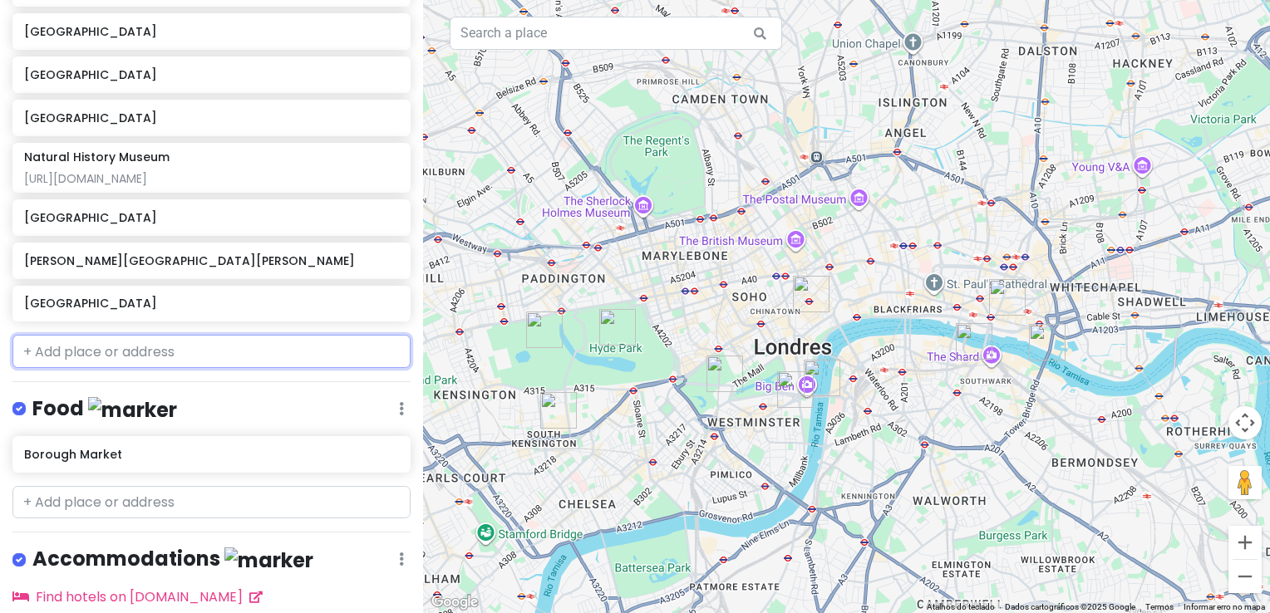
click at [176, 368] on input "text" at bounding box center [211, 351] width 398 height 33
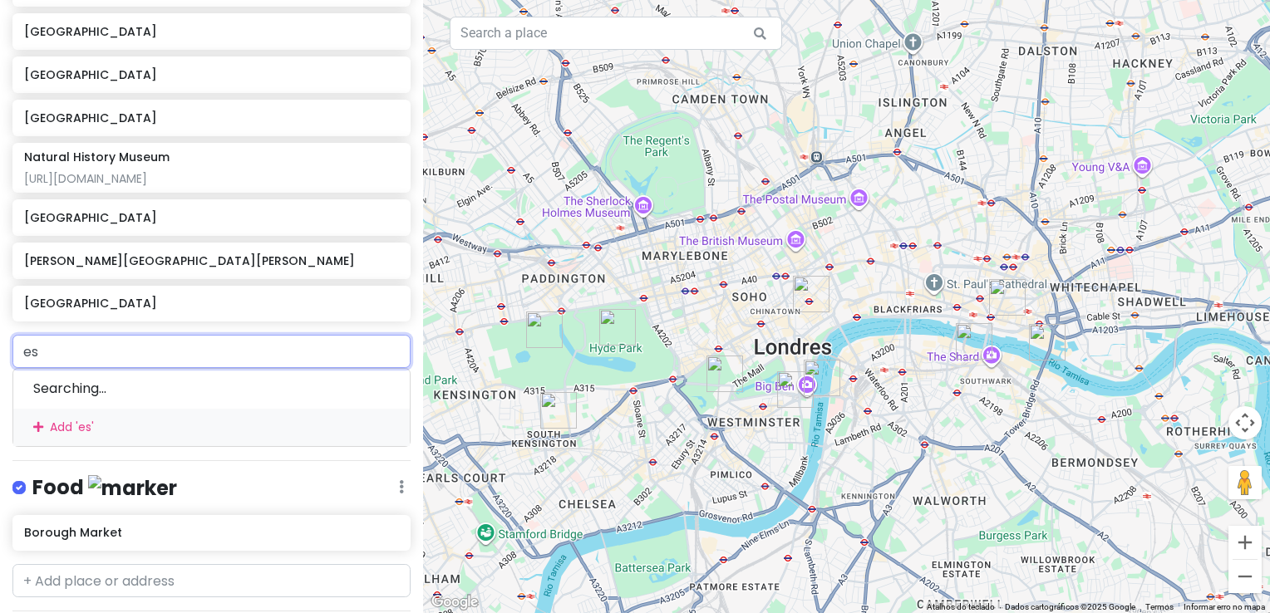
type input "e"
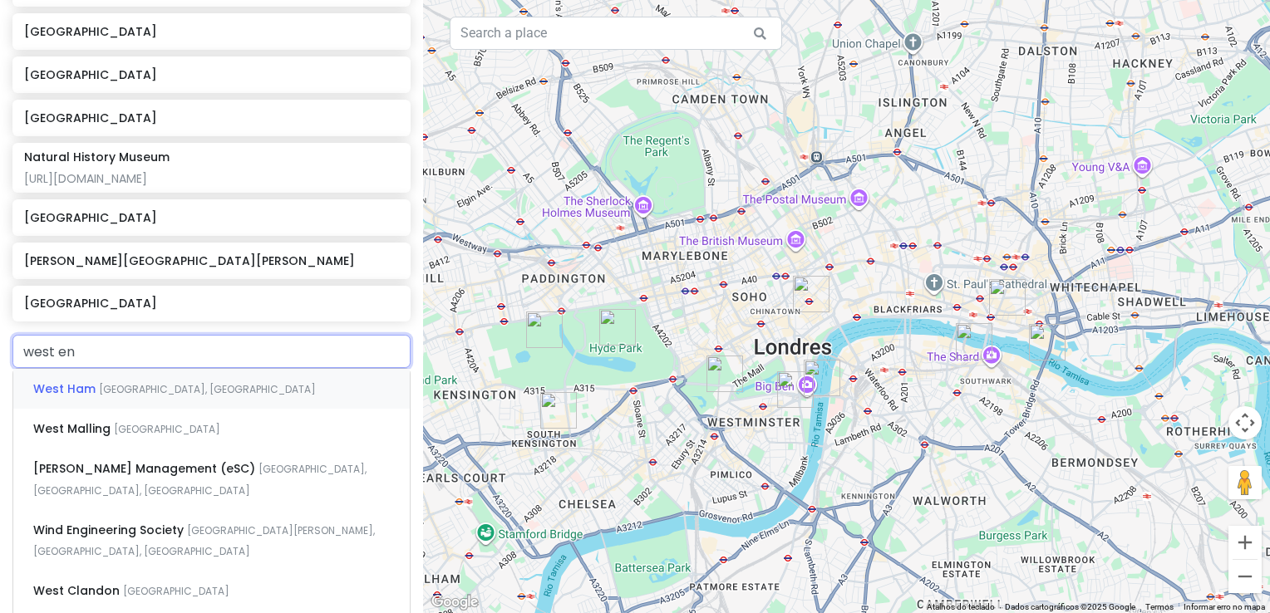
type input "[GEOGRAPHIC_DATA]"
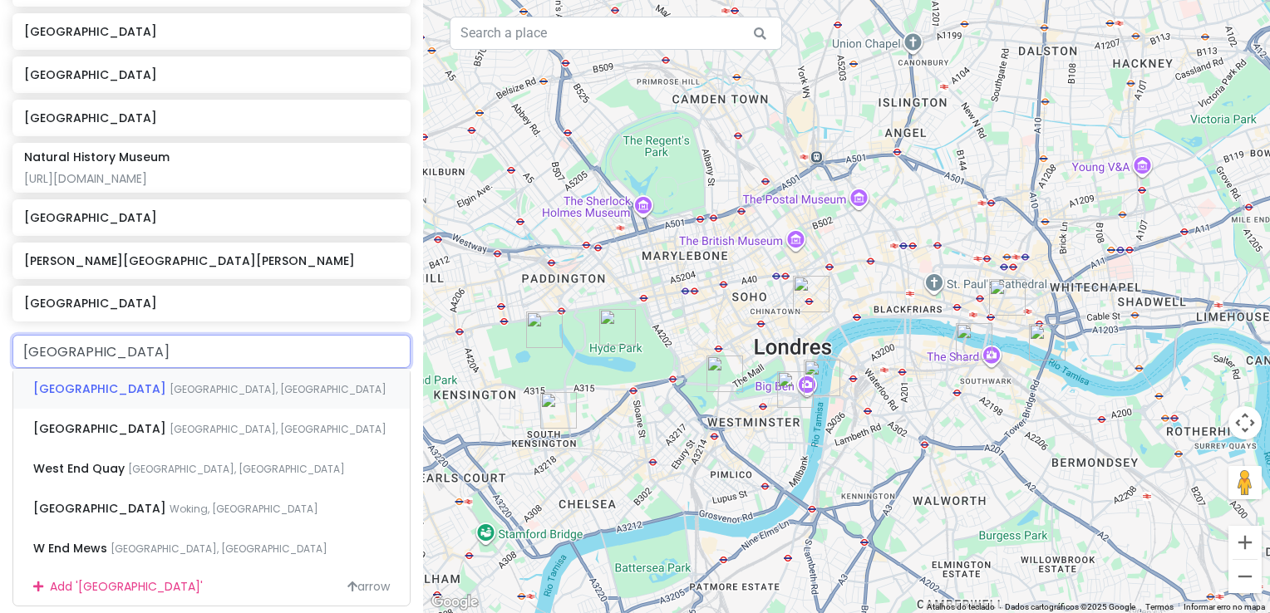
click at [189, 396] on span "[GEOGRAPHIC_DATA], [GEOGRAPHIC_DATA]" at bounding box center [277, 389] width 217 height 14
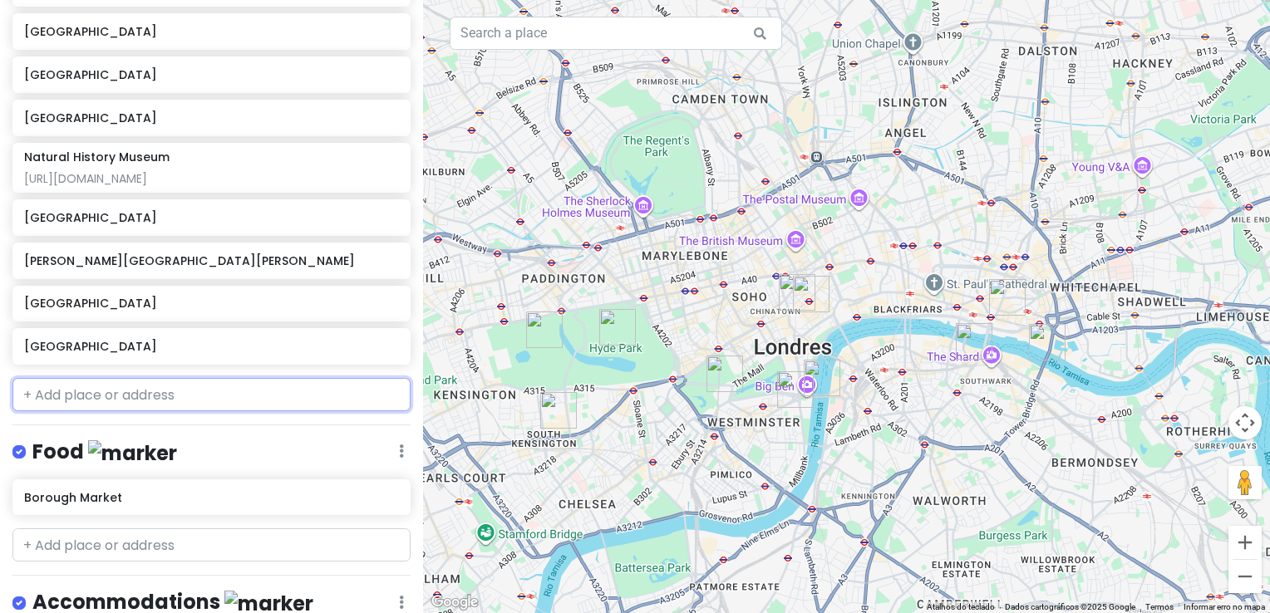
scroll to position [492, 0]
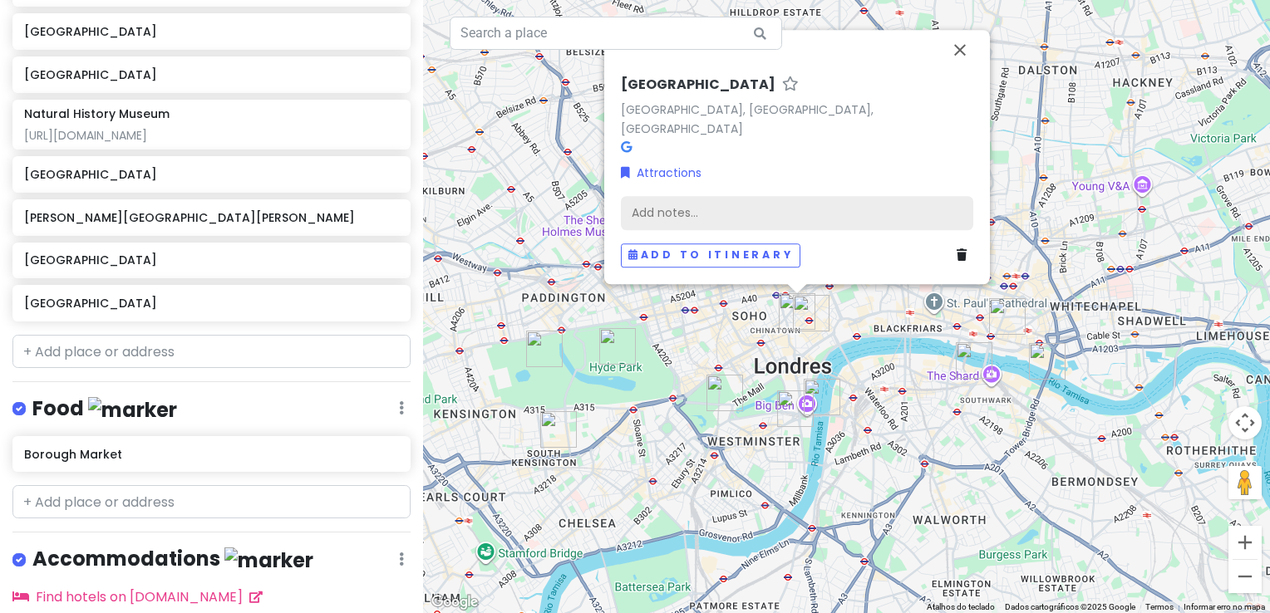
click at [685, 226] on div "Add notes..." at bounding box center [797, 213] width 352 height 35
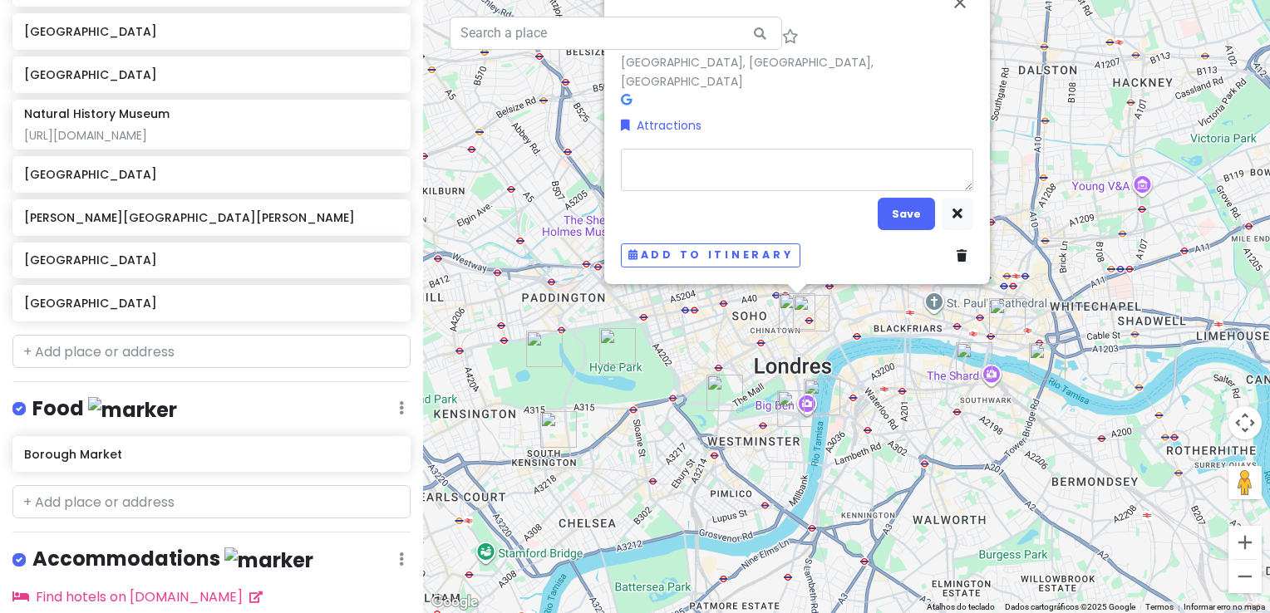
type textarea "x"
type textarea "P"
type textarea "x"
type textarea "Pa"
type textarea "x"
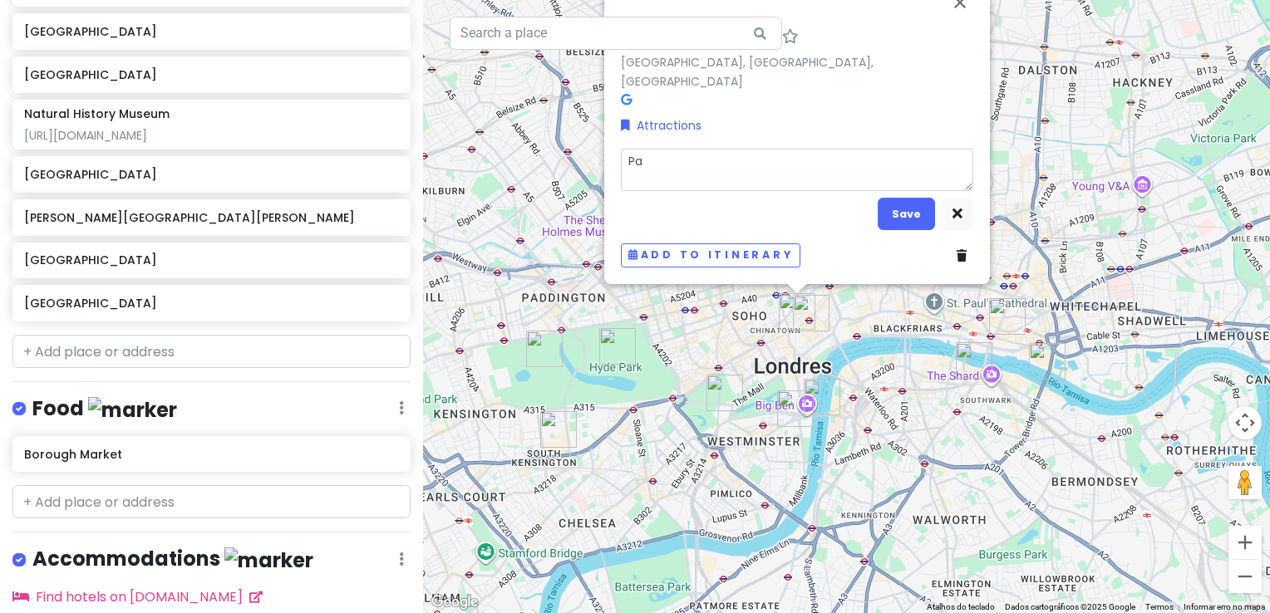
type textarea "Par"
type textarea "x"
type textarea "Para"
type textarea "x"
type textarea "Para o"
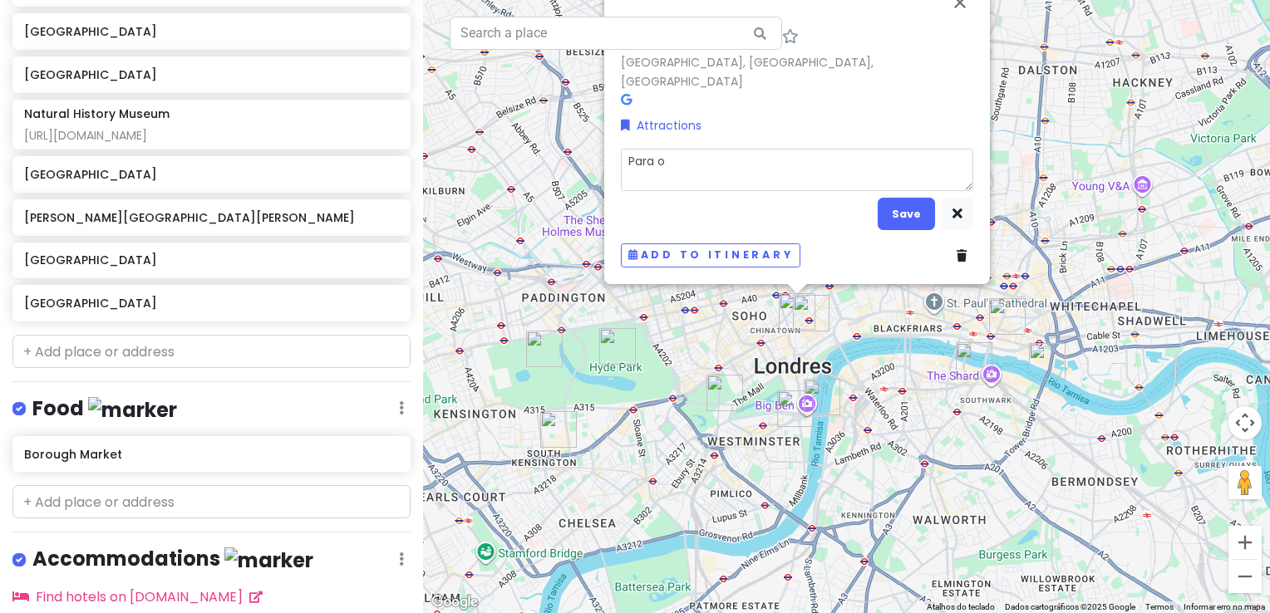
type textarea "x"
type textarea "Para os"
type textarea "x"
type textarea "Para os"
type textarea "x"
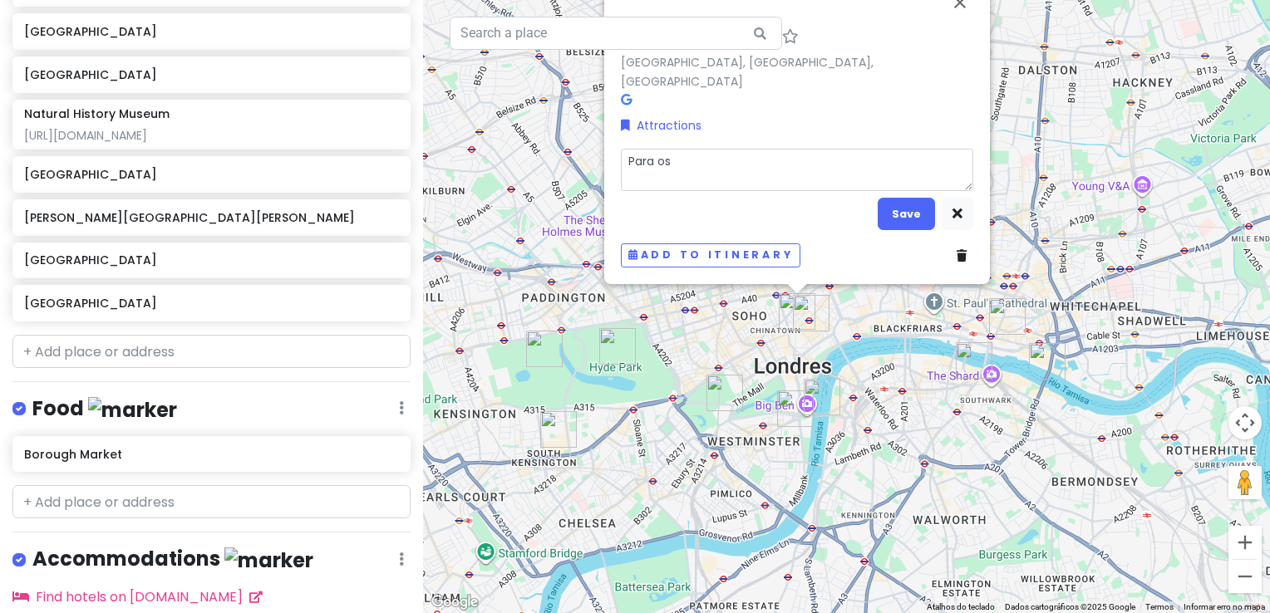
type textarea "Para os t"
type textarea "x"
type textarea "Para os te"
type textarea "x"
type textarea "Para os tea"
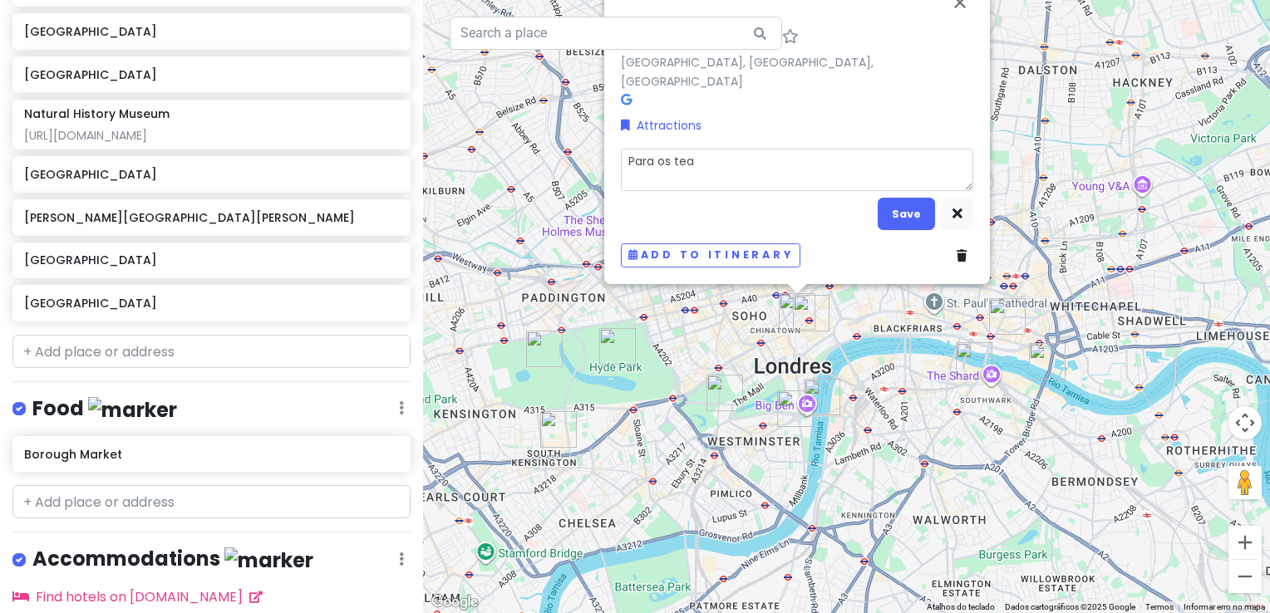
type textarea "x"
type textarea "Para os te"
type textarea "x"
type textarea "Para os t"
type textarea "x"
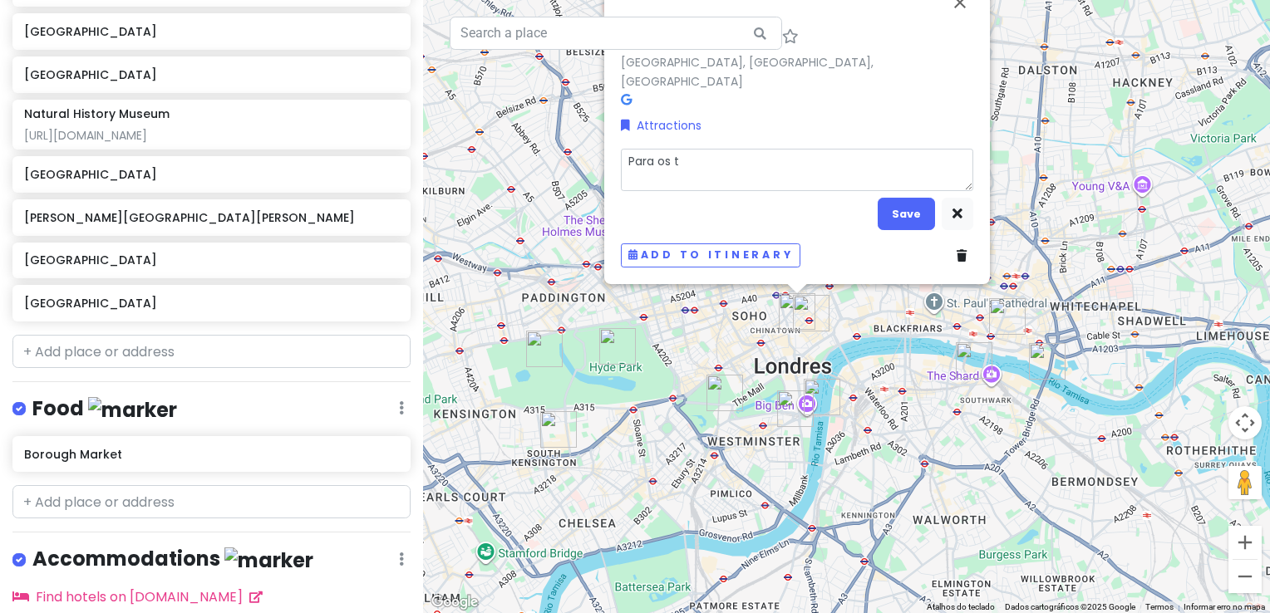
type textarea "Para os"
type textarea "x"
type textarea "Para os"
type textarea "x"
type textarea "Para o"
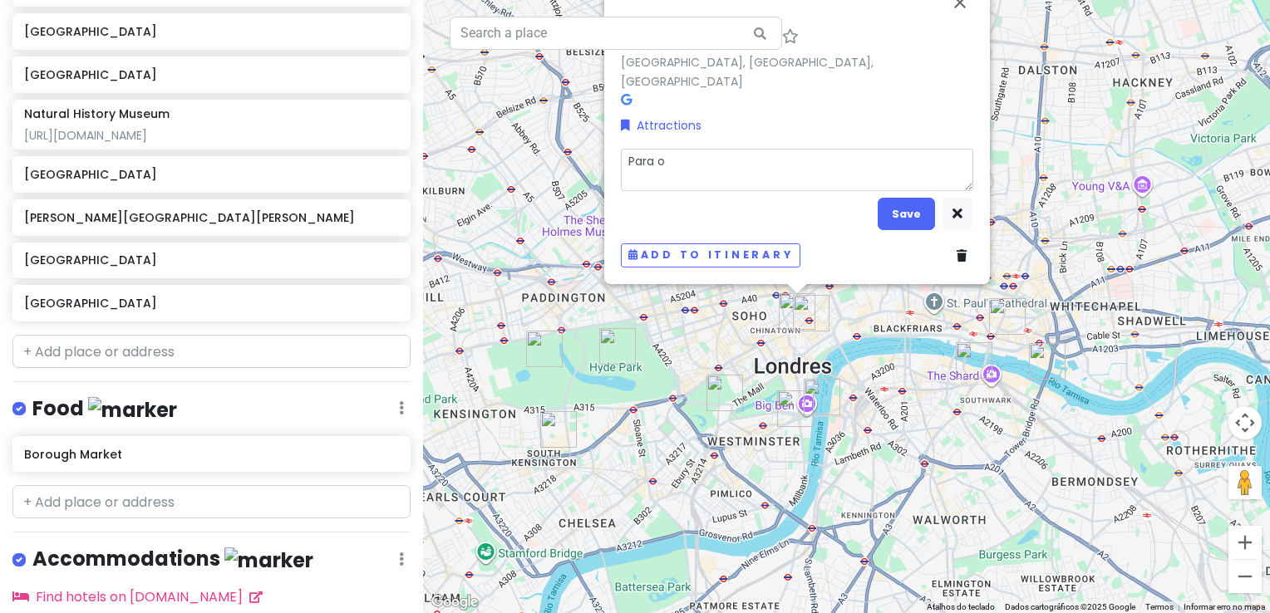
type textarea "x"
type textarea "Para"
type textarea "x"
type textarea "Para"
type textarea "x"
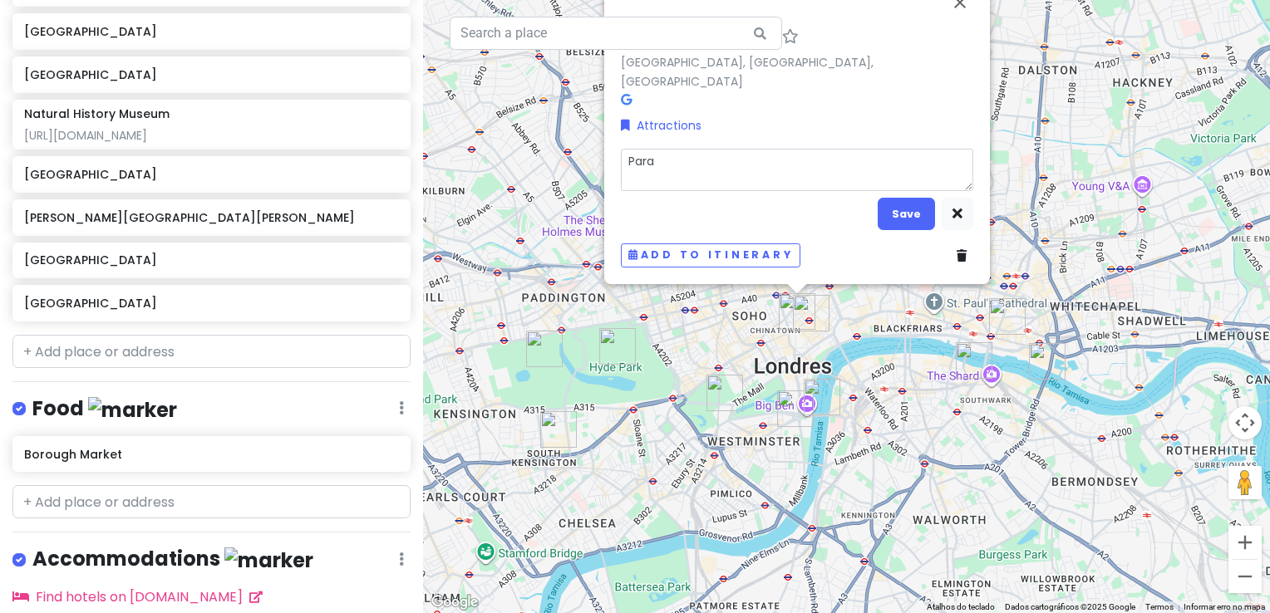
type textarea "Par"
type textarea "x"
type textarea "Pa"
type textarea "x"
type textarea "P"
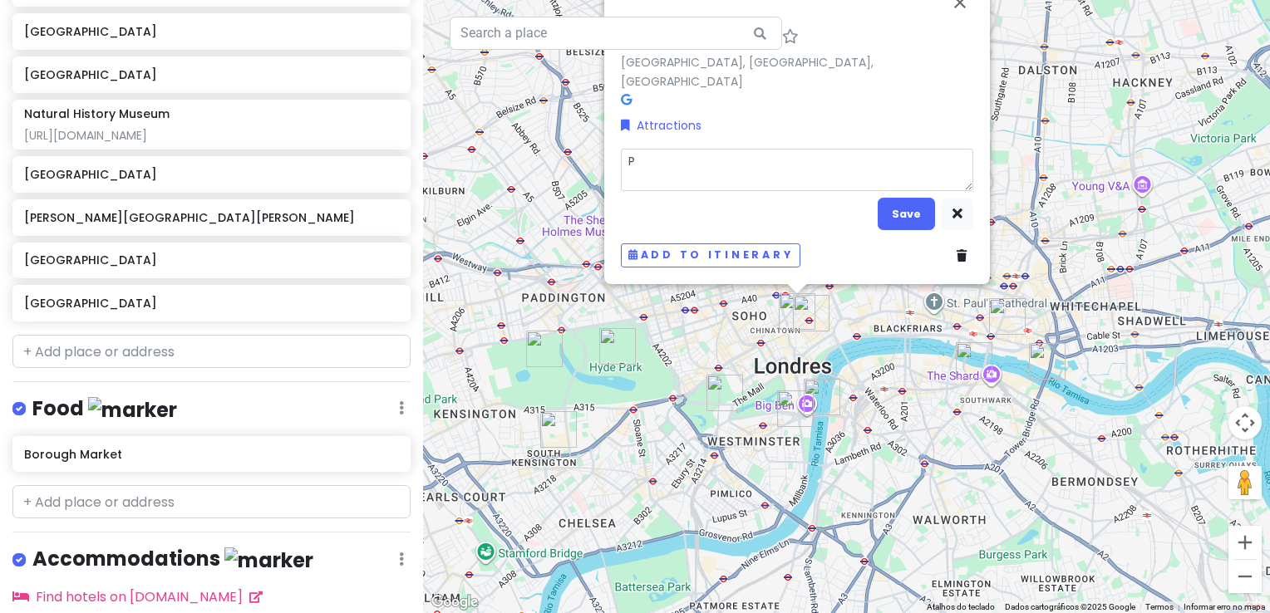
type textarea "x"
type textarea "Pa"
type textarea "x"
type textarea "Par"
type textarea "x"
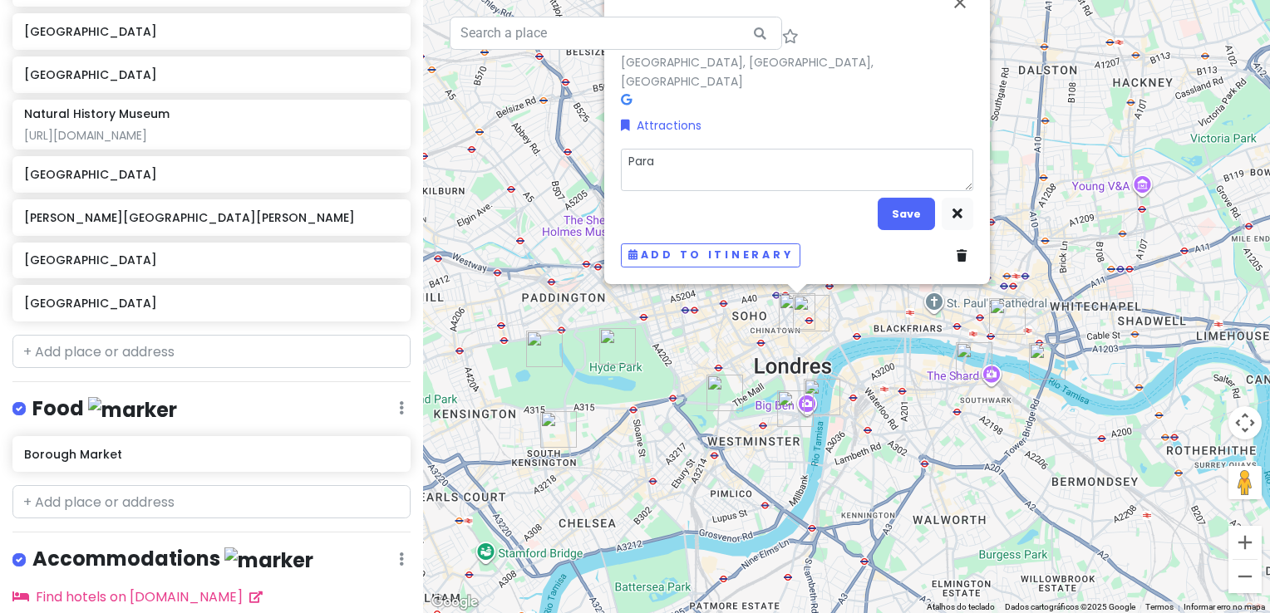
type textarea "Para"
type textarea "x"
type textarea "Para a"
type textarea "x"
type textarea "Para a"
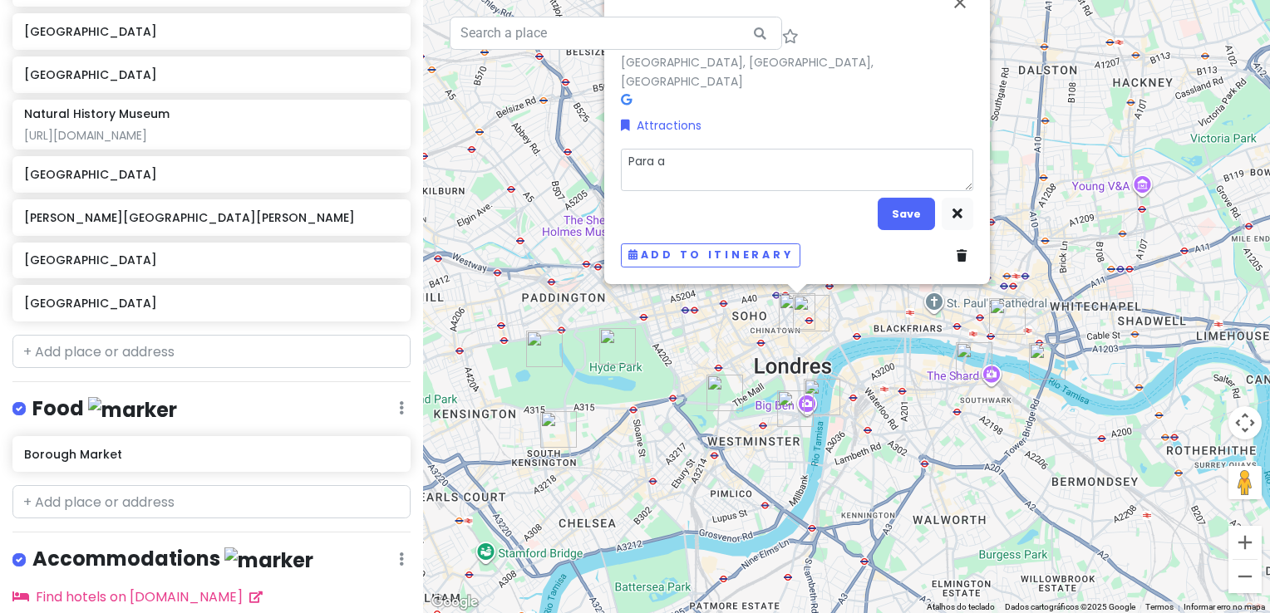
type textarea "x"
type textarea "Para a l"
type textarea "x"
type textarea "Para a lo"
type textarea "x"
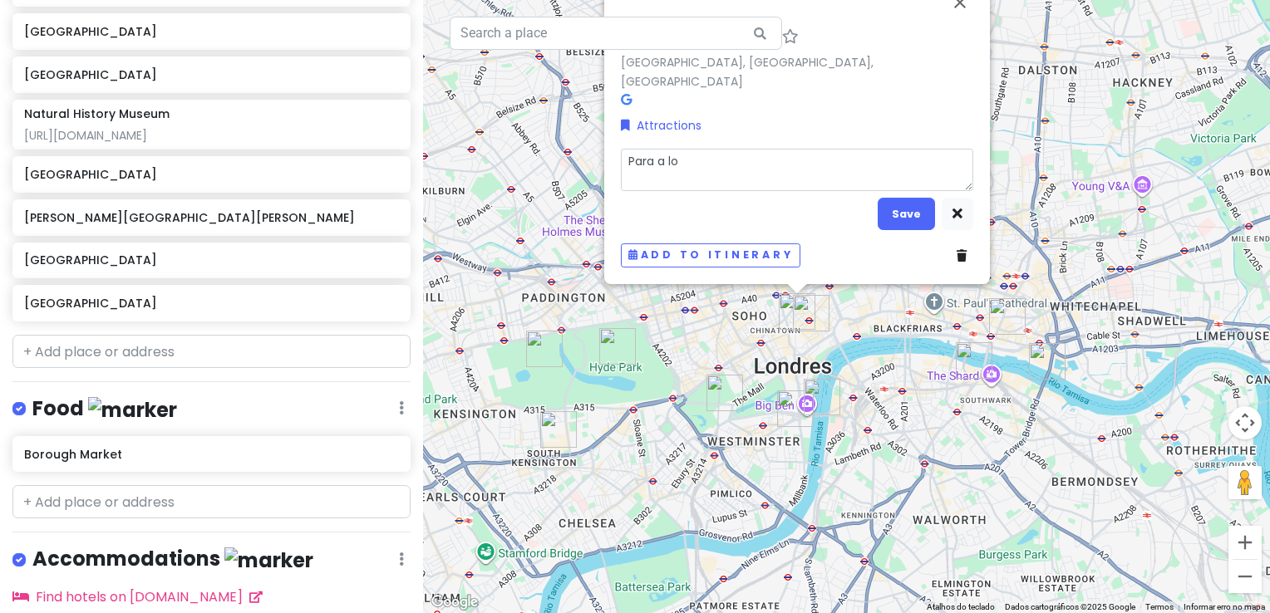
type textarea "Para a loc"
type textarea "x"
type textarea "Para a loca"
type textarea "x"
type textarea "Para a local"
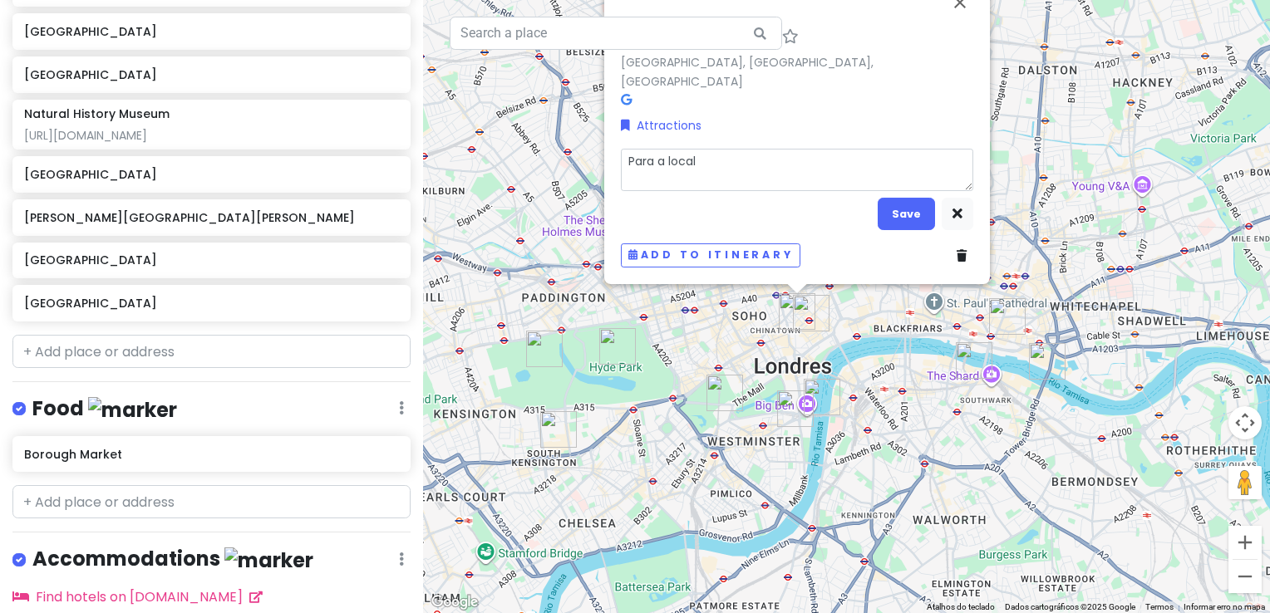
type textarea "x"
type textarea "Para a locali"
type textarea "x"
type textarea "Para a localiz"
type textarea "x"
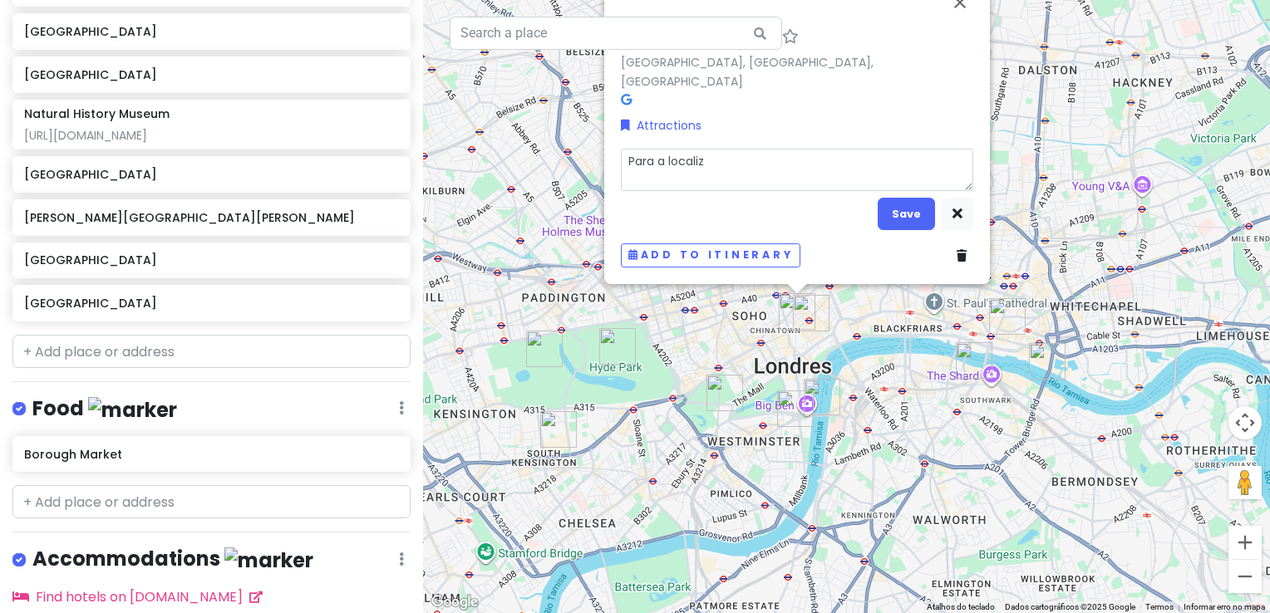
type textarea "Para a localiza"
type textarea "x"
type textarea "Para a localizaç"
type textarea "x"
type textarea "Para a localizaçã"
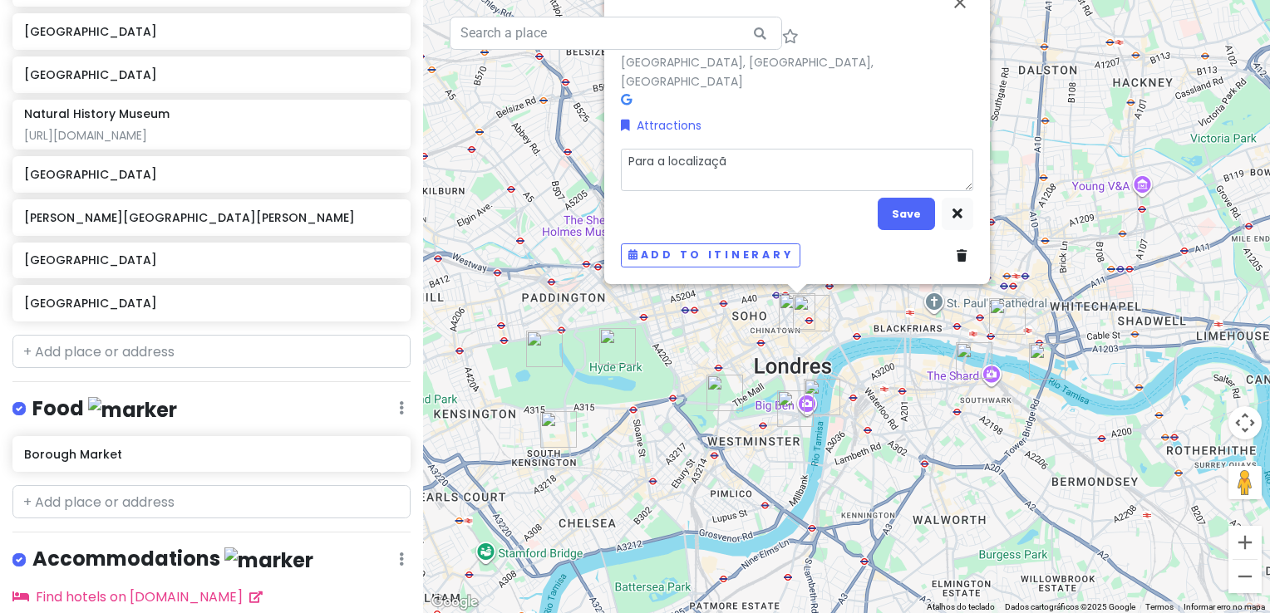
type textarea "x"
type textarea "Para a localização"
type textarea "x"
type textarea "Para a localização"
type textarea "x"
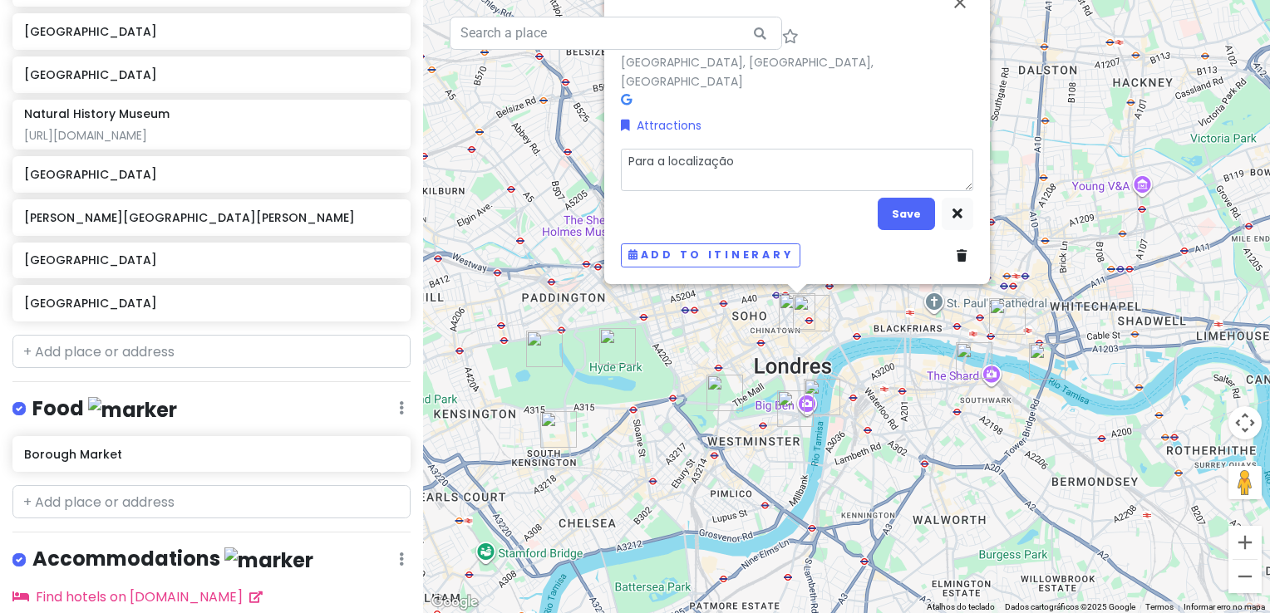
type textarea "Para a localização d"
type textarea "x"
type textarea "Para a localização do"
type textarea "x"
type textarea "Para a localização dos"
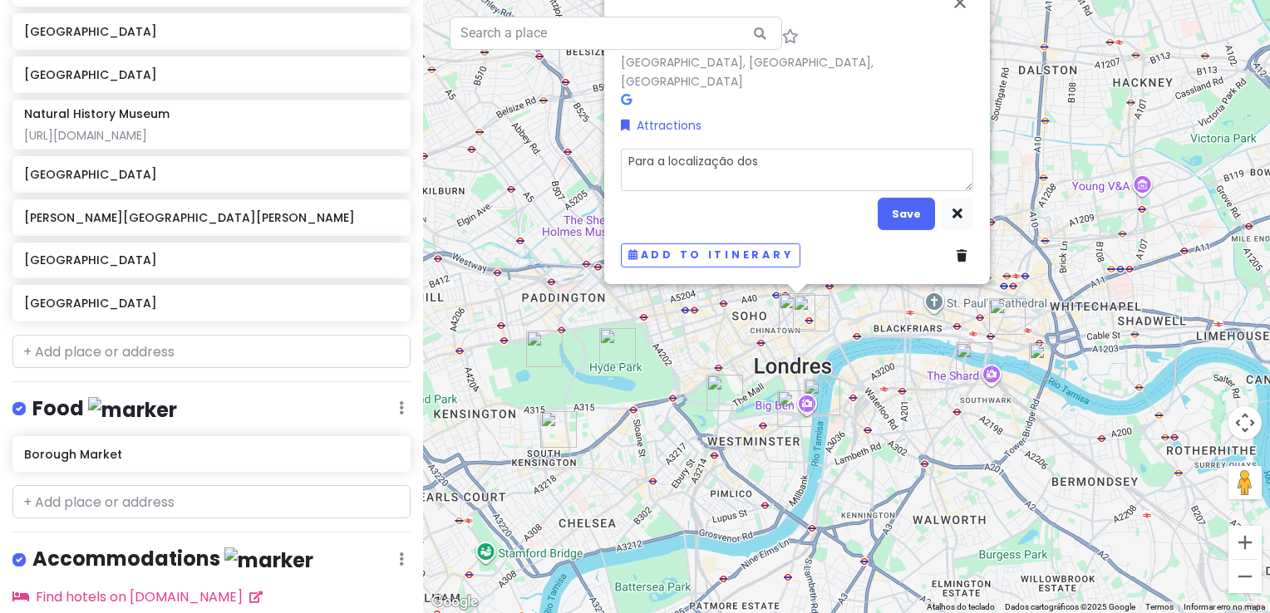
type textarea "x"
type textarea "Para a localização dos"
type textarea "x"
type textarea "Para a localização dos t"
type textarea "x"
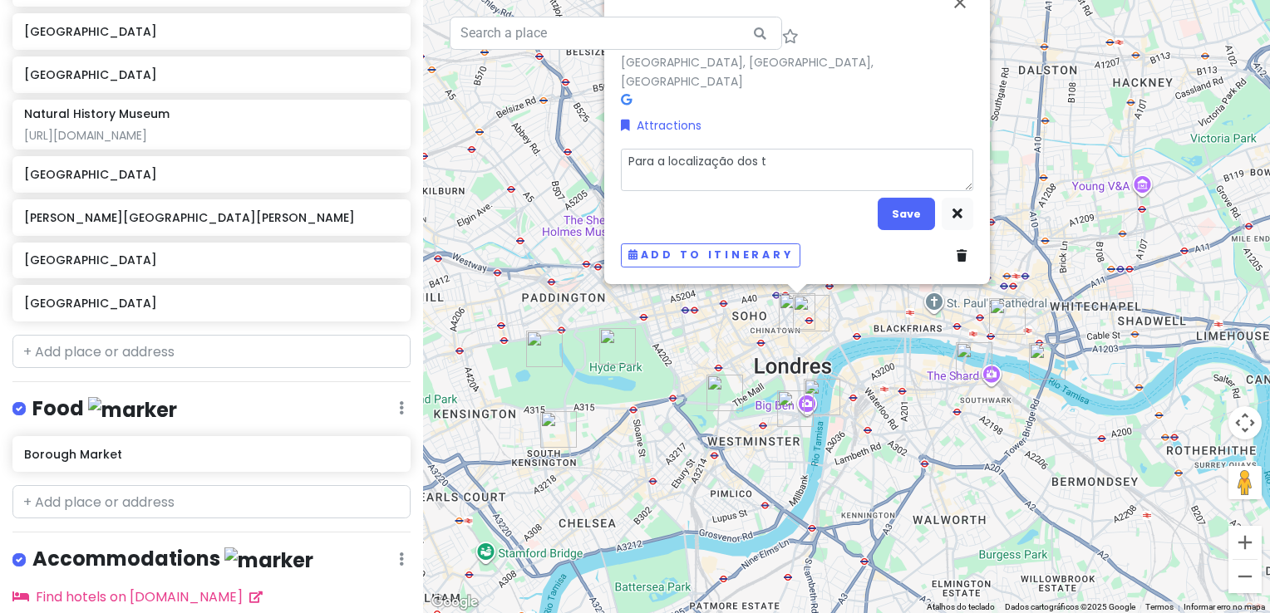
type textarea "Para a localização dos te"
type textarea "x"
type textarea "Para a localização dos tea"
type textarea "x"
type textarea "Para a localização dos teat"
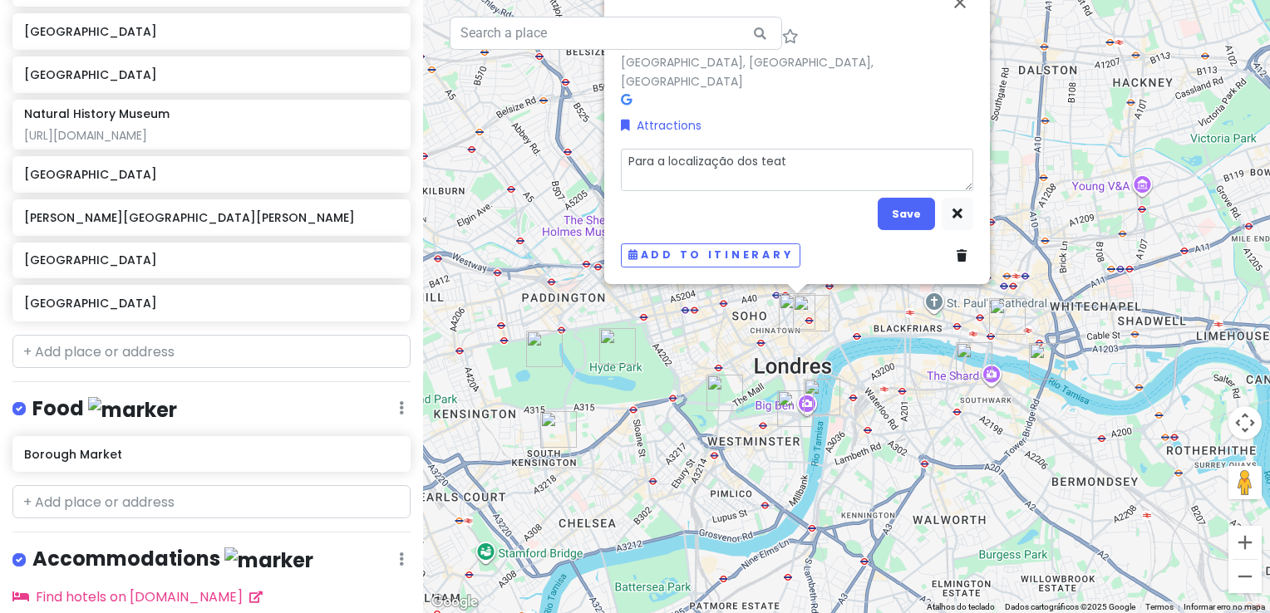
type textarea "x"
type textarea "Para a localização dos teatr"
type textarea "x"
type textarea "Para a localização dos teatro"
type textarea "x"
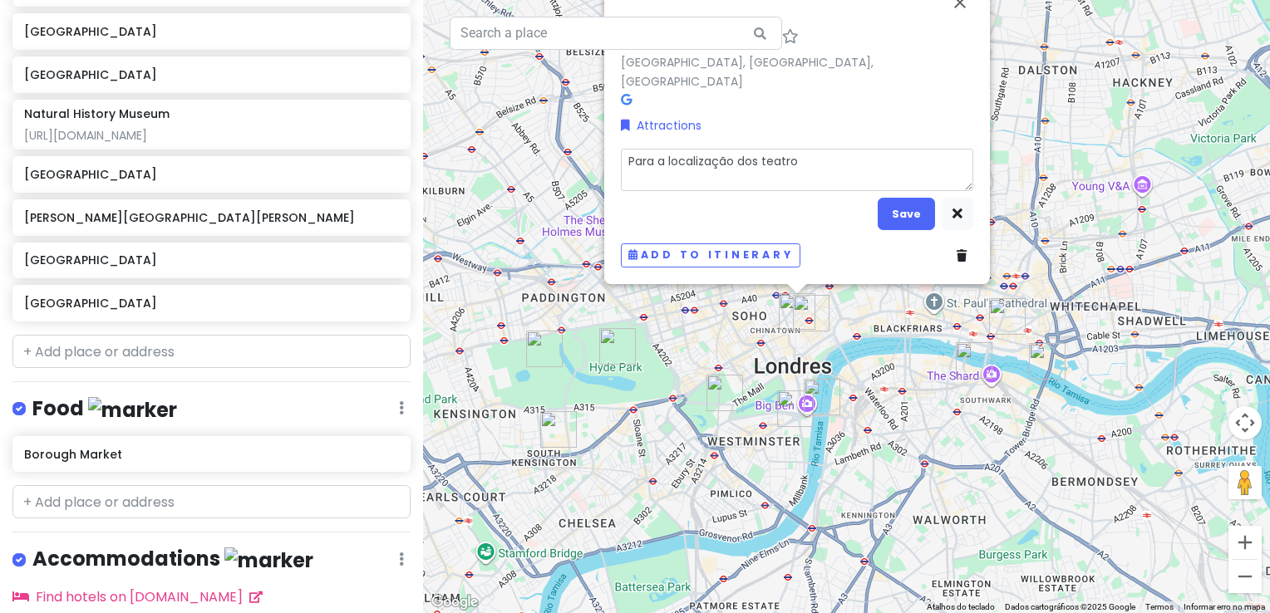
type textarea "Para a localização dos teatros"
drag, startPoint x: 668, startPoint y: 165, endPoint x: 549, endPoint y: 164, distance: 118.8
click at [549, 164] on div "[GEOGRAPHIC_DATA], [GEOGRAPHIC_DATA], [GEOGRAPHIC_DATA] Attractions Para a loca…" at bounding box center [846, 306] width 847 height 613
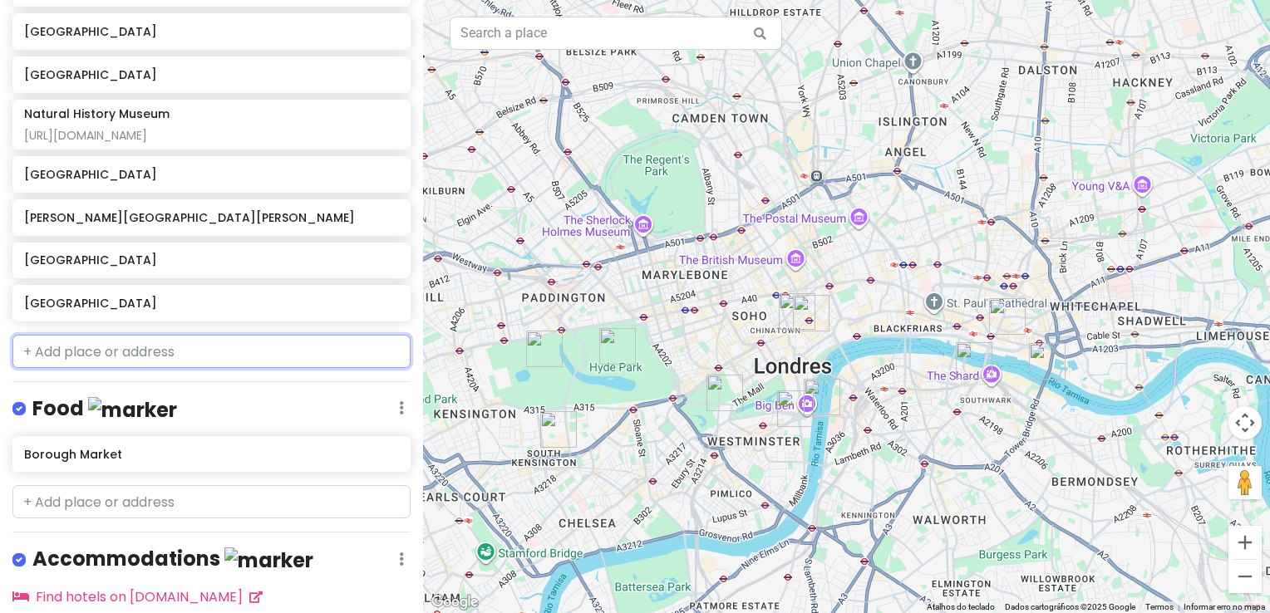
type input "É"
click at [307, 311] on h6 "[GEOGRAPHIC_DATA]" at bounding box center [205, 303] width 363 height 15
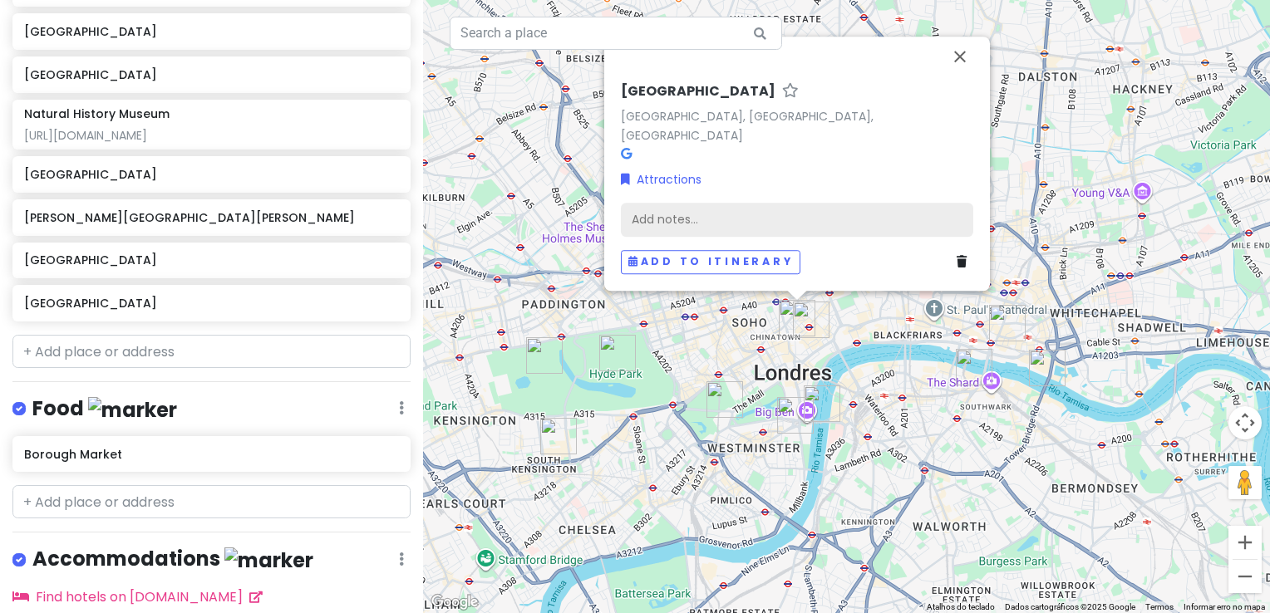
click at [685, 218] on div "Add notes..." at bounding box center [797, 220] width 352 height 35
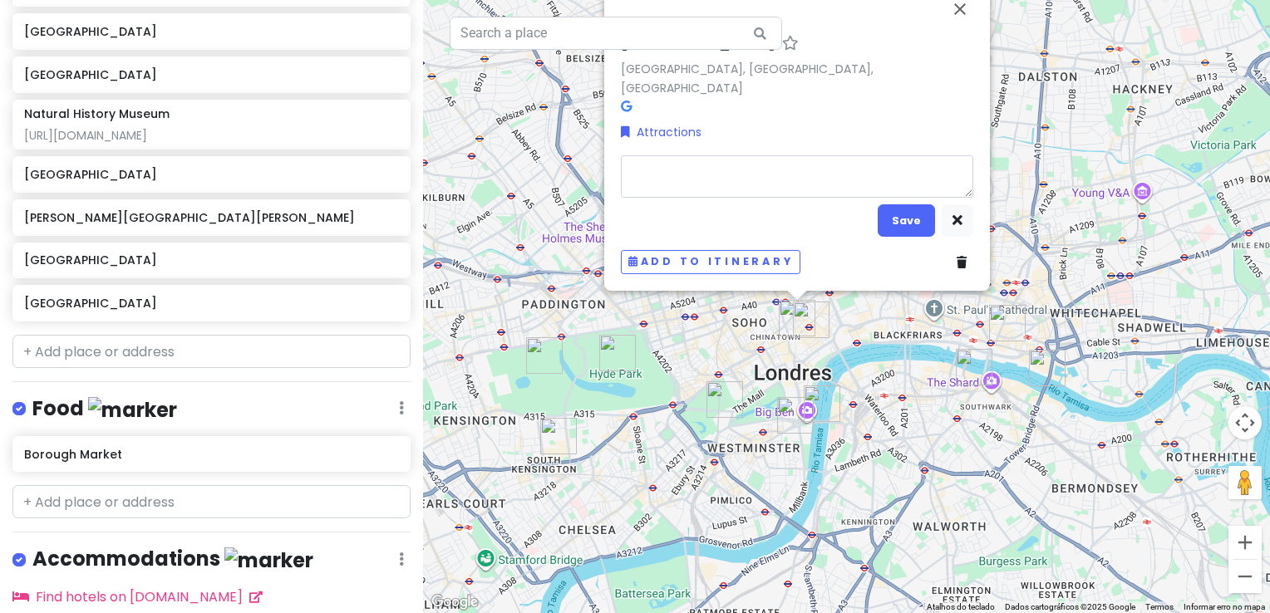
type textarea "x"
type textarea "É"
type textarea "x"
type textarea "É a"
type textarea "x"
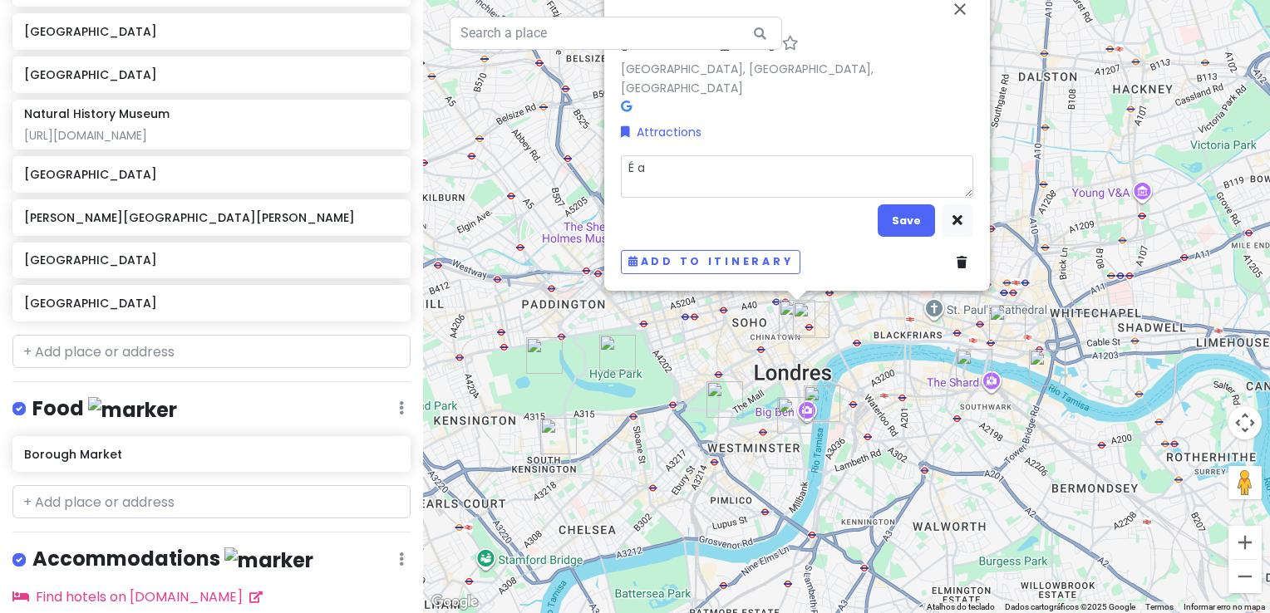
type textarea "É a"
type textarea "x"
type textarea "É a l"
type textarea "x"
type textarea "É a lo"
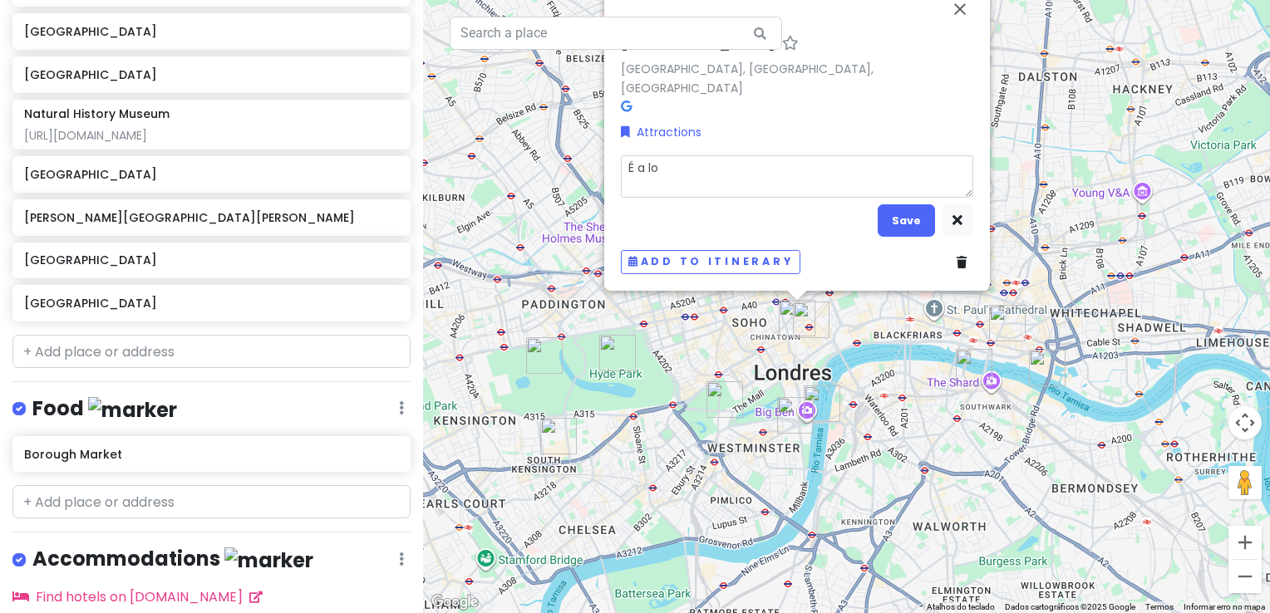
type textarea "x"
type textarea "É a loc"
type textarea "x"
type textarea "É a loca"
type textarea "x"
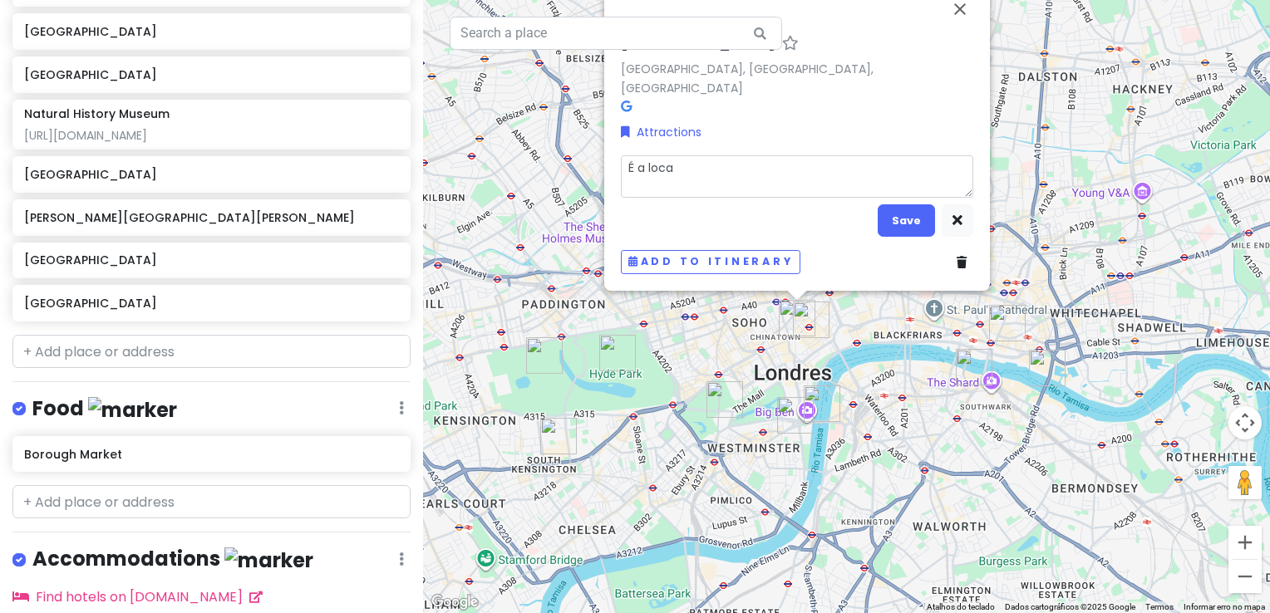
type textarea "É a local"
type textarea "x"
type textarea "É a locali"
type textarea "x"
type textarea "É a localiz"
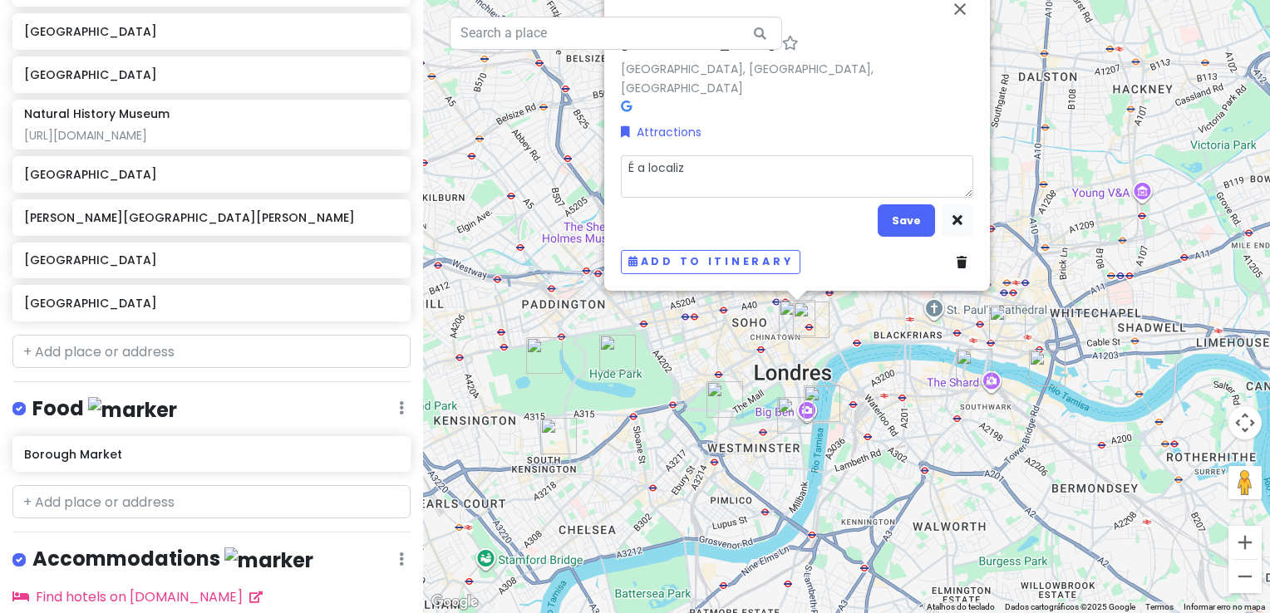
type textarea "x"
type textarea "É a localiza"
type textarea "x"
type textarea "É a localizaç"
type textarea "x"
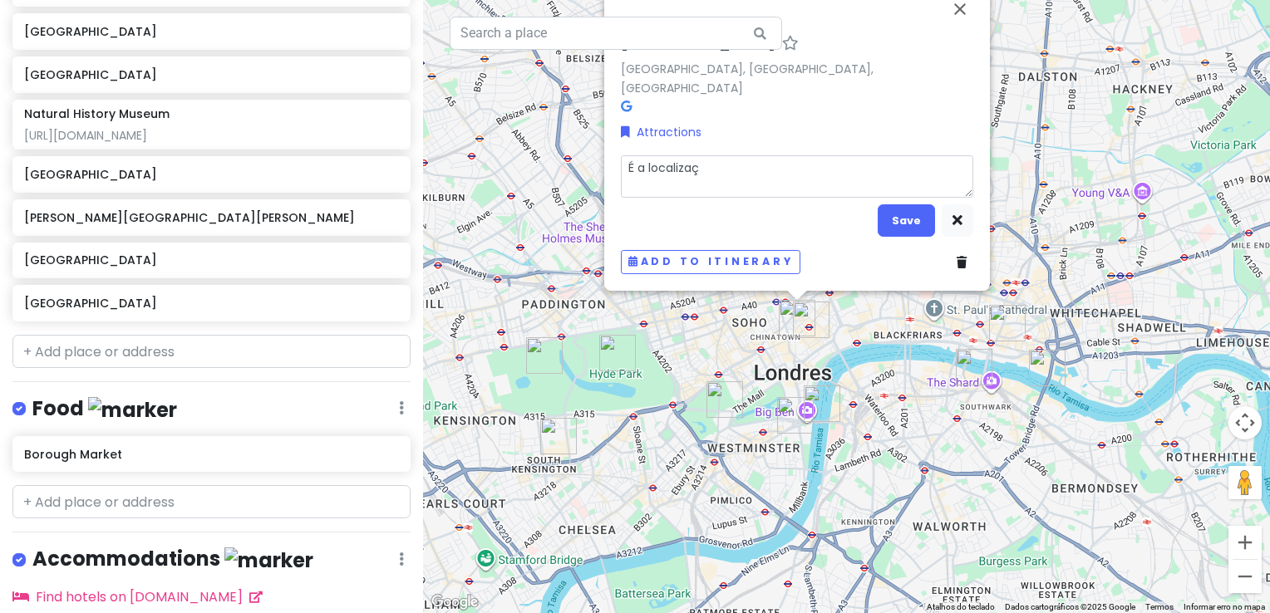
type textarea "É a localizaçã"
type textarea "x"
type textarea "É a localização"
type textarea "x"
type textarea "É a localização"
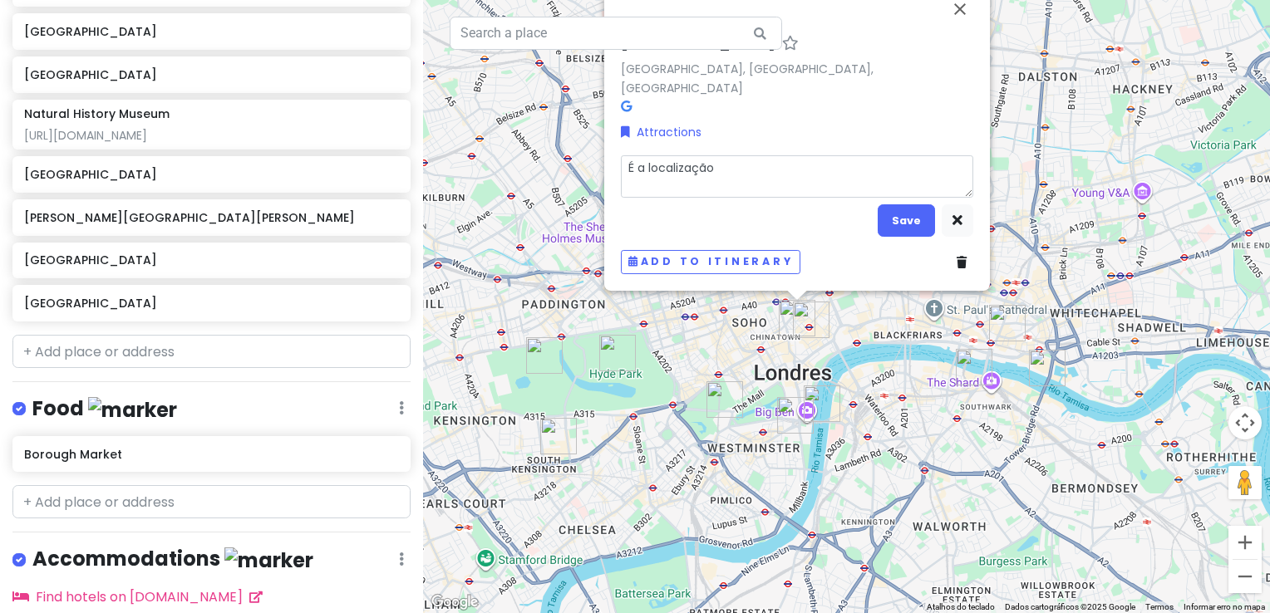
type textarea "x"
type textarea "É a localização g"
type textarea "x"
type textarea "É a localização ge"
type textarea "x"
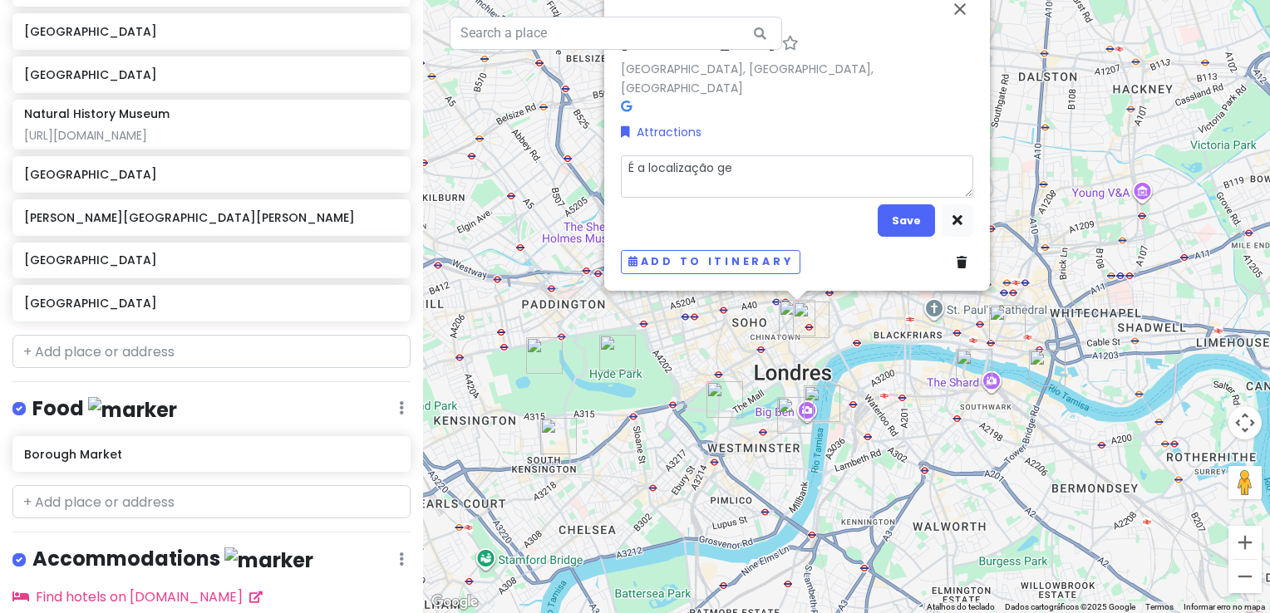
type textarea "É a localização ger"
type textarea "x"
type textarea "É a localização [PERSON_NAME]"
type textarea "x"
type textarea "É a localização geral"
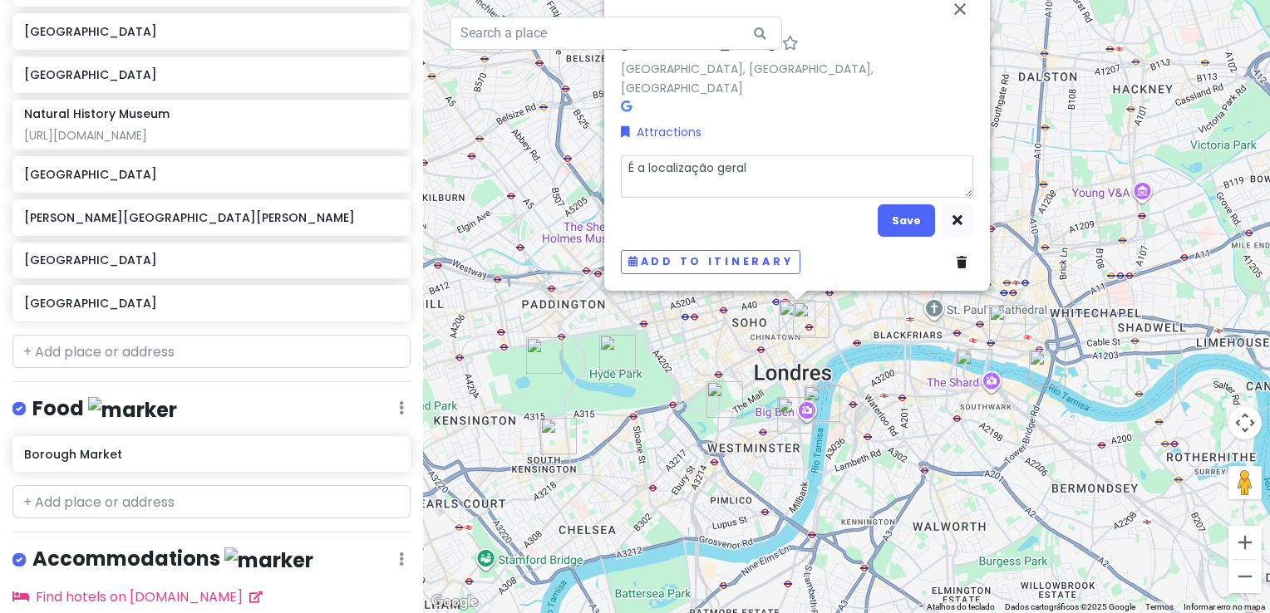
type textarea "x"
type textarea "É a localização geral"
type textarea "x"
type textarea "É a localização geral d"
type textarea "x"
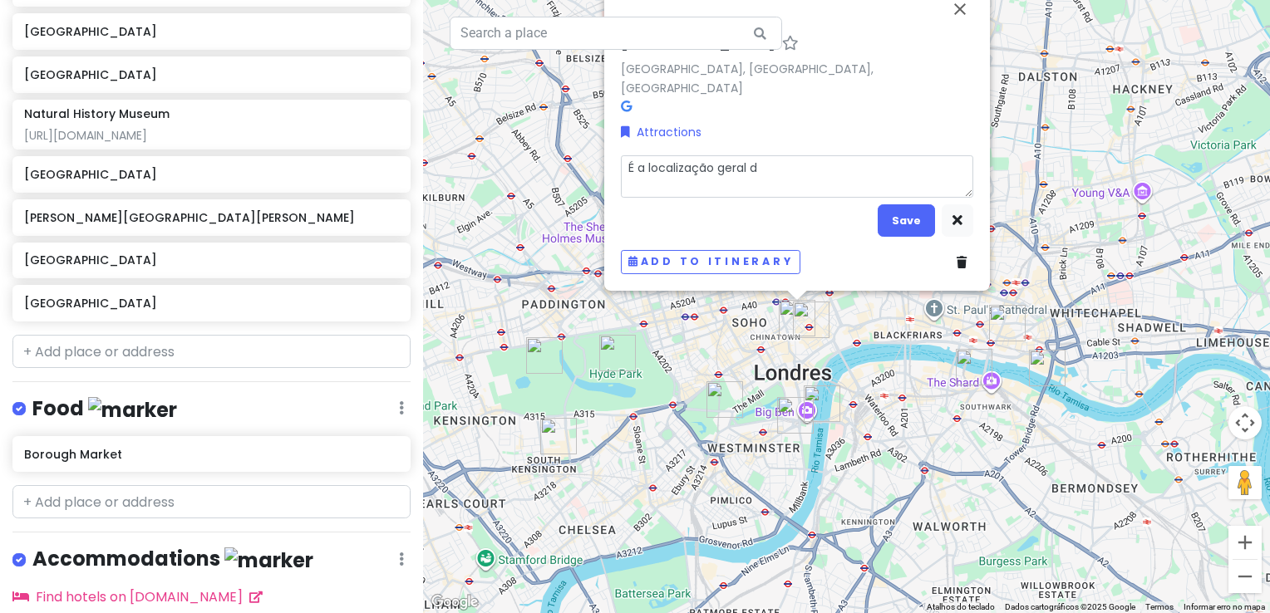
type textarea "É a localização geral do"
type textarea "x"
type textarea "É a localização geral dos"
type textarea "x"
type textarea "É a localização geral dos"
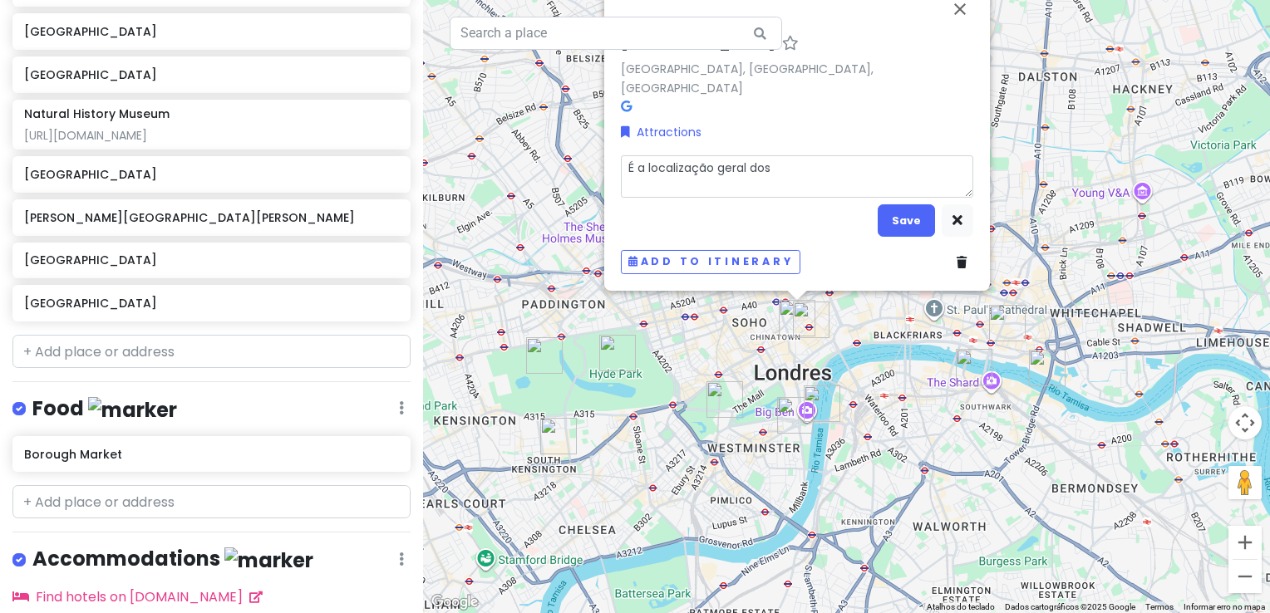
type textarea "x"
type textarea "É a localização geral dos t"
type textarea "x"
type textarea "É a localização geral dos te"
type textarea "x"
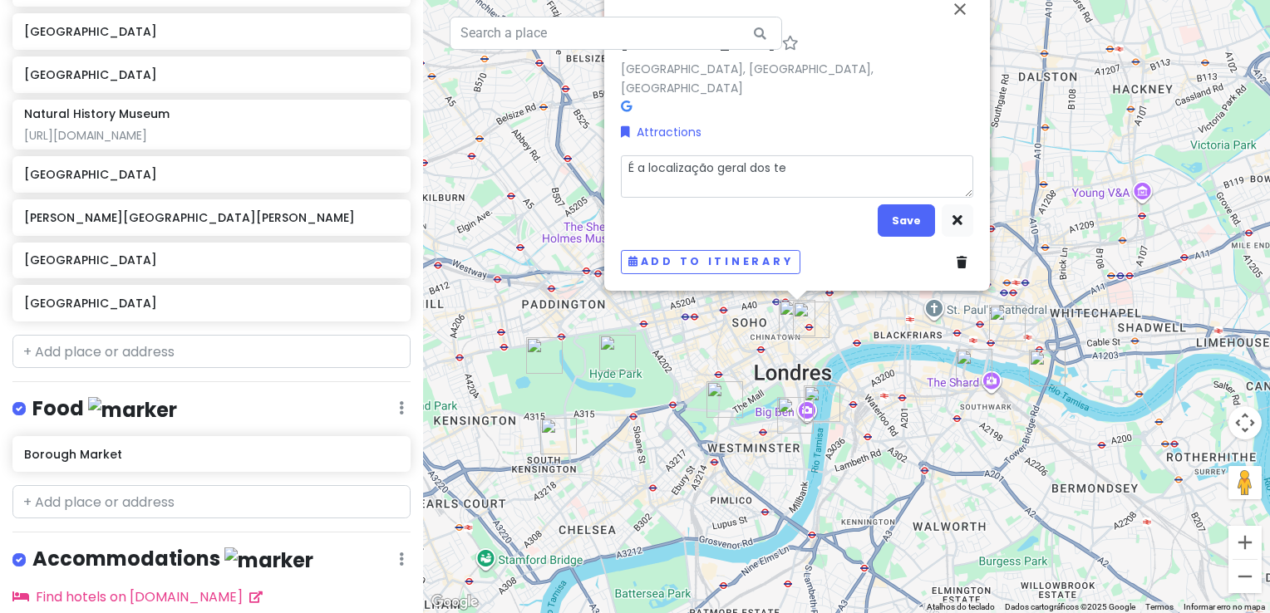
type textarea "É a localização geral dos tea"
type textarea "x"
type textarea "É a localização geral dos teat"
type textarea "x"
type textarea "É a localização geral dos teatr"
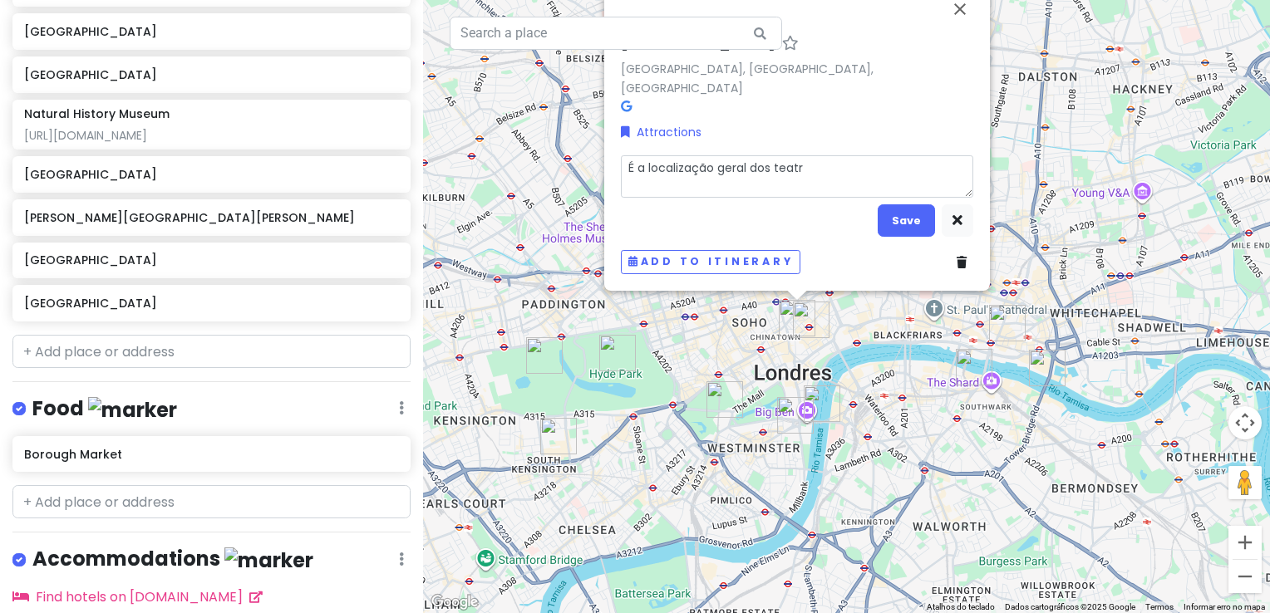
type textarea "x"
type textarea "É a localização geral dos teatro"
type textarea "x"
type textarea "É a localização geral dos teatros"
click at [904, 228] on button "Save" at bounding box center [905, 220] width 57 height 32
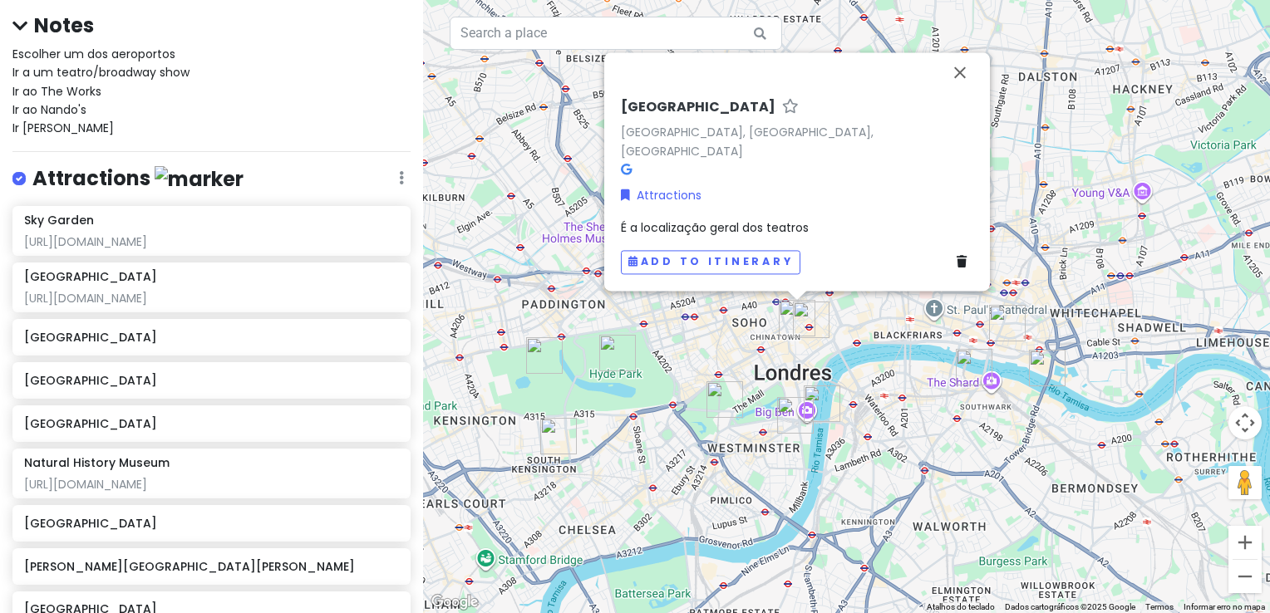
scroll to position [166, 0]
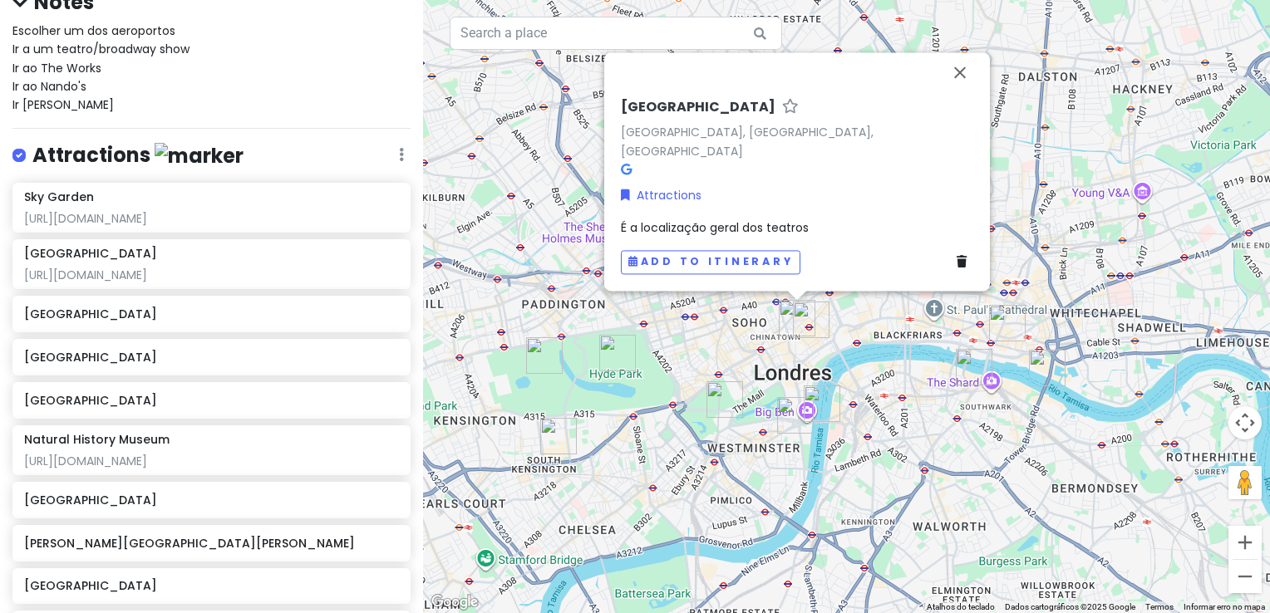
click at [748, 230] on span "É a localização geral dos teatros" at bounding box center [715, 227] width 188 height 17
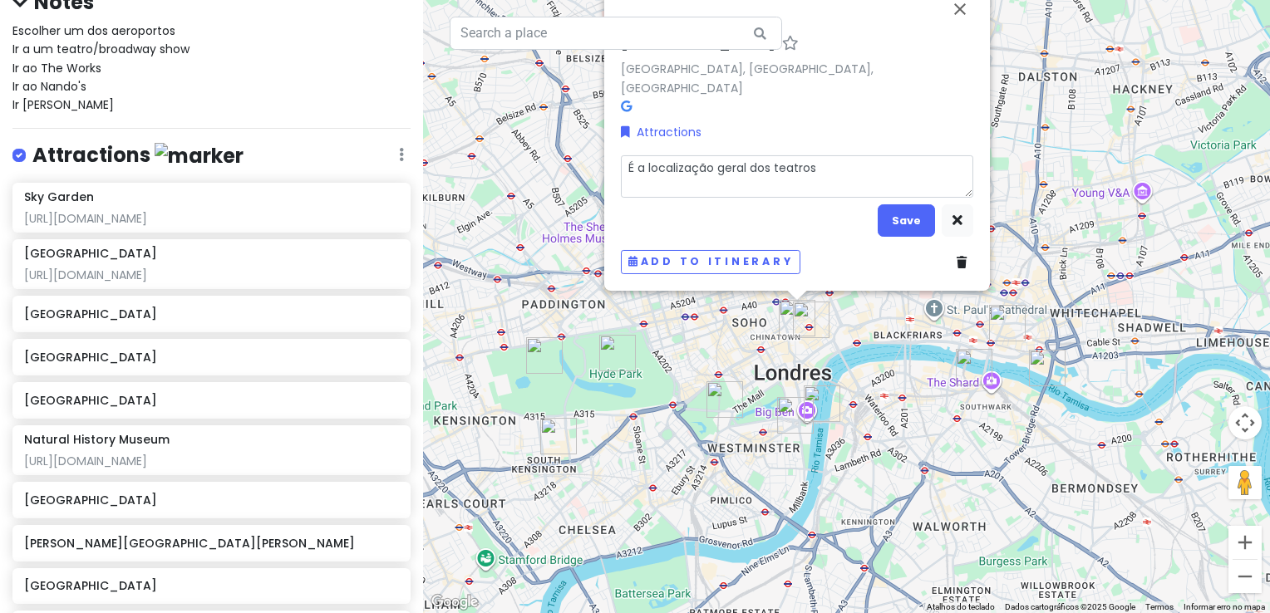
click at [831, 175] on textarea "É a localização geral dos teatros" at bounding box center [797, 176] width 352 height 43
type textarea "x"
type textarea "É a localização geral dos teatros"
type textarea "x"
type textarea "É a localização geral dos teatros"
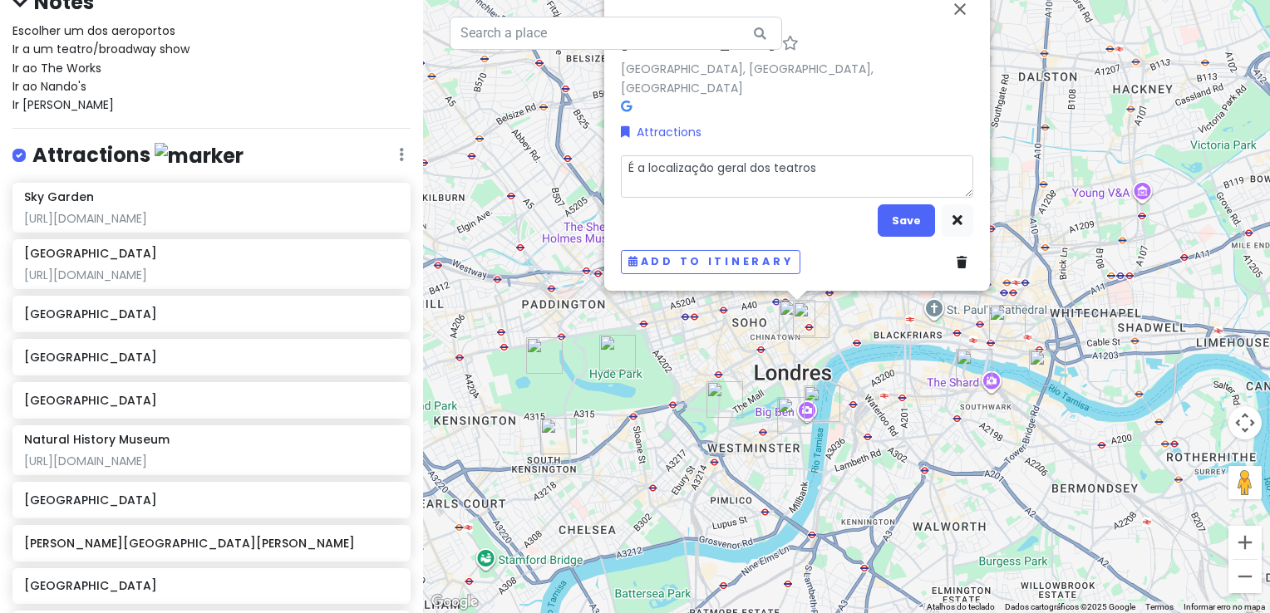
type textarea "x"
type textarea "É a localização geral dos teatros"
type textarea "x"
type textarea "É a localização geral dos teatros https://[DOMAIN_NAME]/?ci=1&cm=554680726_1296…"
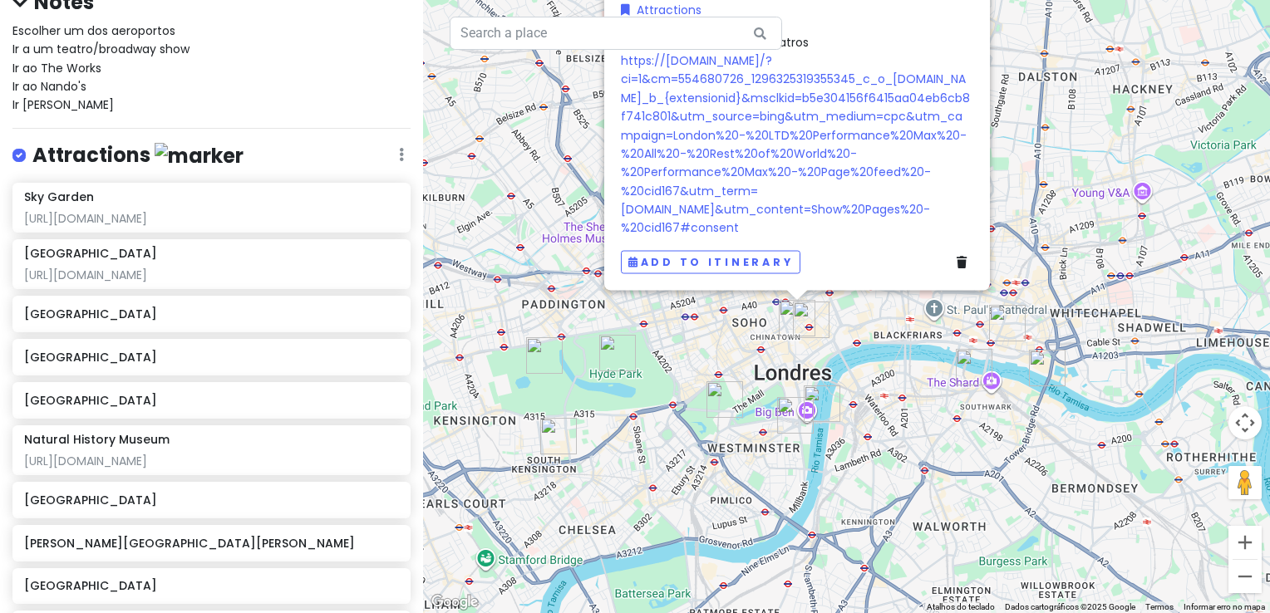
click at [751, 221] on div "É a localização geral dos teatros https://[DOMAIN_NAME]/?ci=1&cm=554680726_1296…" at bounding box center [797, 134] width 352 height 204
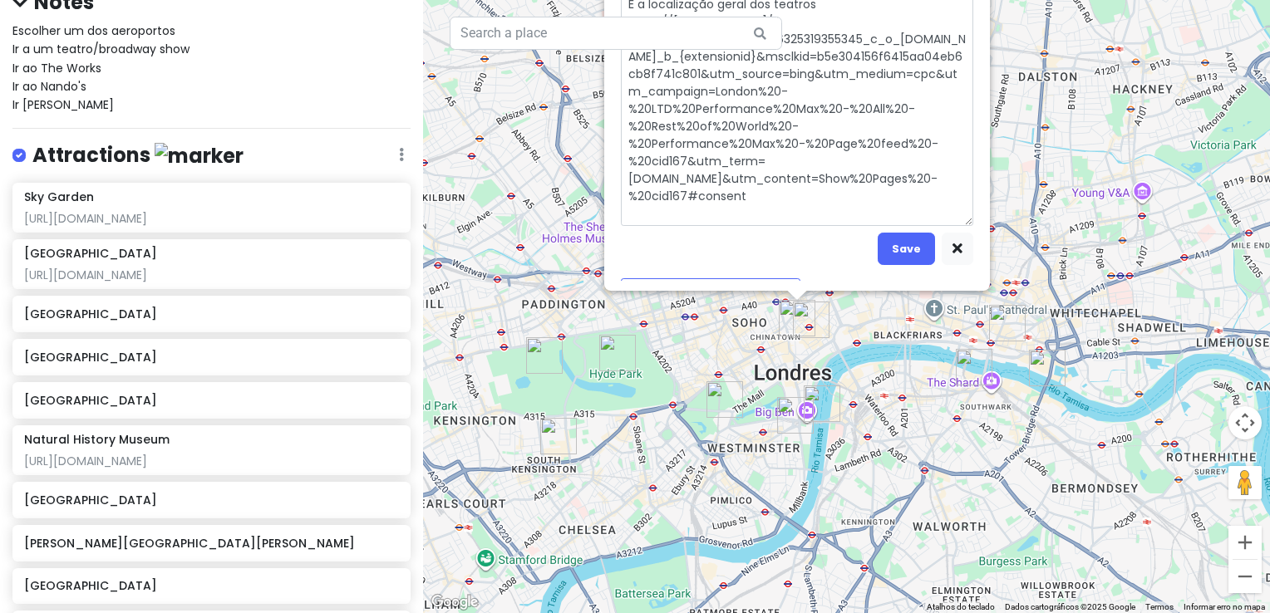
drag, startPoint x: 761, startPoint y: 198, endPoint x: 634, endPoint y: 126, distance: 145.8
click at [633, 126] on textarea "É a localização geral dos teatros https://[DOMAIN_NAME]/?ci=1&cm=554680726_1296…" at bounding box center [797, 109] width 352 height 235
type textarea "x"
type textarea "É a localização geral dos teatros https://[DOMAIN_NAME]/?ci=1&cm=554680726_1296…"
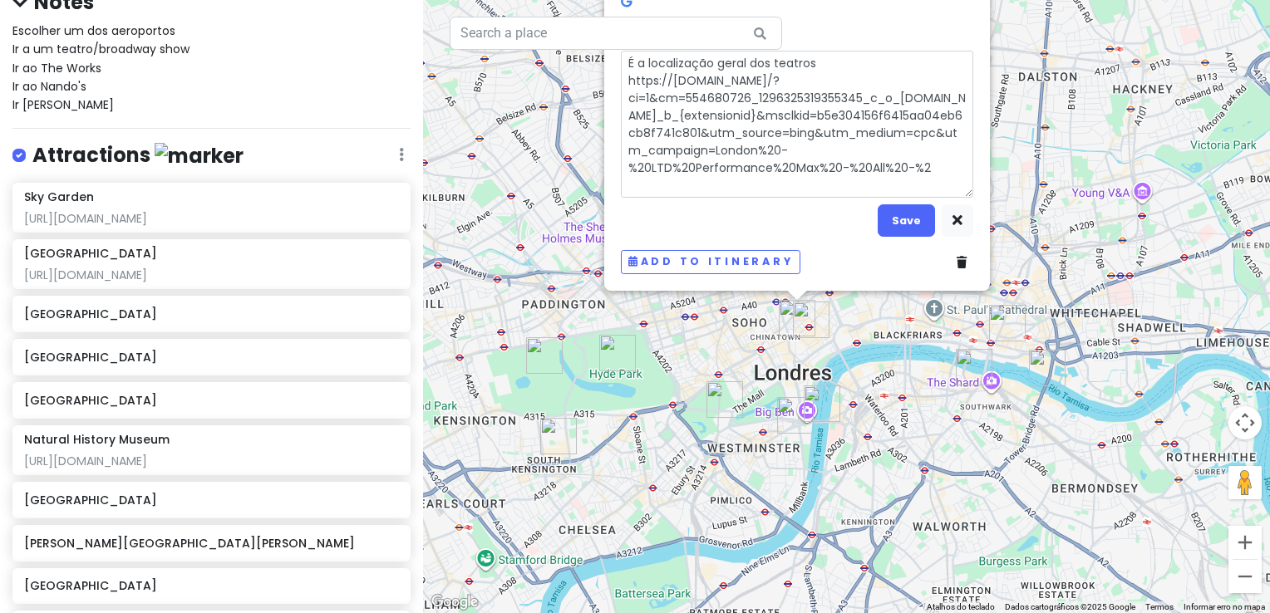
drag, startPoint x: 783, startPoint y: 147, endPoint x: 624, endPoint y: 84, distance: 171.6
click at [624, 84] on textarea "É a localização geral dos teatros https://[DOMAIN_NAME]/?ci=1&cm=554680726_1296…" at bounding box center [797, 125] width 352 height 148
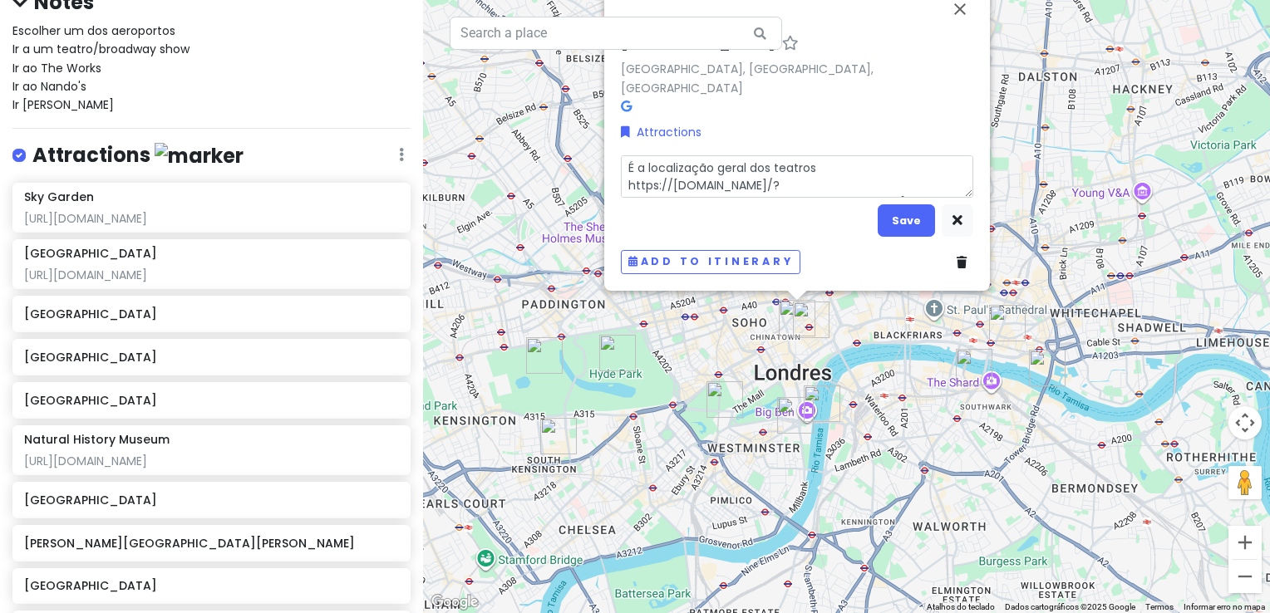
type textarea "x"
type textarea "É a localização geral dos teatros [URL][DOMAIN_NAME]"
click at [906, 221] on button "Save" at bounding box center [905, 220] width 57 height 32
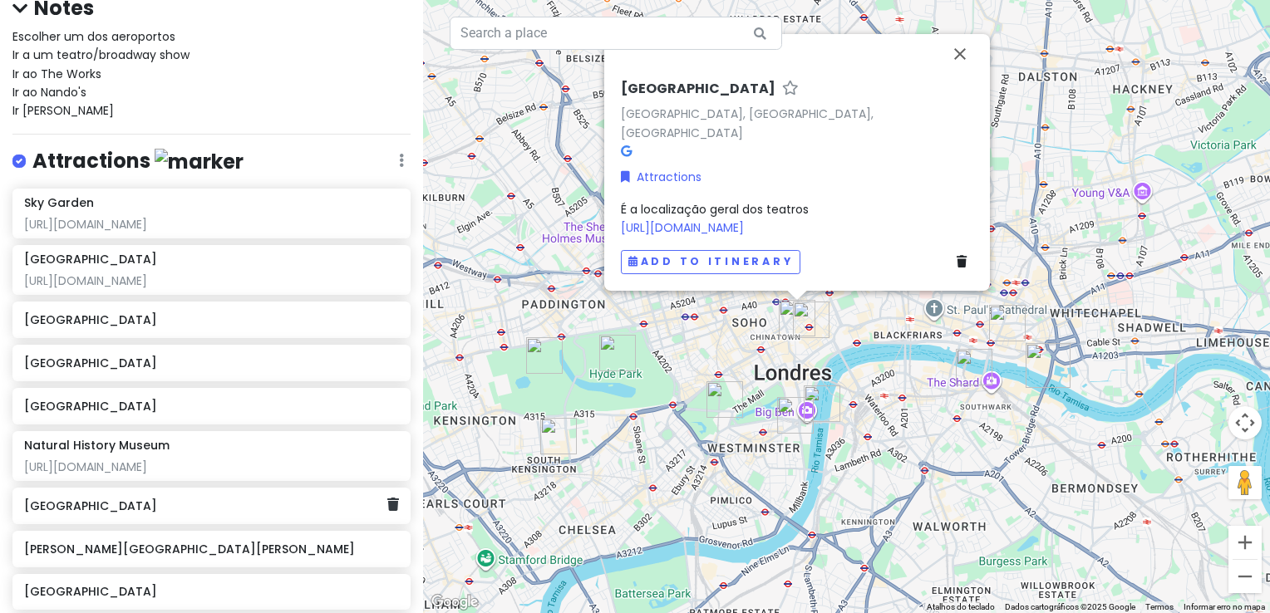
scroll to position [0, 0]
